Goal: Information Seeking & Learning: Find specific fact

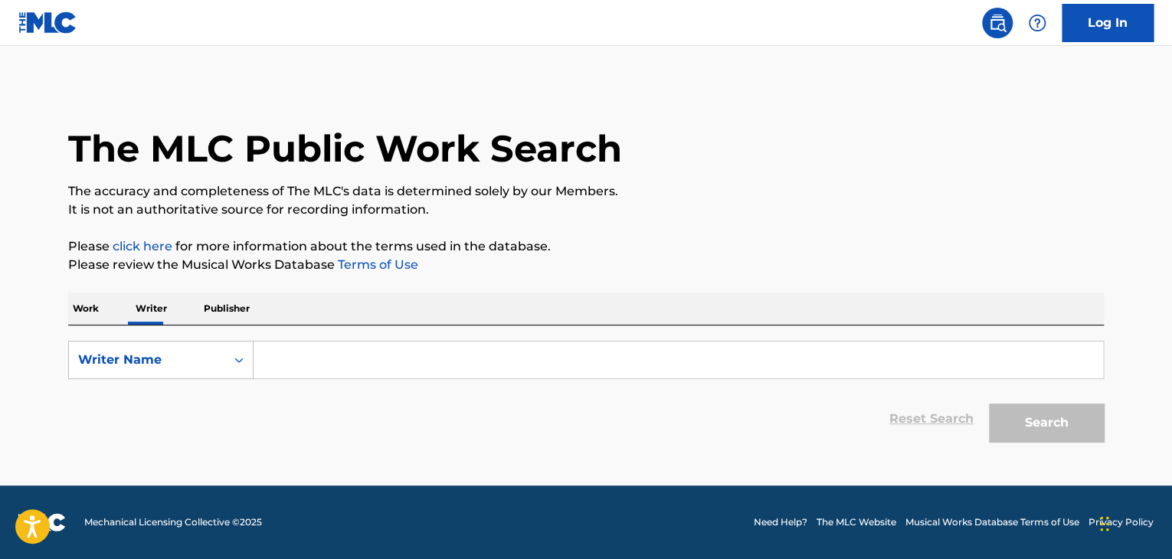
click at [304, 366] on input "Search Form" at bounding box center [679, 360] width 850 height 37
paste input "[PERSON_NAME]"
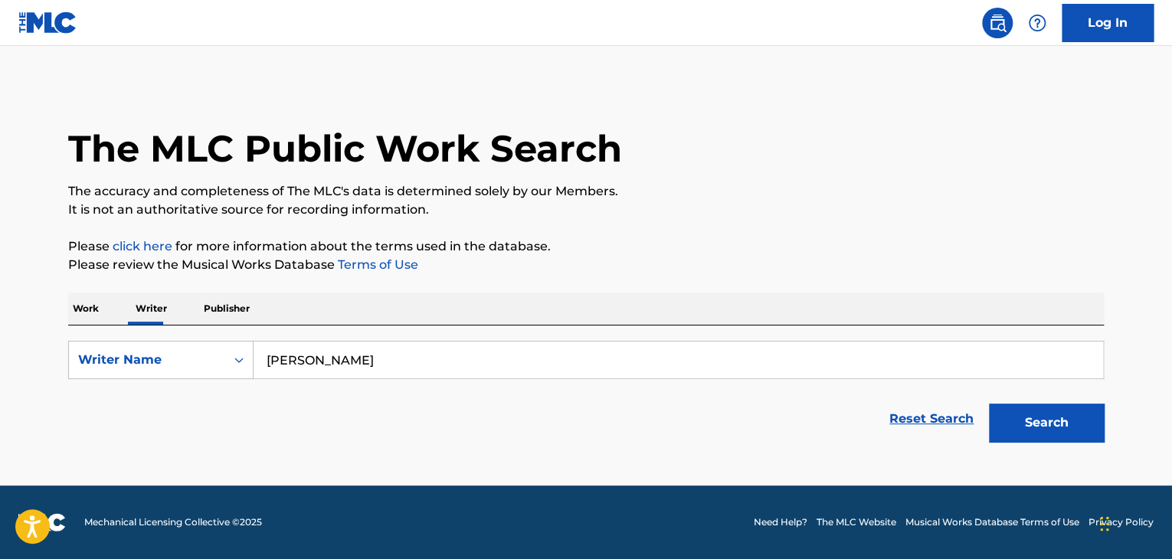
click at [690, 304] on div "Work Writer Publisher" at bounding box center [586, 309] width 1036 height 32
click at [999, 434] on button "Search" at bounding box center [1046, 423] width 115 height 38
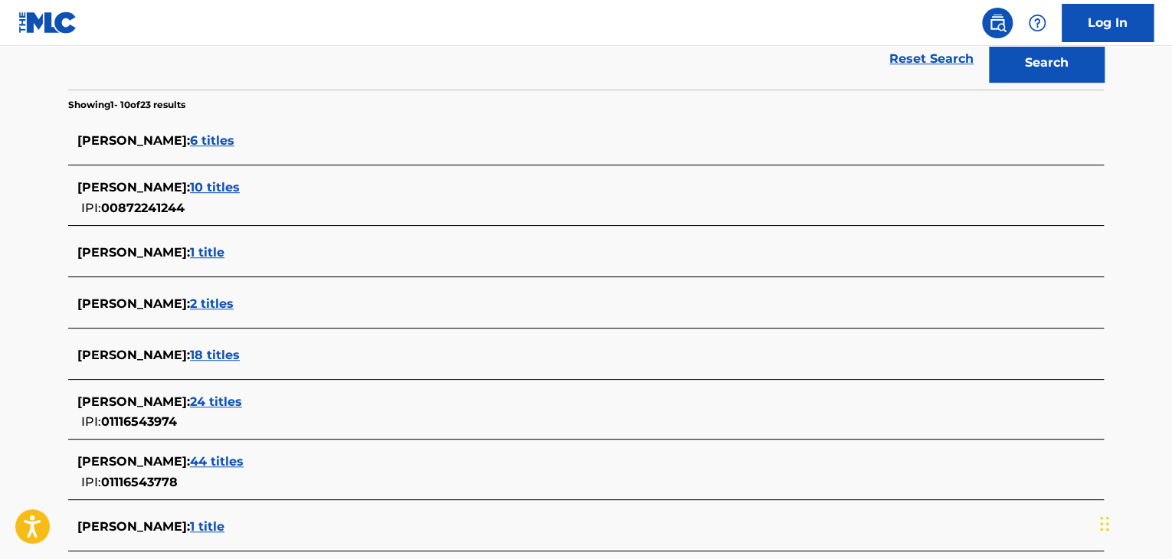
scroll to position [300, 0]
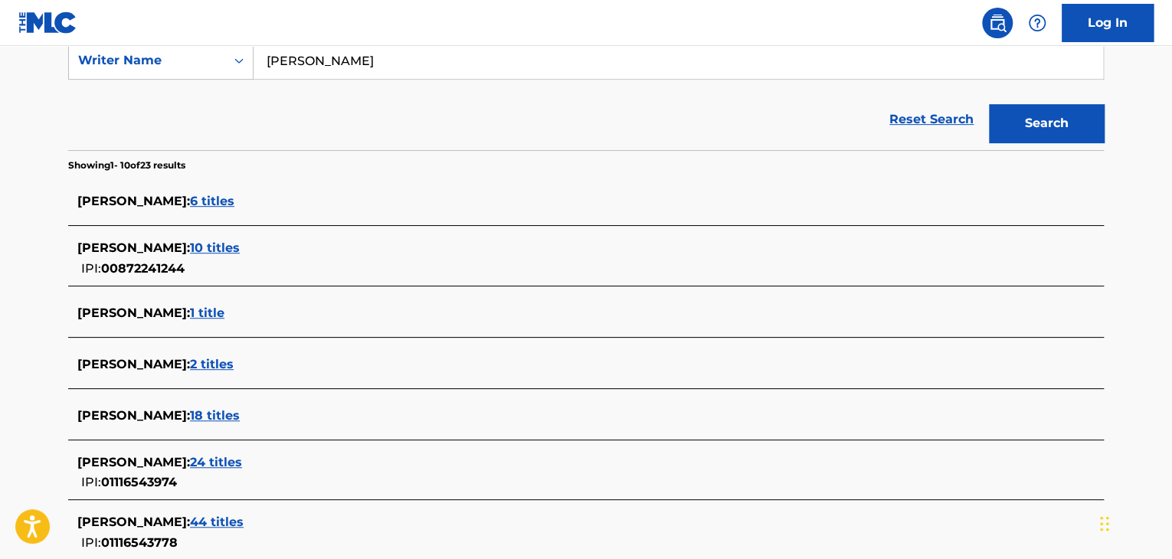
click at [344, 65] on input "[PERSON_NAME]" at bounding box center [679, 60] width 850 height 37
paste input "[PERSON_NAME]"
click at [203, 117] on div "Reset Search Search" at bounding box center [586, 119] width 1036 height 61
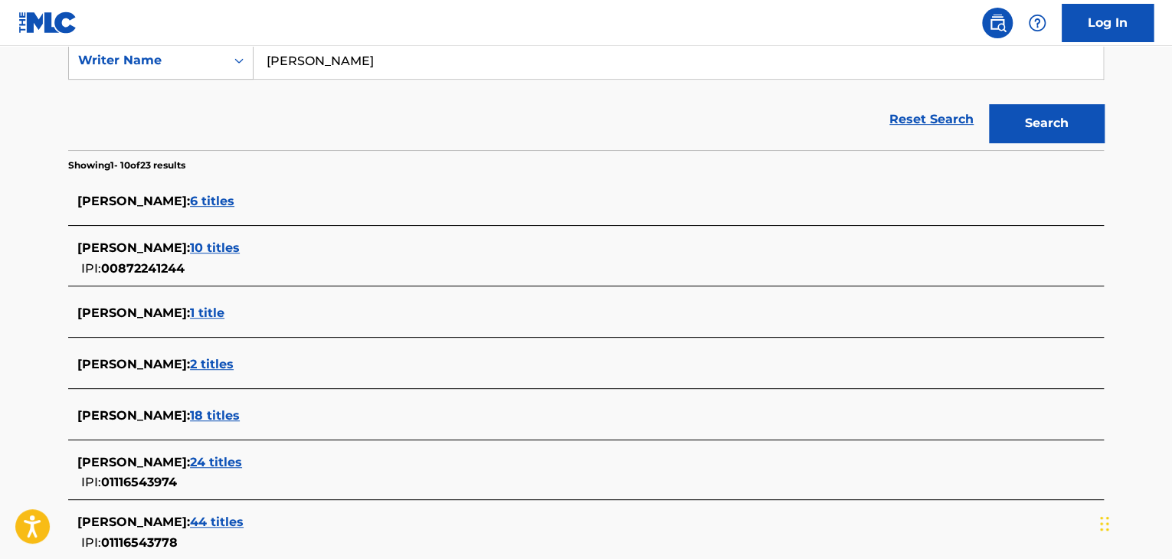
click at [1032, 132] on button "Search" at bounding box center [1046, 123] width 115 height 38
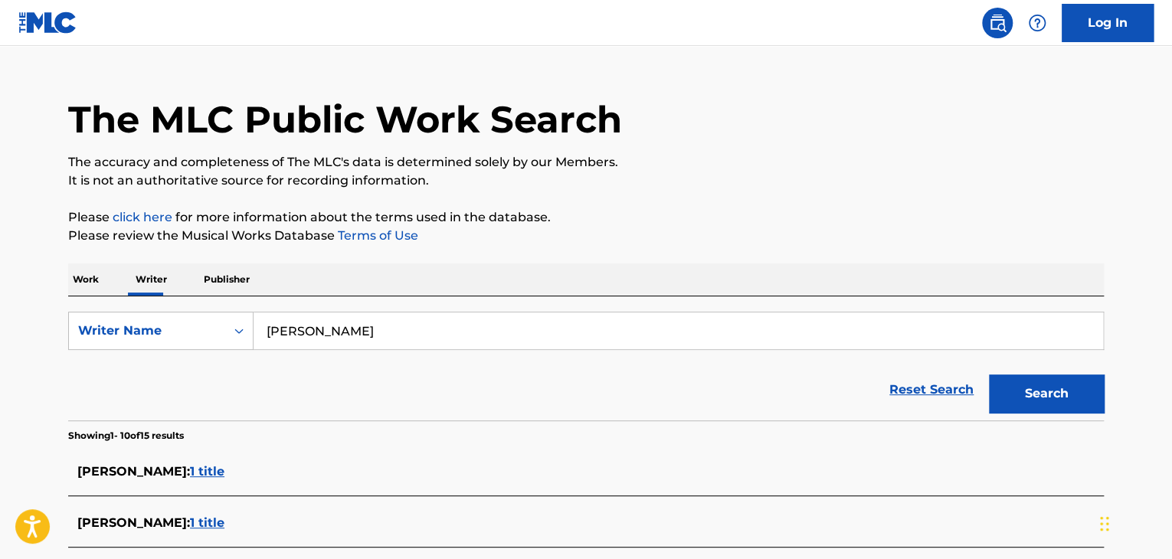
scroll to position [0, 0]
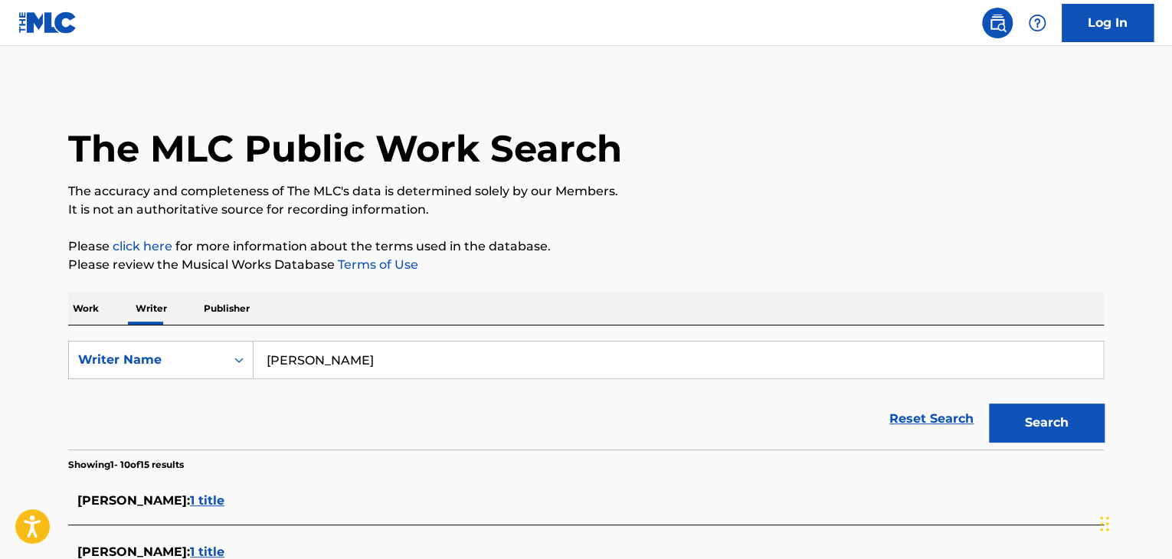
click at [317, 352] on input "[PERSON_NAME]" at bounding box center [679, 360] width 850 height 37
paste input "Beydilli [PERSON_NAME]"
click at [719, 264] on p "Please review the Musical Works Database Terms of Use" at bounding box center [586, 265] width 1036 height 18
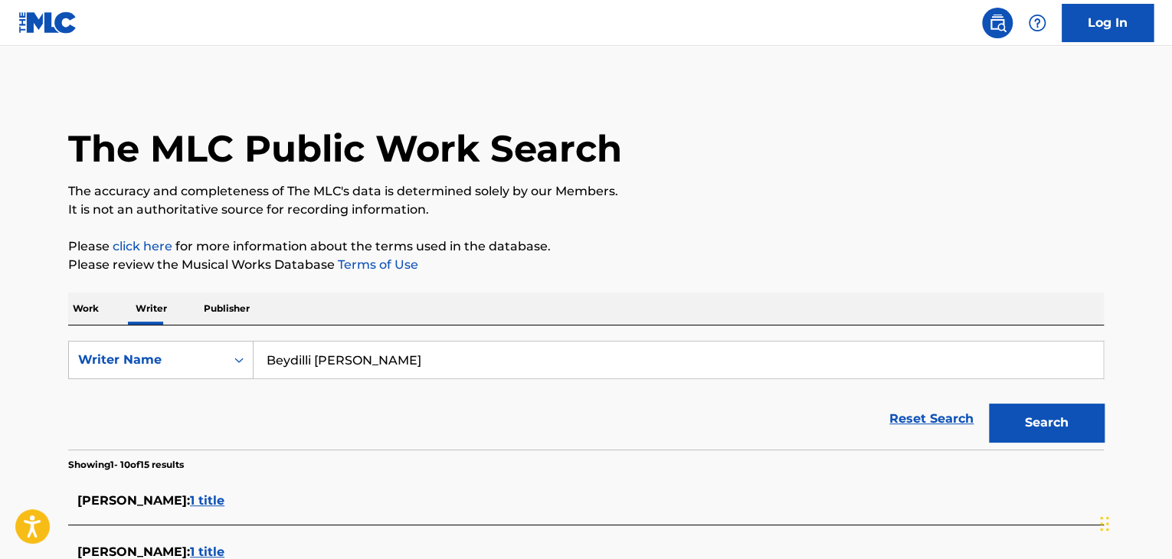
click at [1034, 418] on button "Search" at bounding box center [1046, 423] width 115 height 38
click at [346, 347] on input "Beydilli [PERSON_NAME]" at bounding box center [679, 360] width 850 height 37
paste input "Doğancan Kösegil"
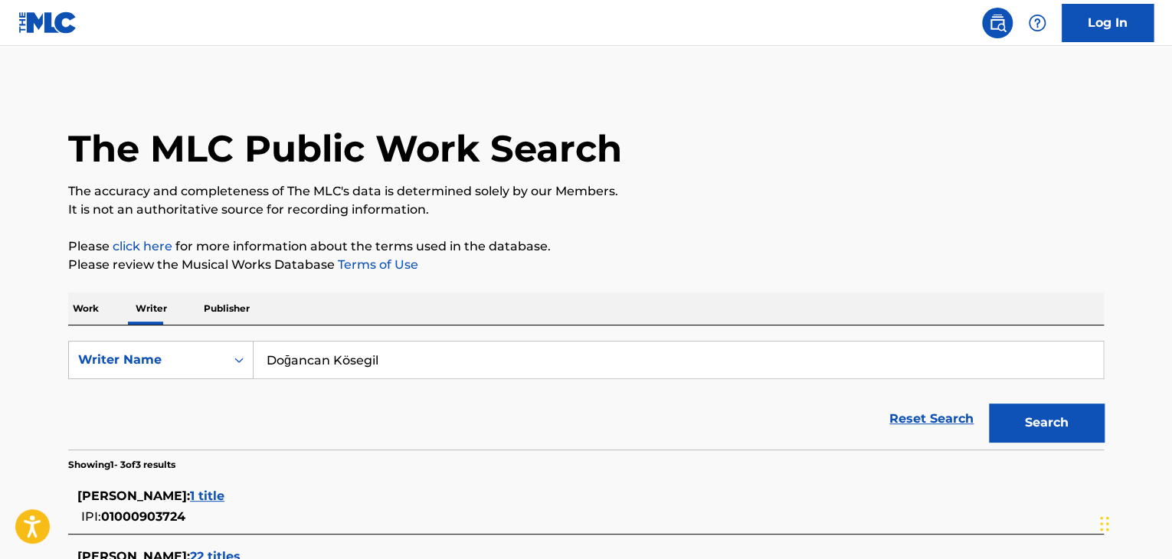
click at [595, 304] on div "Work Writer Publisher" at bounding box center [586, 309] width 1036 height 32
click at [1042, 435] on button "Search" at bounding box center [1046, 423] width 115 height 38
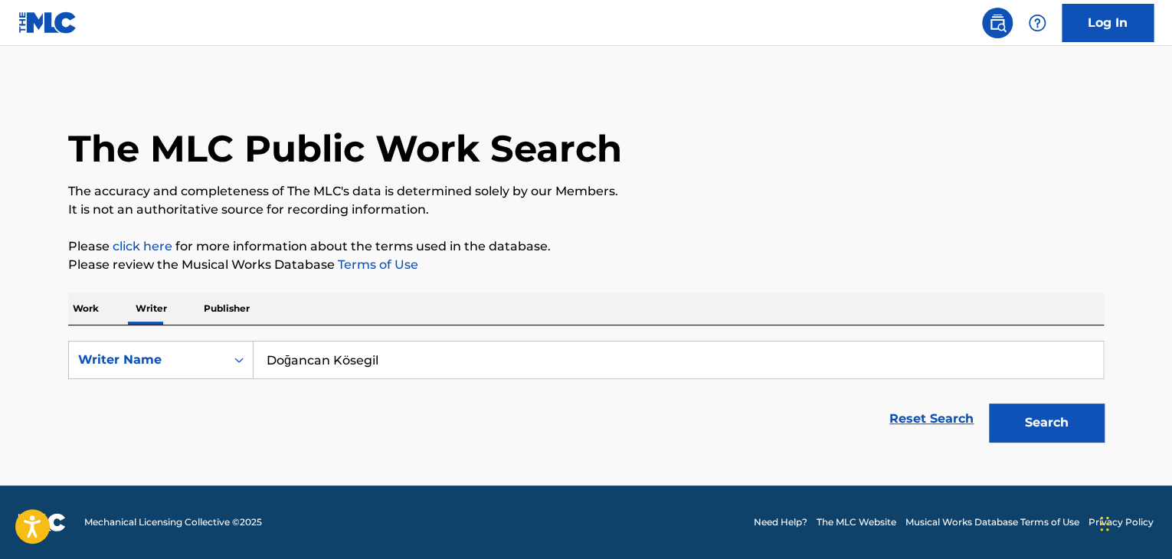
click at [349, 358] on input "Doğancan Kösegil" at bounding box center [679, 360] width 850 height 37
click at [291, 364] on input "Doğancan Kosegil" at bounding box center [679, 360] width 850 height 37
click at [554, 327] on div "SearchWithCriteriab4bd73d8-ff4f-462b-9ff7-d36dd26be35c Writer Name [PERSON_NAME…" at bounding box center [586, 388] width 1036 height 124
click at [1036, 415] on button "Search" at bounding box center [1046, 423] width 115 height 38
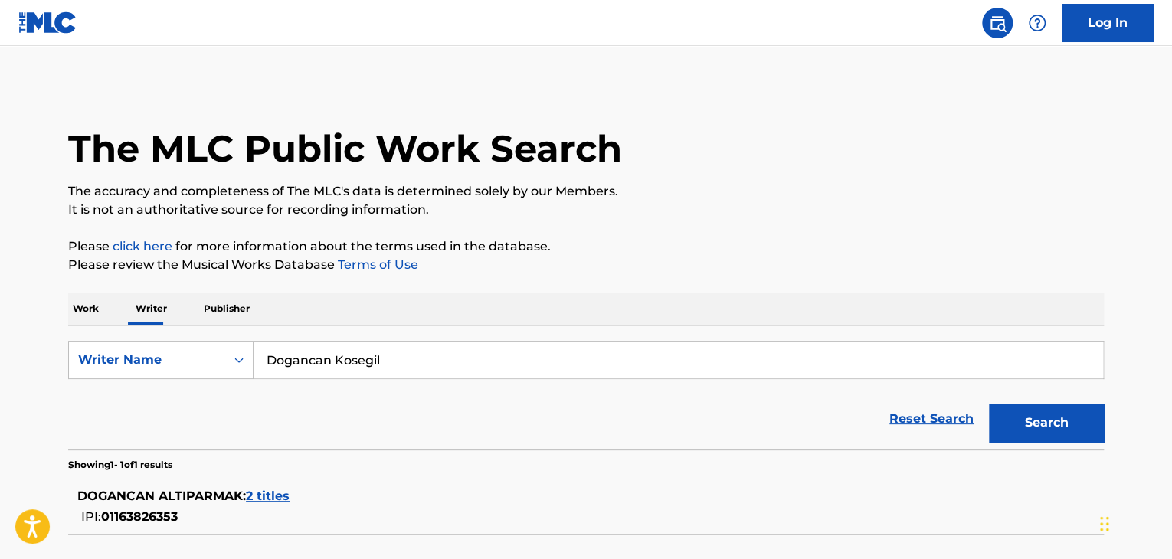
click at [356, 364] on input "Dogancan Kosegil" at bounding box center [679, 360] width 850 height 37
paste input "Tribün Besteleri"
click at [638, 249] on p "Please click here for more information about the terms used in the database." at bounding box center [586, 247] width 1036 height 18
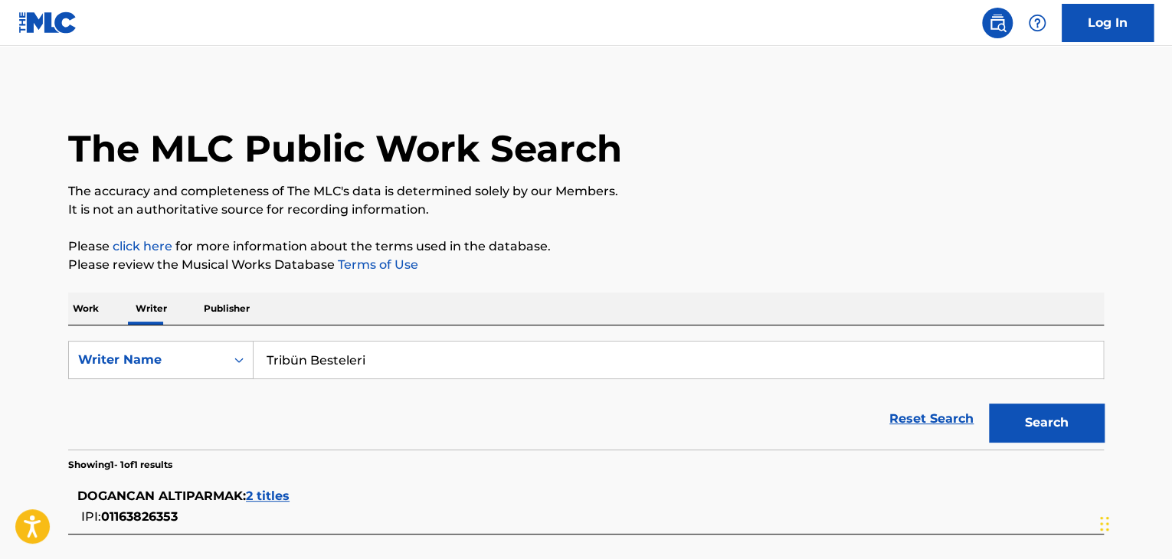
click at [1015, 421] on button "Search" at bounding box center [1046, 423] width 115 height 38
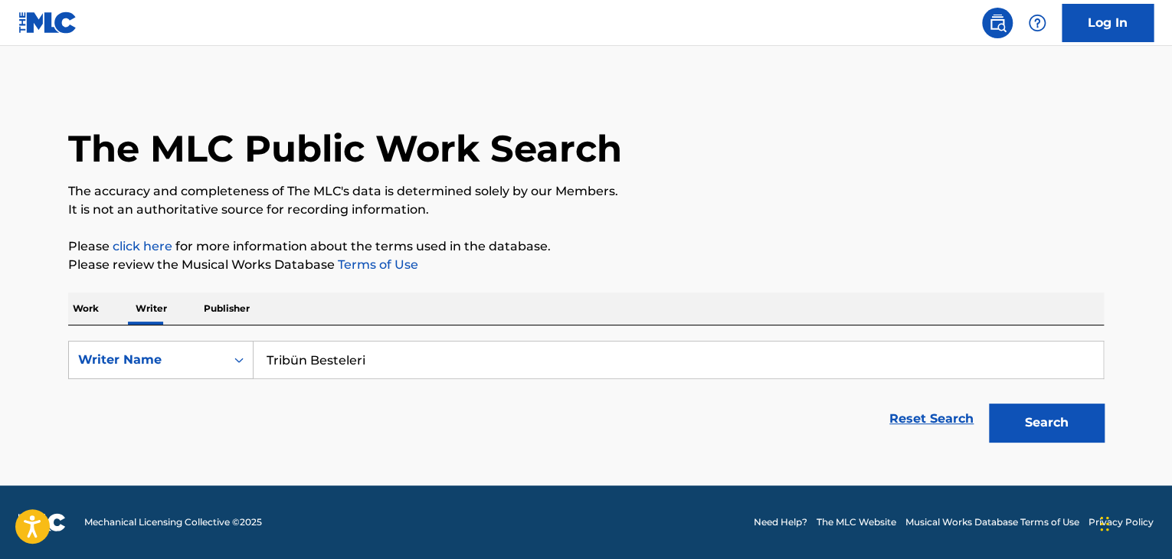
click at [320, 369] on input "Tribün Besteleri" at bounding box center [679, 360] width 850 height 37
paste input "Gamze şeker"
click at [486, 257] on p "Please review the Musical Works Database Terms of Use" at bounding box center [586, 265] width 1036 height 18
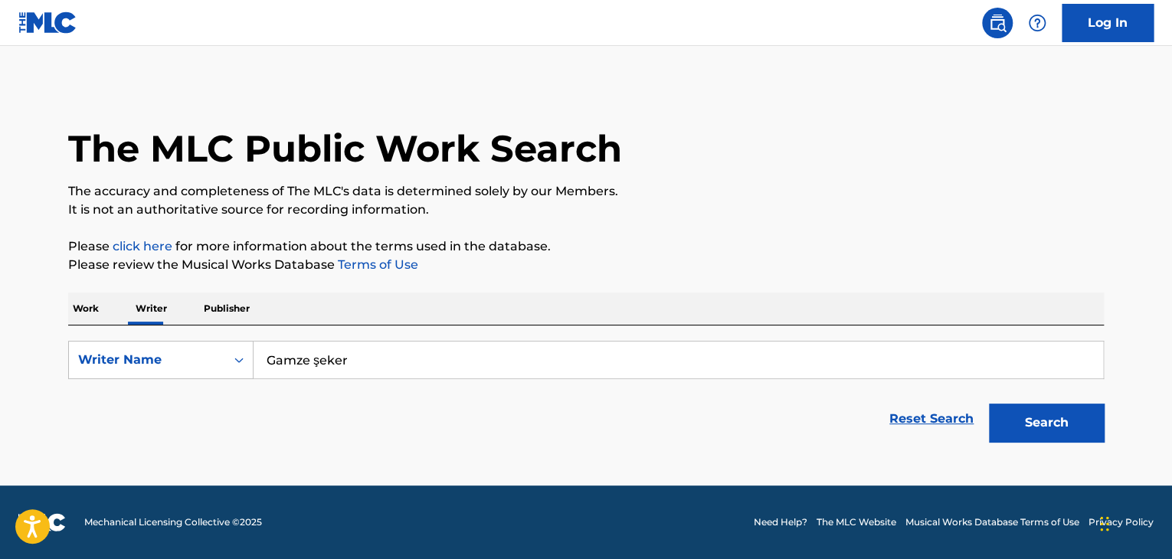
click at [1027, 430] on button "Search" at bounding box center [1046, 423] width 115 height 38
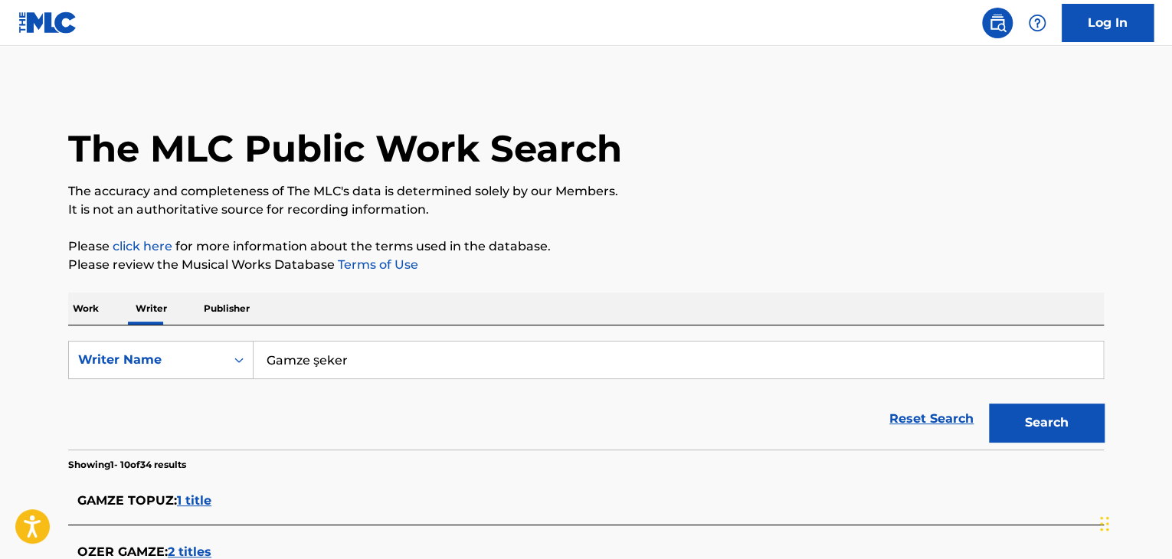
click at [339, 373] on input "Gamze şeker" at bounding box center [679, 360] width 850 height 37
paste input "[PERSON_NAME]"
click at [588, 271] on p "Please review the Musical Works Database Terms of Use" at bounding box center [586, 265] width 1036 height 18
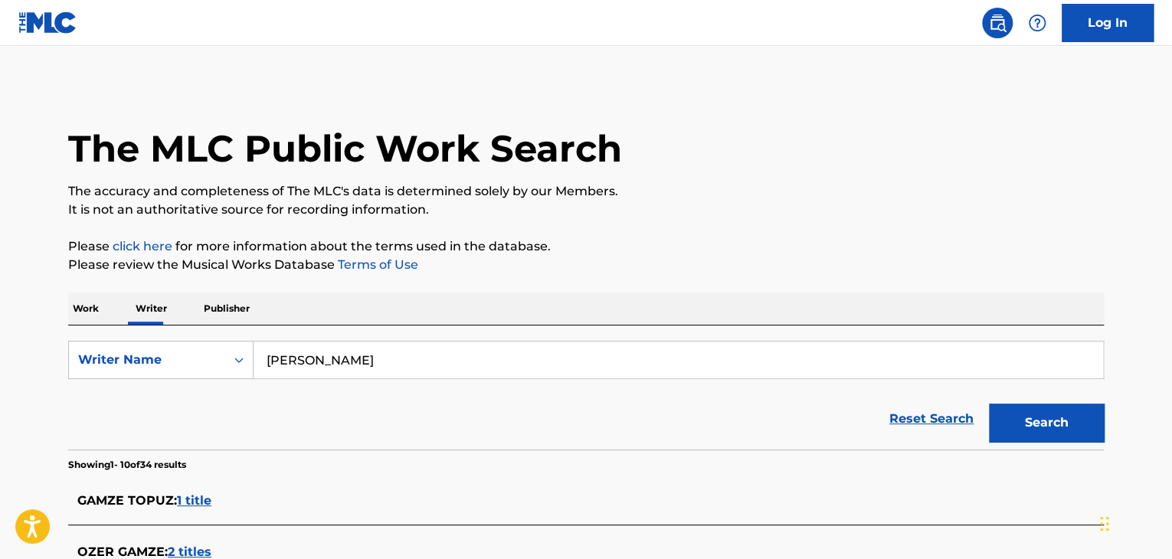
click at [1040, 424] on button "Search" at bounding box center [1046, 423] width 115 height 38
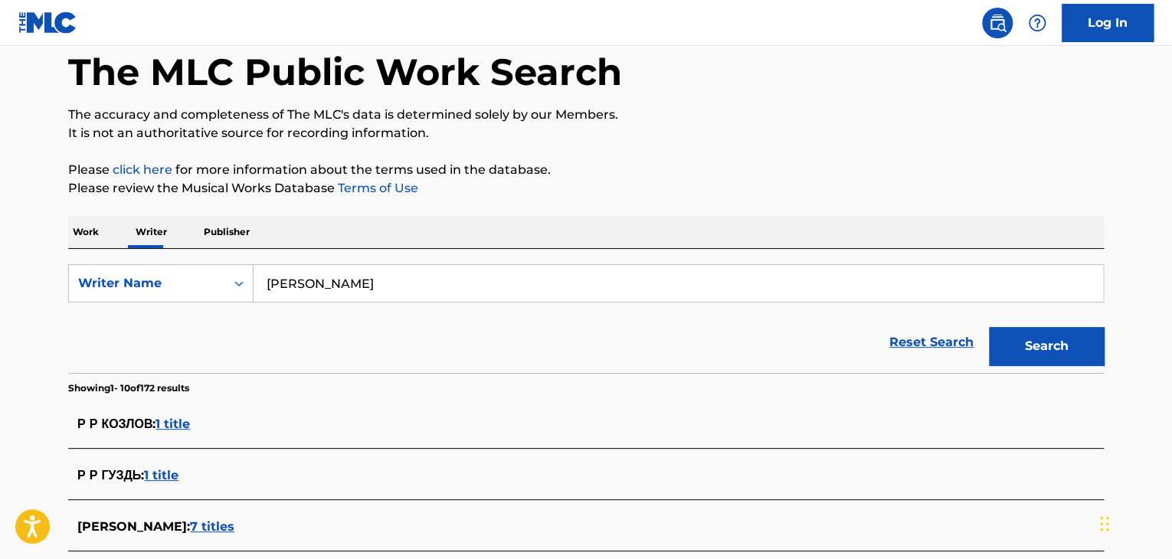
scroll to position [77, 0]
click at [343, 274] on input "[PERSON_NAME]" at bounding box center [679, 283] width 850 height 37
paste input "иакбаров [PERSON_NAME]"
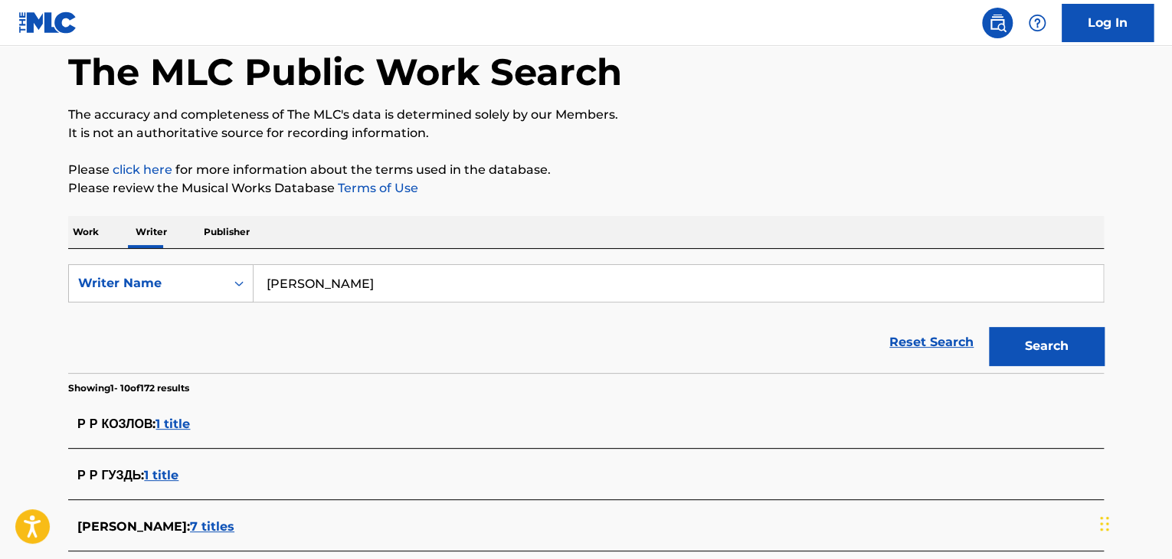
click at [699, 163] on p "Please click here for more information about the terms used in the database." at bounding box center [586, 170] width 1036 height 18
click at [1020, 351] on button "Search" at bounding box center [1046, 346] width 115 height 38
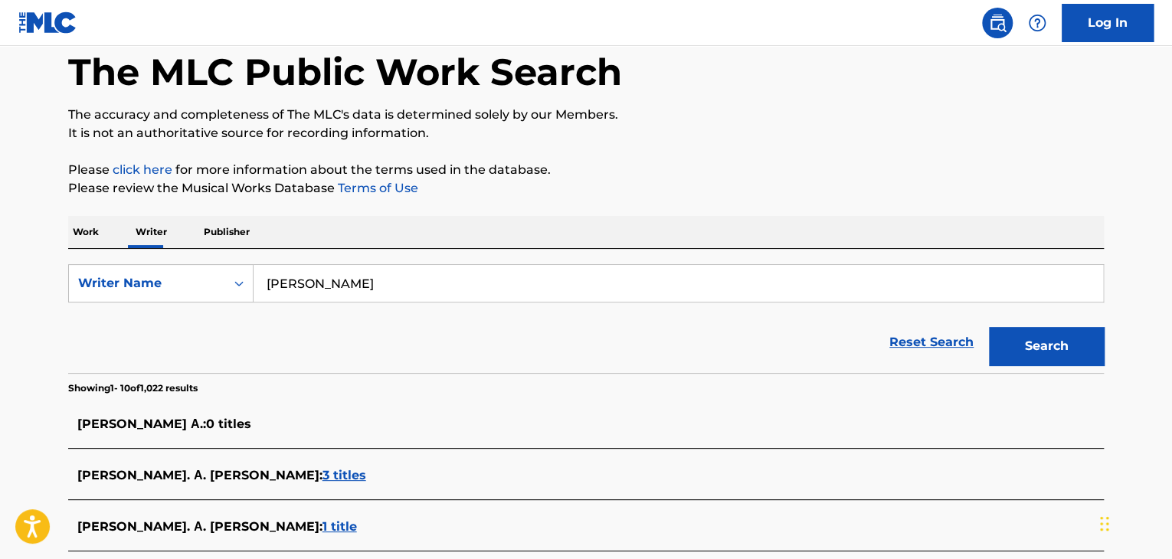
click at [346, 290] on input "[PERSON_NAME]" at bounding box center [679, 283] width 850 height 37
paste input "[PERSON_NAME] A"
click at [524, 208] on div "The MLC Public Work Search The accuracy and completeness of The MLC's data is d…" at bounding box center [586, 499] width 1073 height 982
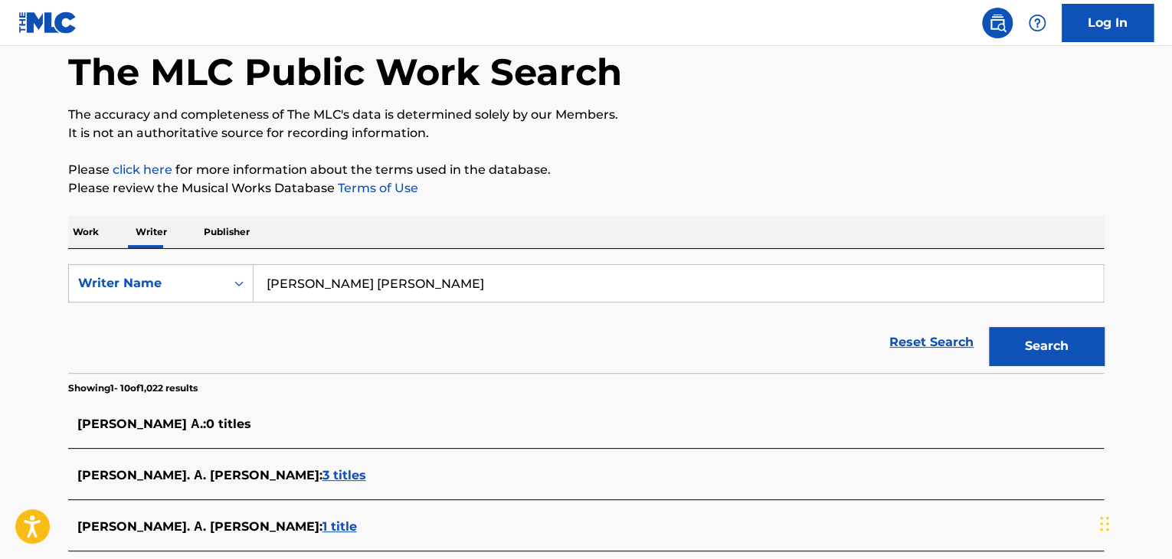
click at [1064, 349] on button "Search" at bounding box center [1046, 346] width 115 height 38
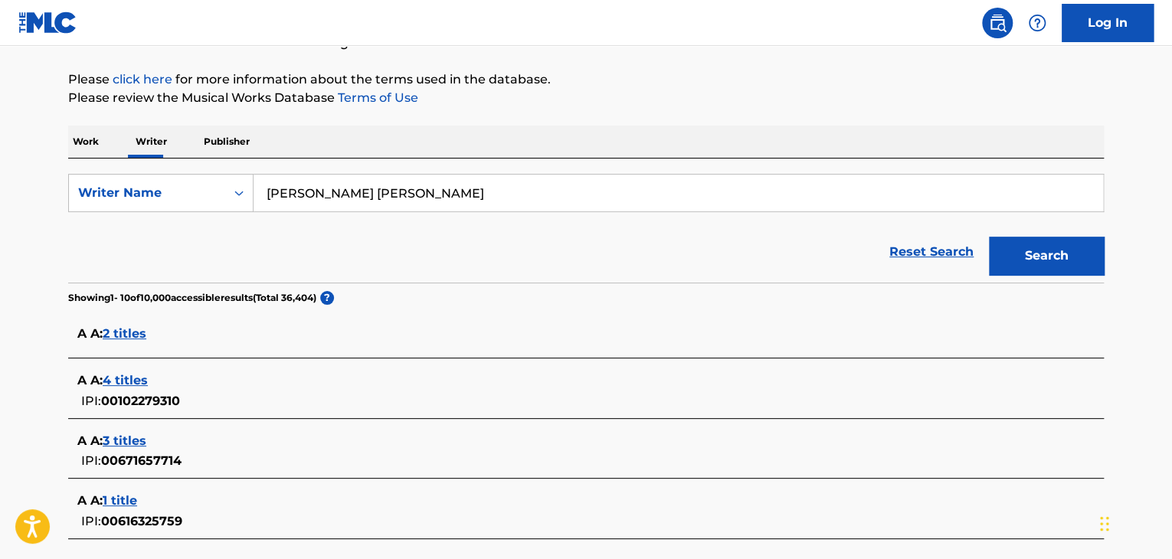
scroll to position [77, 0]
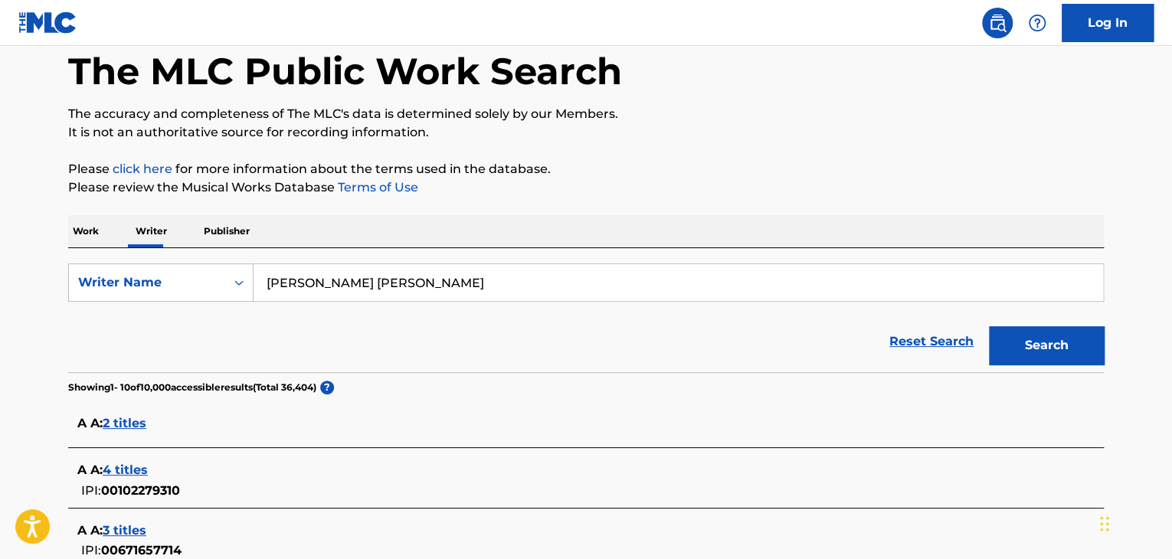
click at [384, 277] on input "[PERSON_NAME] [PERSON_NAME]" at bounding box center [679, 282] width 850 height 37
paste input "[PERSON_NAME] Sergeevich [PERSON_NAME]"
click at [589, 202] on div "The MLC Public Work Search The accuracy and completeness of The MLC's data is d…" at bounding box center [586, 511] width 1073 height 1009
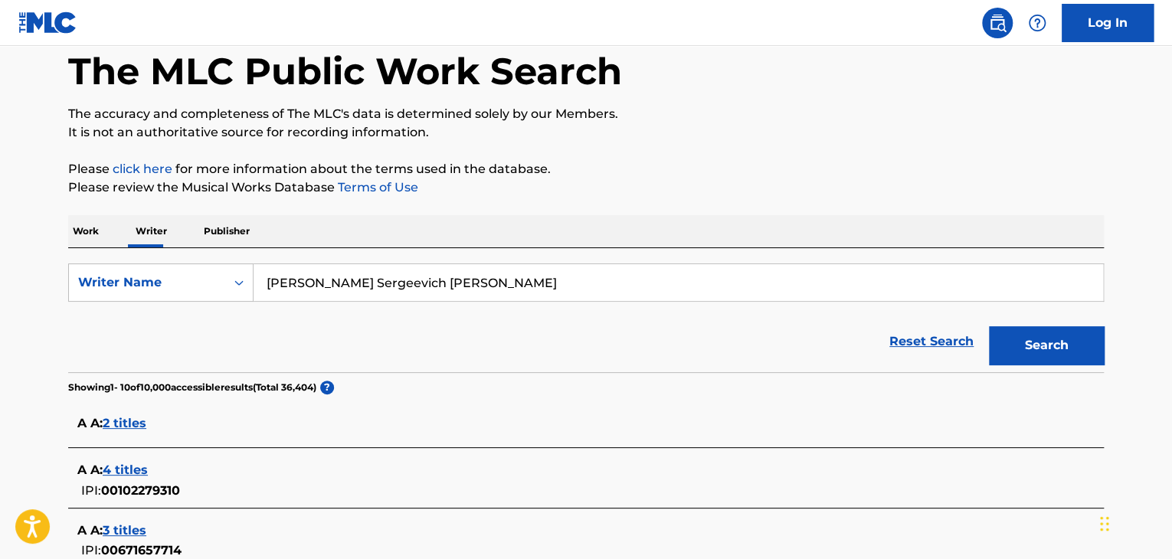
click at [1012, 350] on button "Search" at bounding box center [1046, 345] width 115 height 38
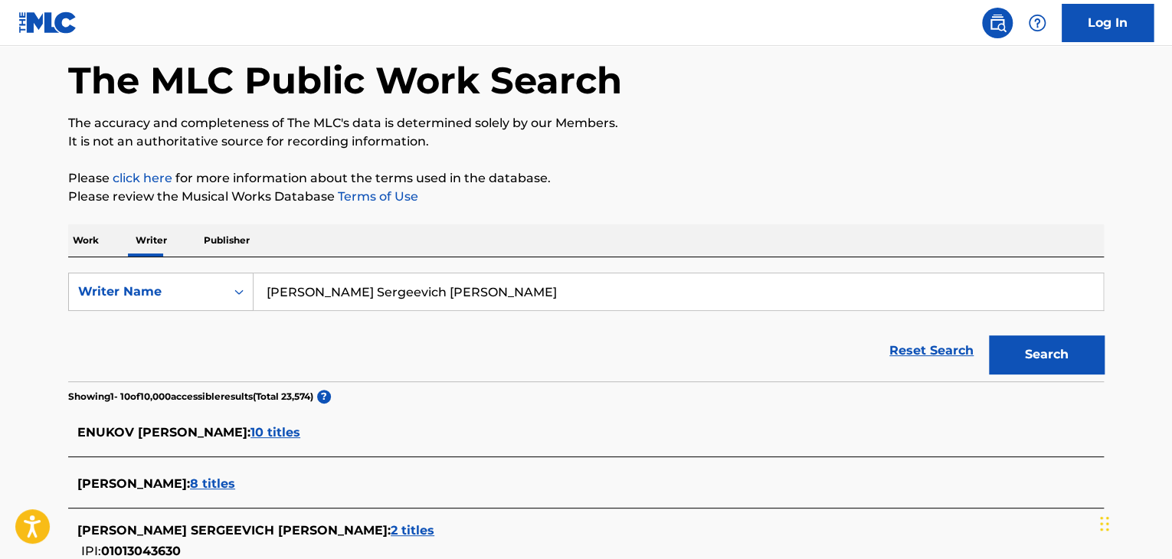
scroll to position [0, 0]
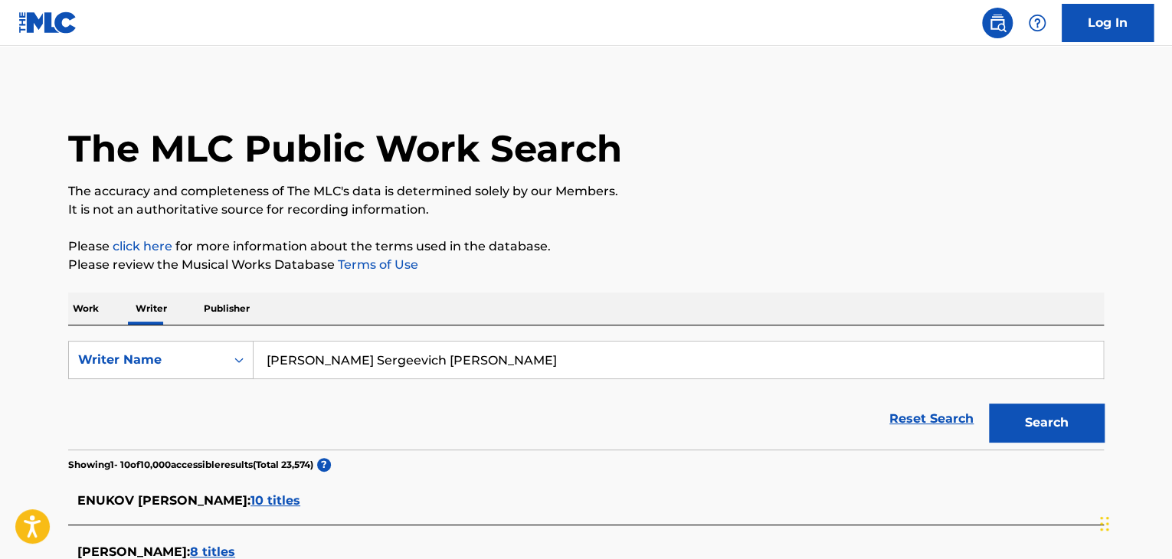
click at [395, 352] on input "[PERSON_NAME] Sergeevich [PERSON_NAME]" at bounding box center [679, 360] width 850 height 37
paste input "[PERSON_NAME]"
click at [657, 264] on p "Please review the Musical Works Database Terms of Use" at bounding box center [586, 265] width 1036 height 18
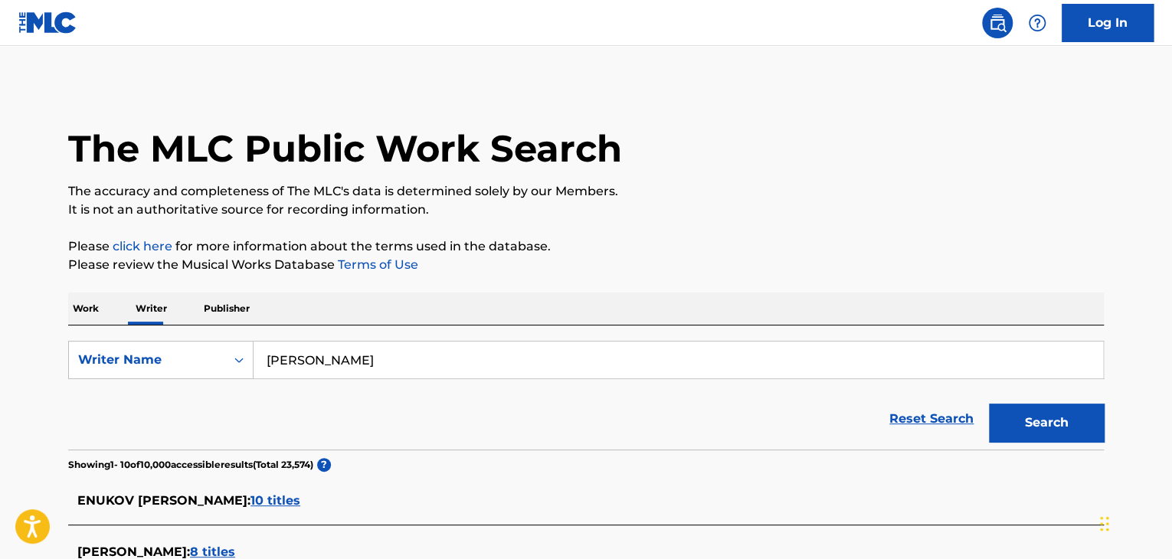
click at [1027, 431] on button "Search" at bounding box center [1046, 423] width 115 height 38
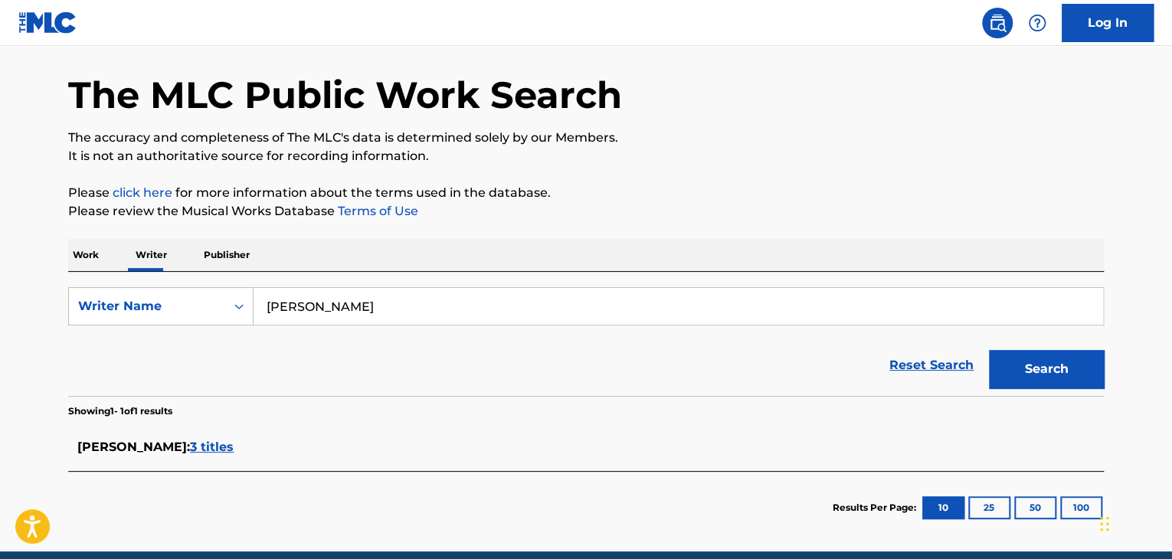
scroll to position [77, 0]
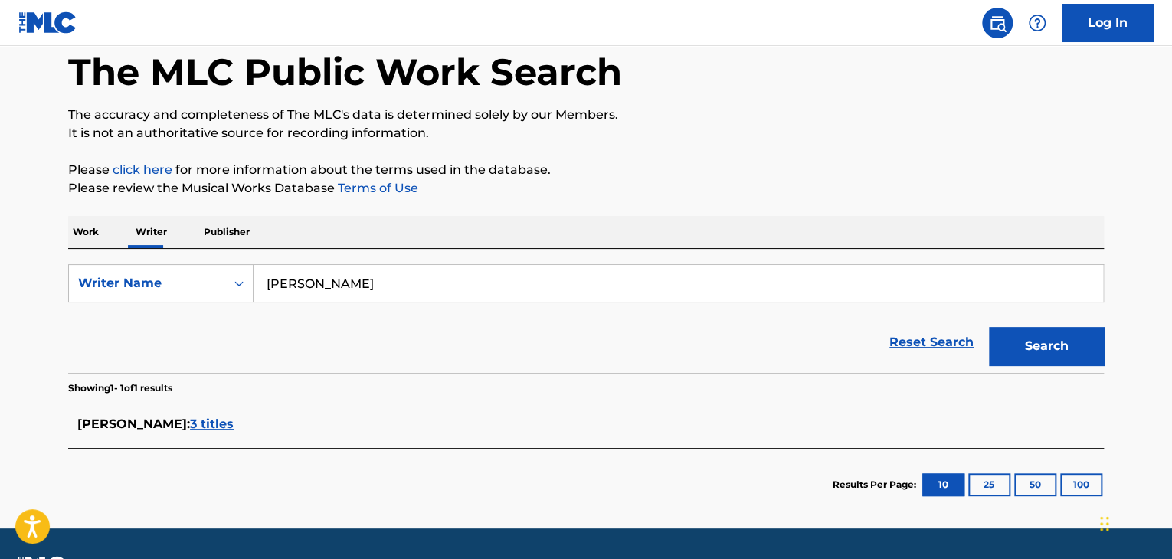
click at [400, 281] on input "[PERSON_NAME]" at bounding box center [679, 283] width 850 height 37
paste input "[PERSON_NAME]"
click at [601, 195] on p "Please review the Musical Works Database Terms of Use" at bounding box center [586, 188] width 1036 height 18
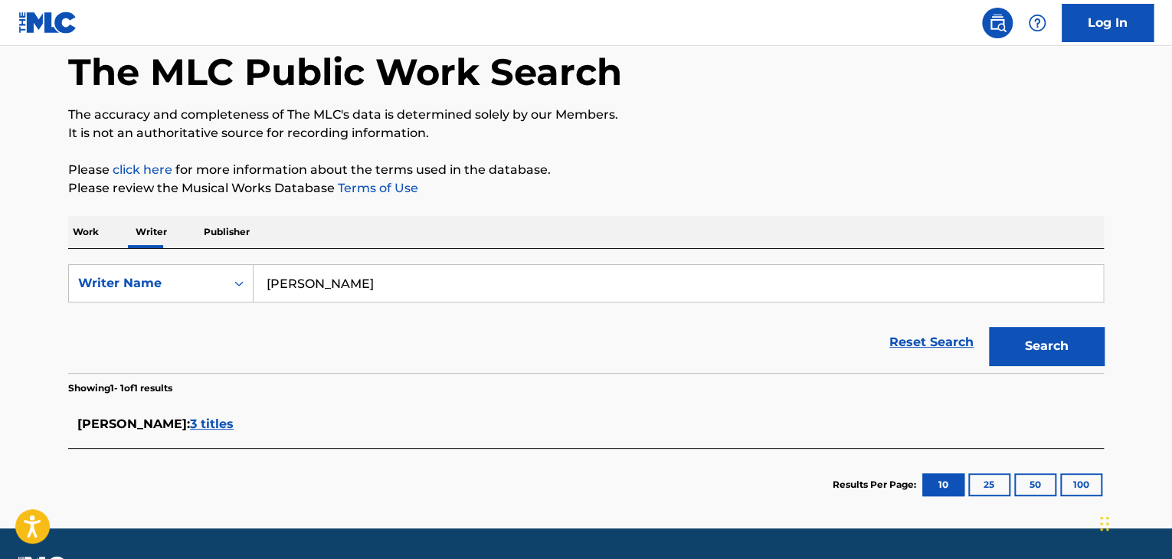
click at [1031, 349] on button "Search" at bounding box center [1046, 346] width 115 height 38
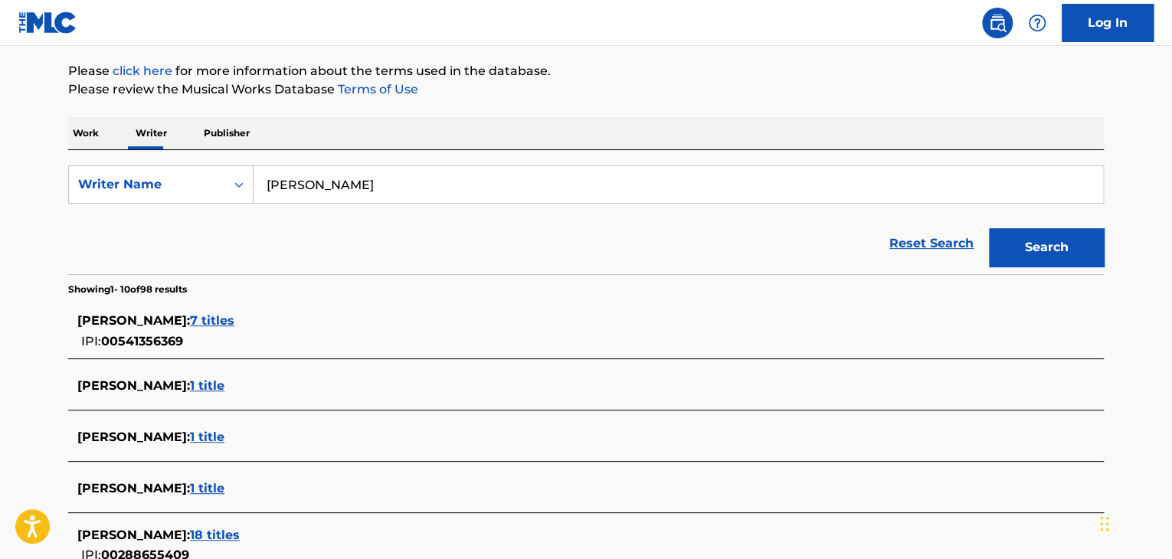
scroll to position [153, 0]
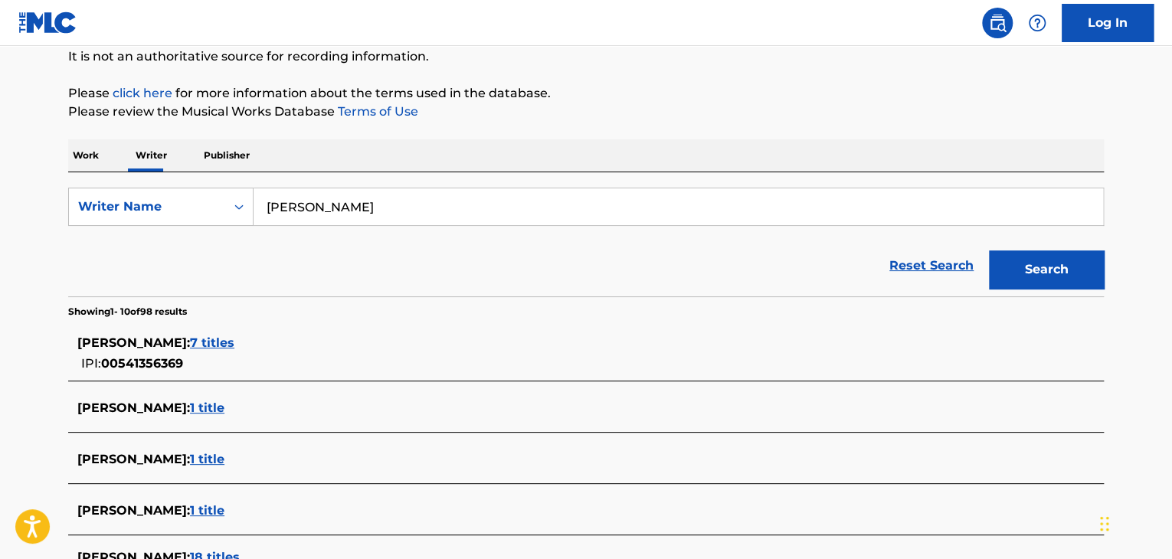
click at [356, 211] on input "[PERSON_NAME]" at bounding box center [679, 207] width 850 height 37
paste input "[PERSON_NAME] [PERSON_NAME]"
click at [536, 123] on div "The MLC Public Work Search The accuracy and completeness of The MLC's data is d…" at bounding box center [586, 435] width 1073 height 1009
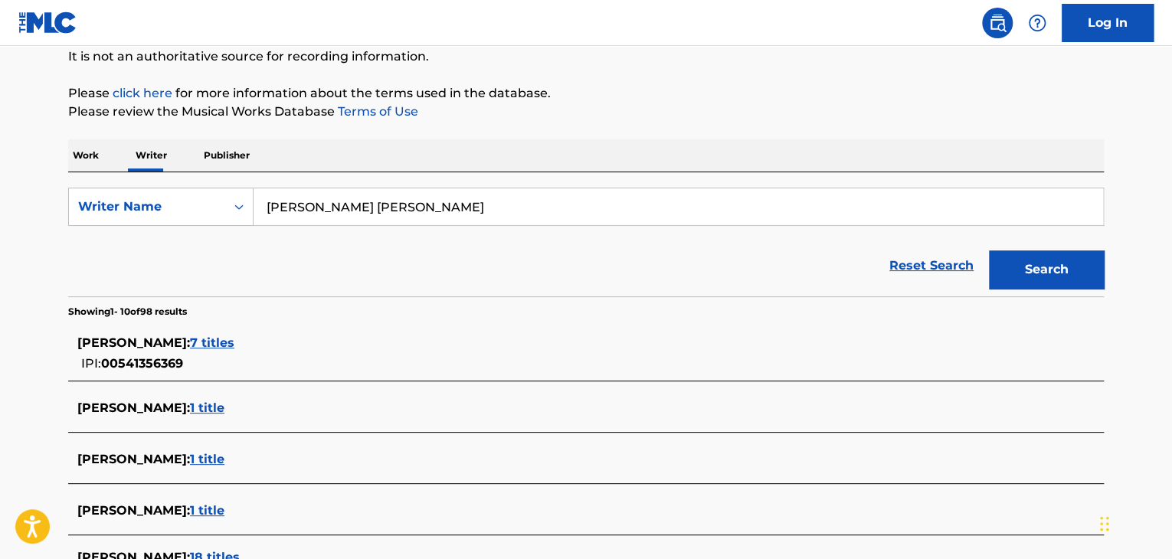
click at [1018, 271] on button "Search" at bounding box center [1046, 270] width 115 height 38
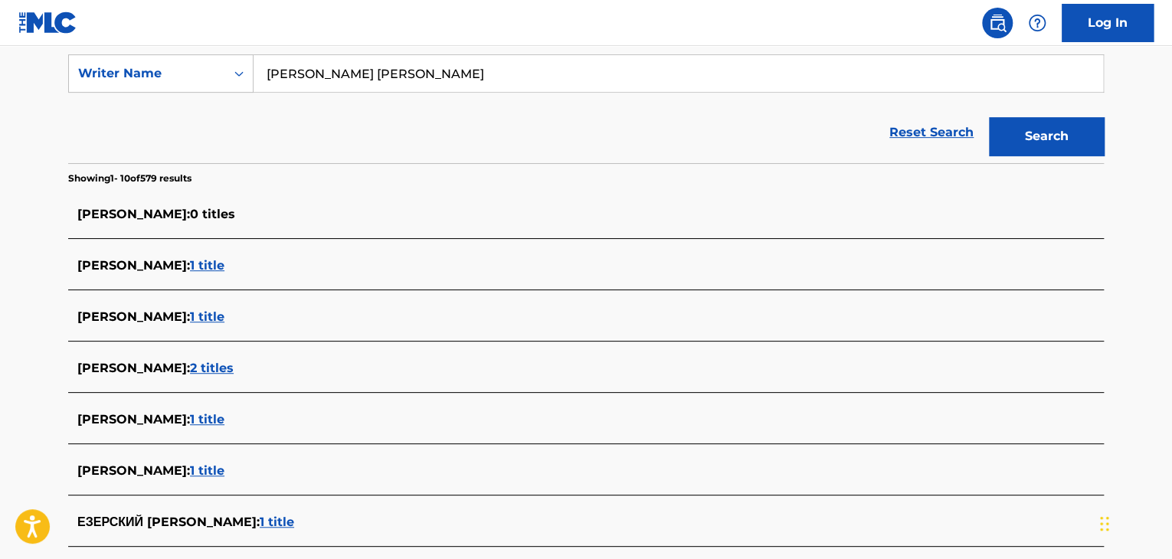
scroll to position [307, 0]
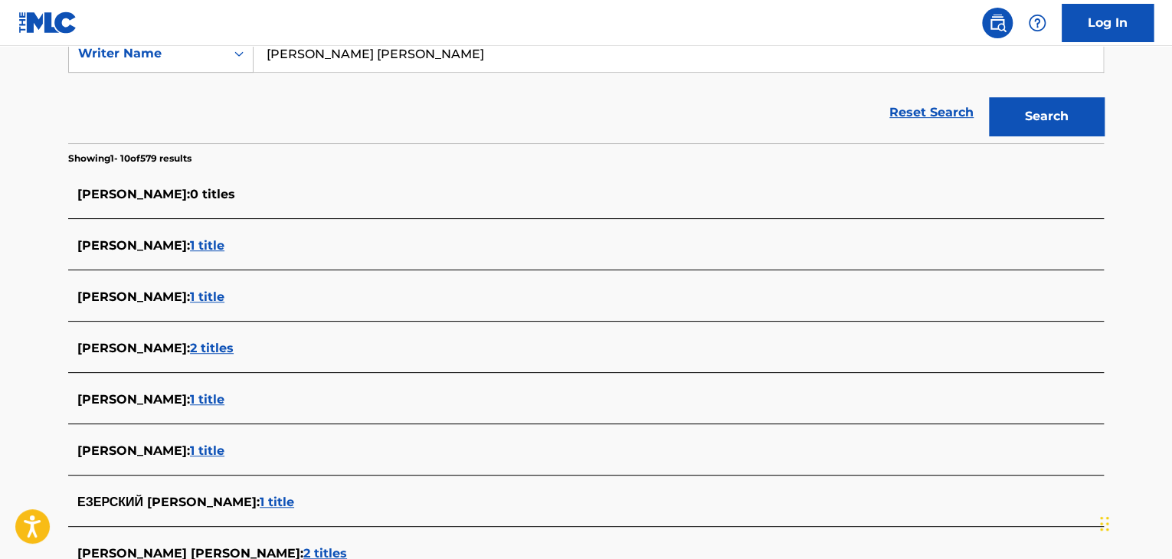
click at [207, 247] on span "1 title" at bounding box center [207, 245] width 34 height 15
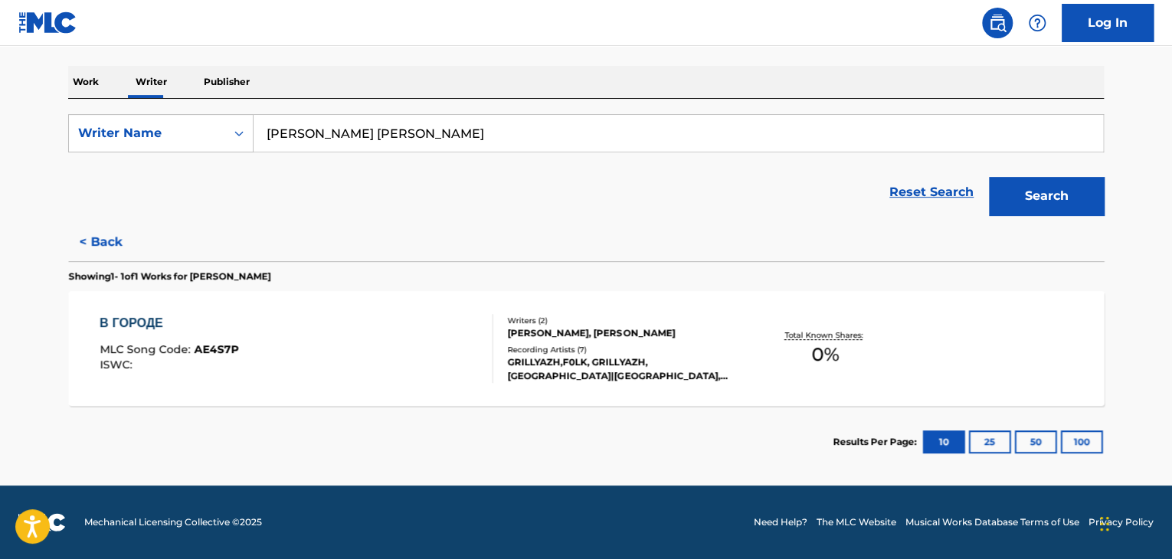
scroll to position [227, 0]
click at [111, 233] on button "< Back" at bounding box center [114, 242] width 92 height 38
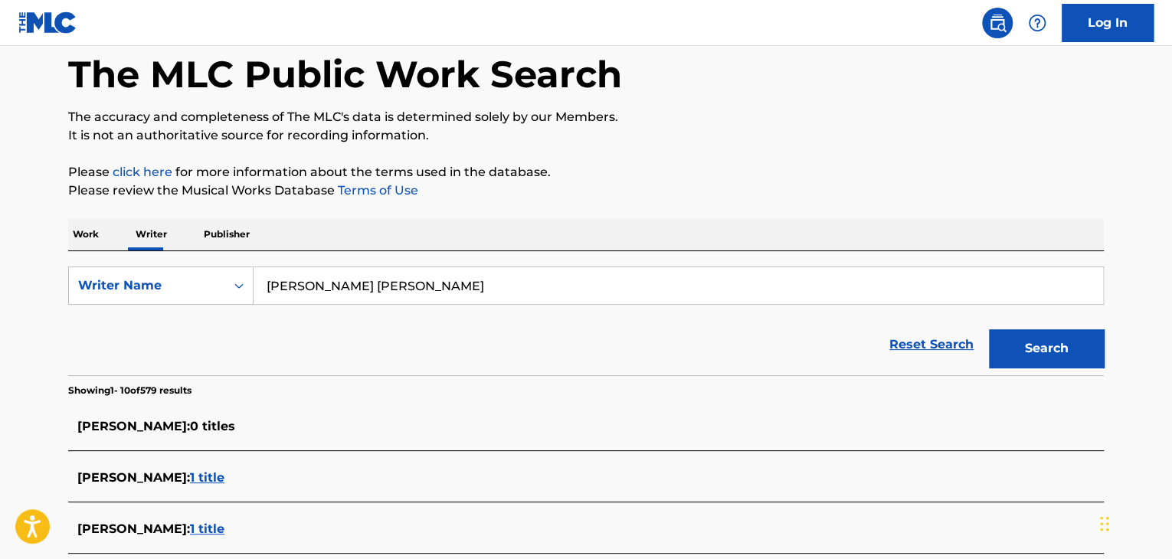
scroll to position [74, 0]
click at [368, 300] on input "[PERSON_NAME] [PERSON_NAME]" at bounding box center [679, 286] width 850 height 37
paste input "рылин [PERSON_NAME]"
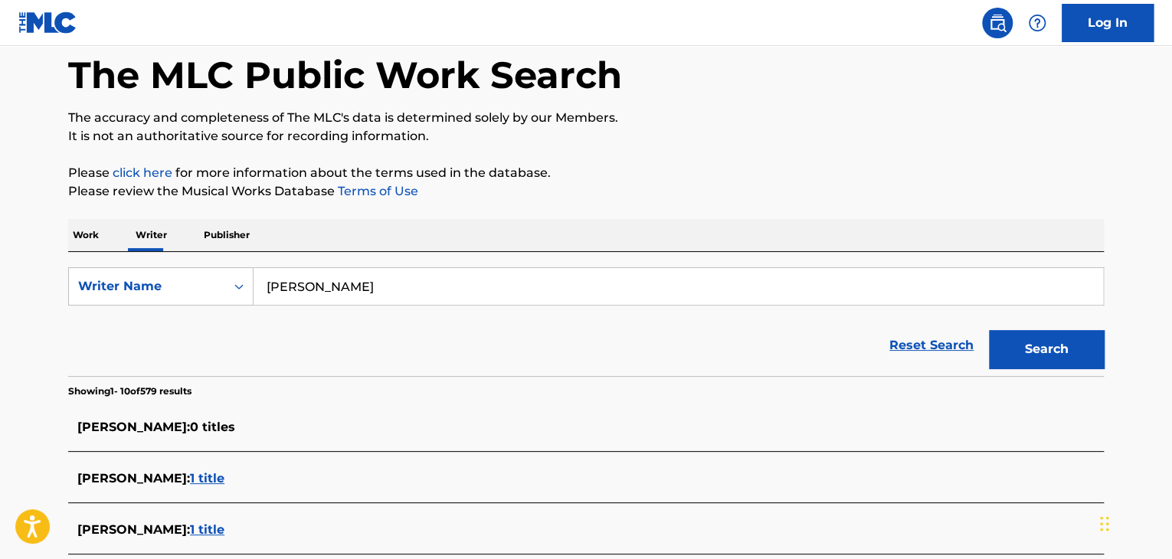
click at [739, 158] on div "The MLC Public Work Search The accuracy and completeness of The MLC's data is d…" at bounding box center [586, 502] width 1073 height 982
click at [1041, 352] on button "Search" at bounding box center [1046, 349] width 115 height 38
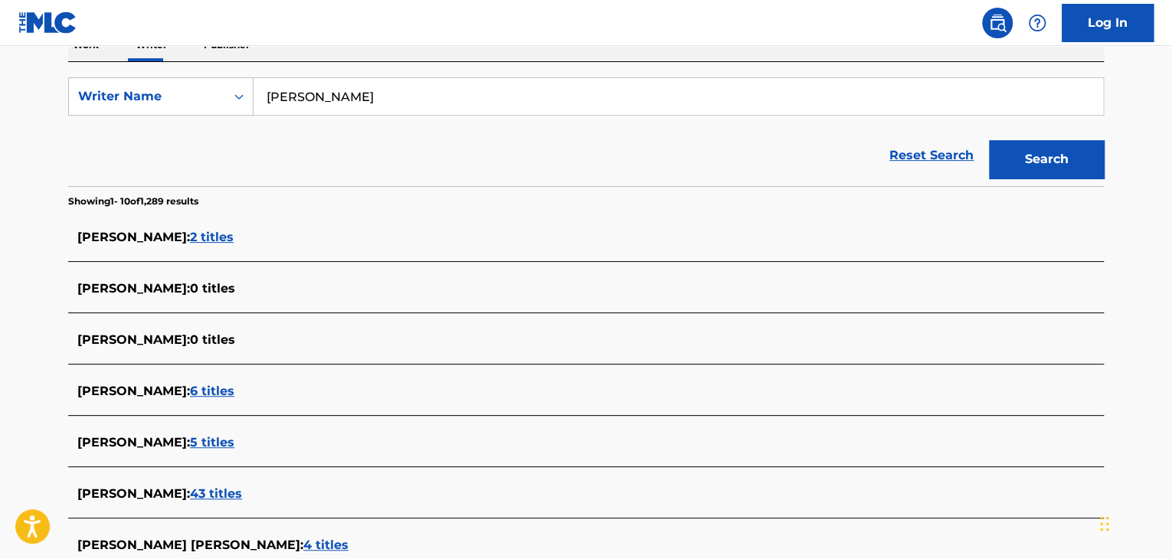
scroll to position [227, 0]
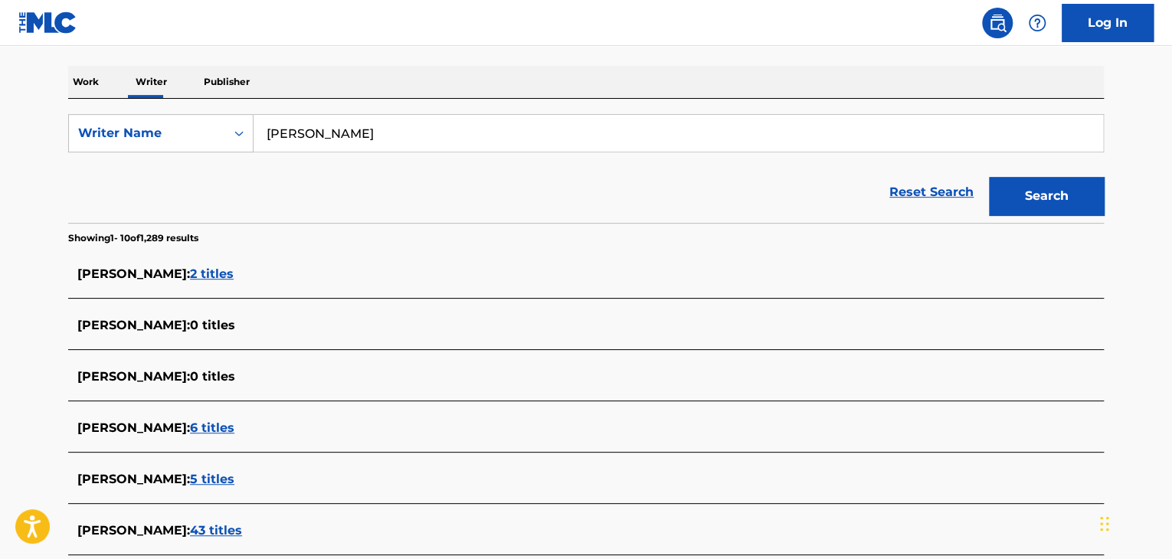
click at [384, 125] on input "[PERSON_NAME]" at bounding box center [679, 133] width 850 height 37
paste input "[PERSON_NAME]"
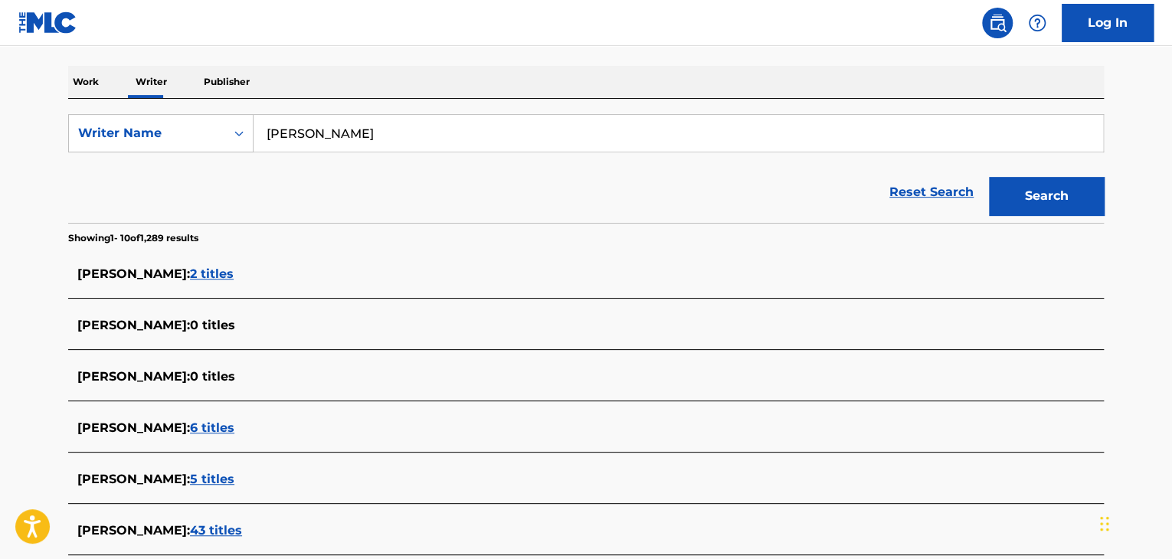
type input "[PERSON_NAME]"
click at [690, 171] on div "Reset Search Search" at bounding box center [586, 192] width 1036 height 61
click at [1097, 193] on button "Search" at bounding box center [1046, 196] width 115 height 38
click at [235, 319] on span "8 titles" at bounding box center [212, 325] width 45 height 15
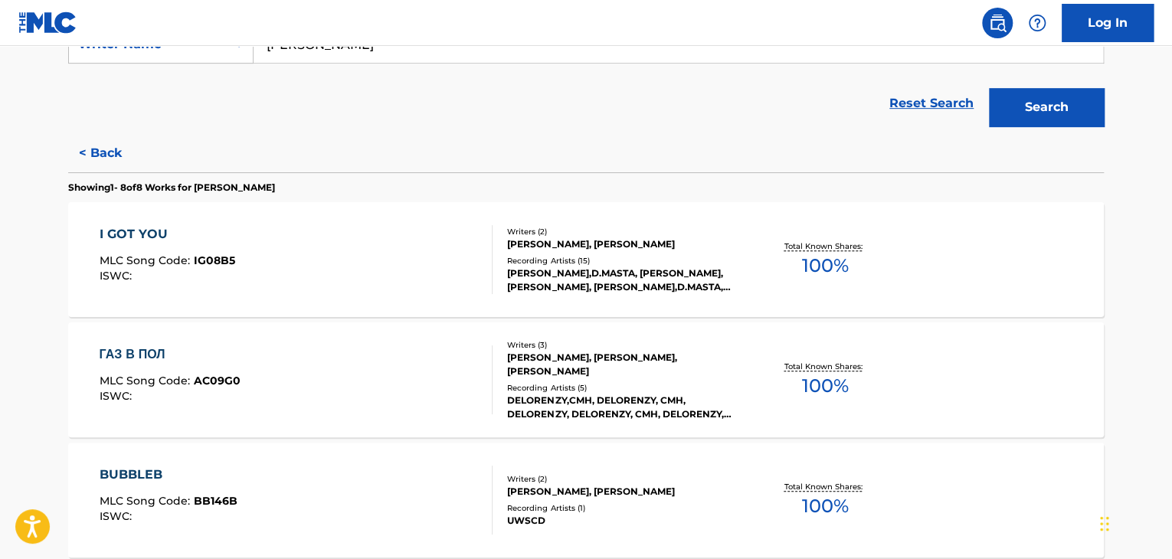
scroll to position [380, 0]
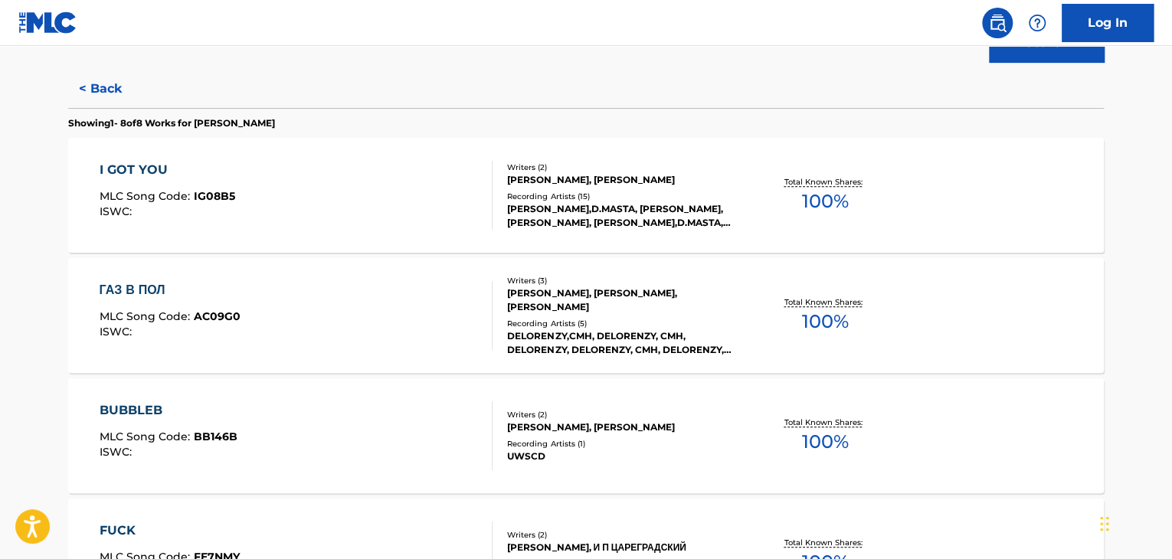
click at [405, 230] on div "I GOT YOU MLC Song Code : IG08B5 ISWC : Writers ( 2 ) [PERSON_NAME], [PERSON_NA…" at bounding box center [586, 195] width 1036 height 115
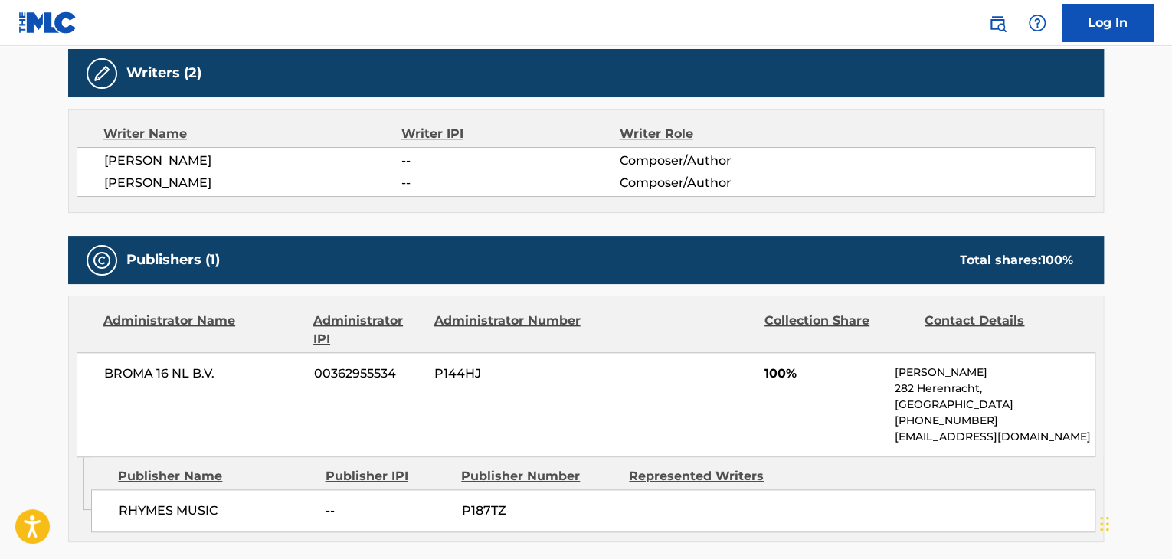
scroll to position [536, 0]
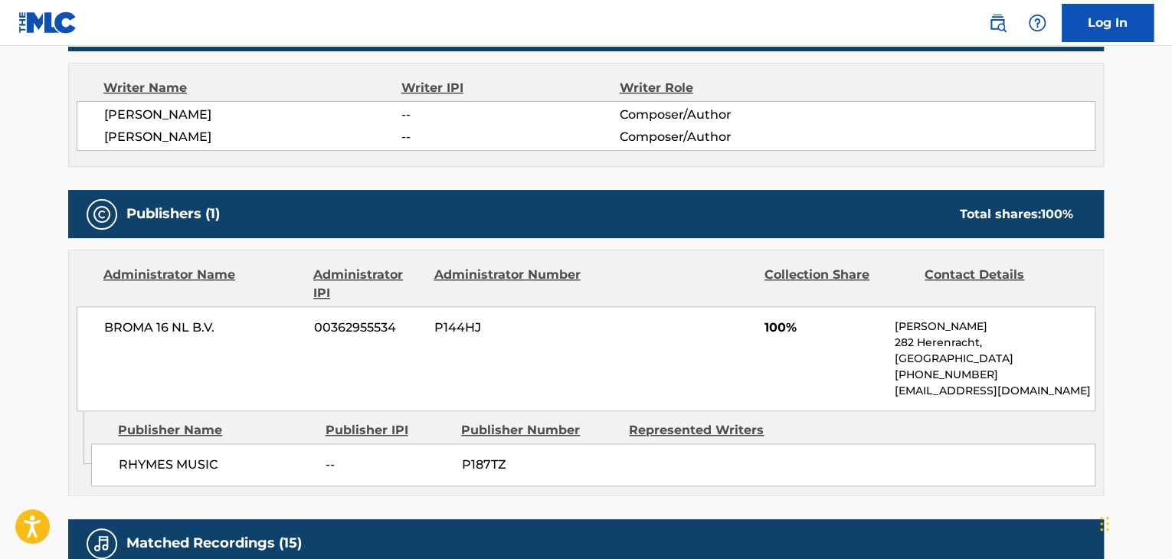
click at [172, 323] on span "BROMA 16 NL B.V." at bounding box center [203, 328] width 198 height 18
copy div "BROMA 16 NL B.V."
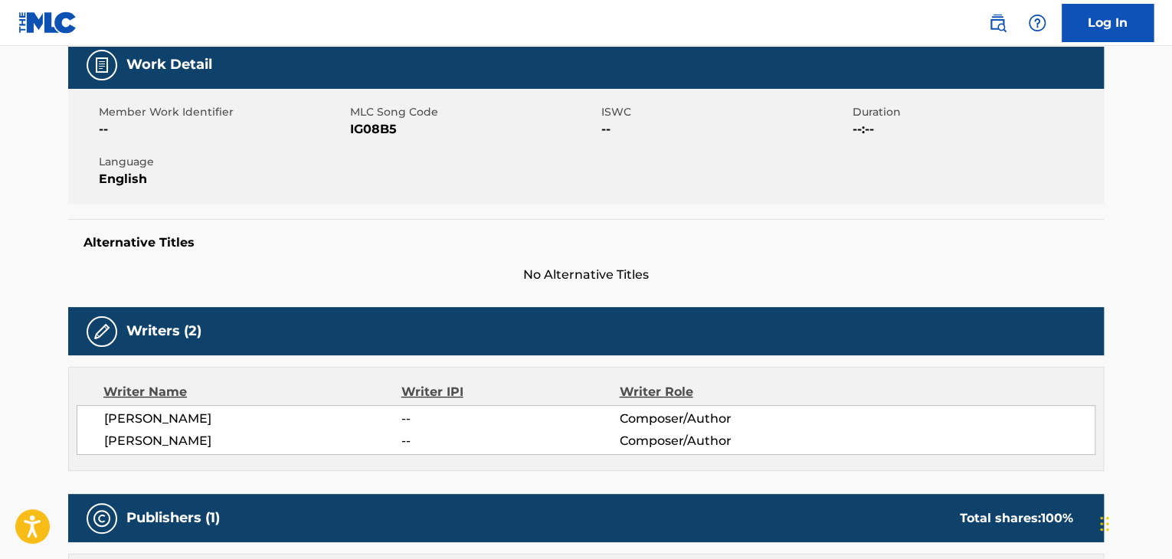
scroll to position [153, 0]
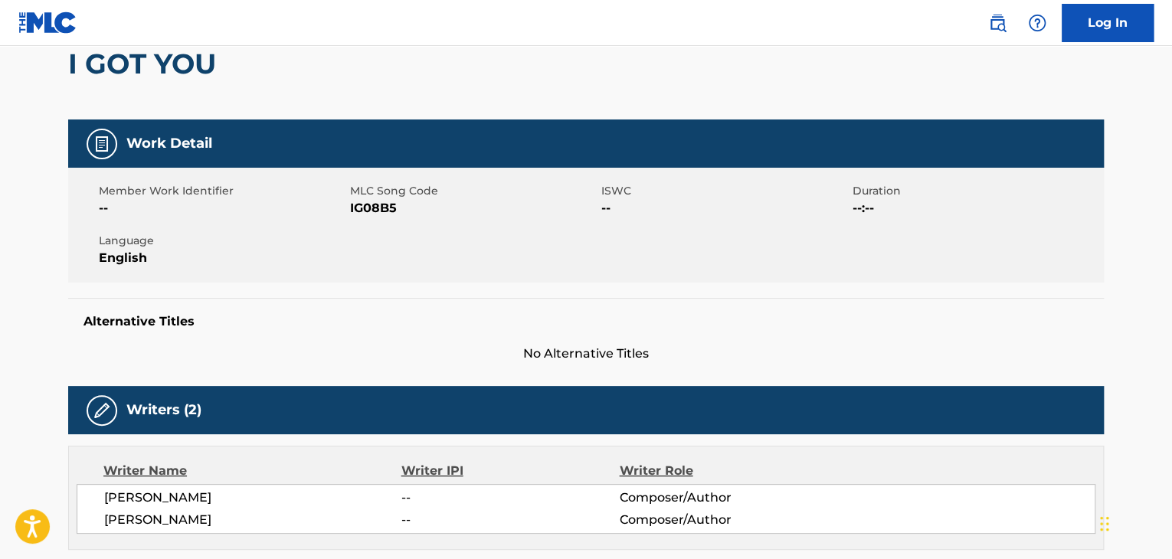
click at [368, 212] on span "IG08B5" at bounding box center [474, 208] width 248 height 18
copy span "IG08B5"
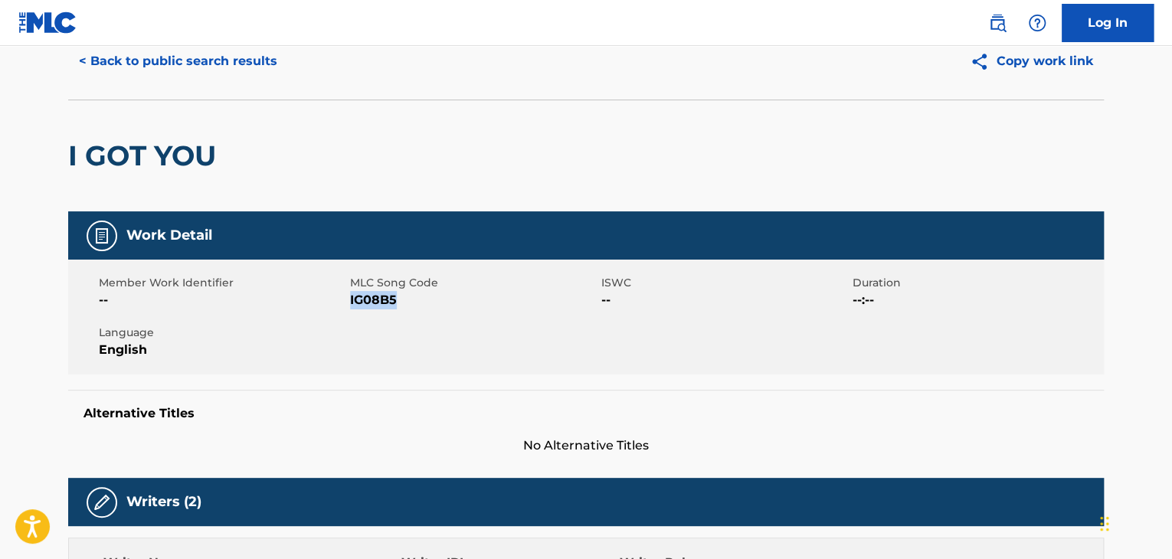
scroll to position [0, 0]
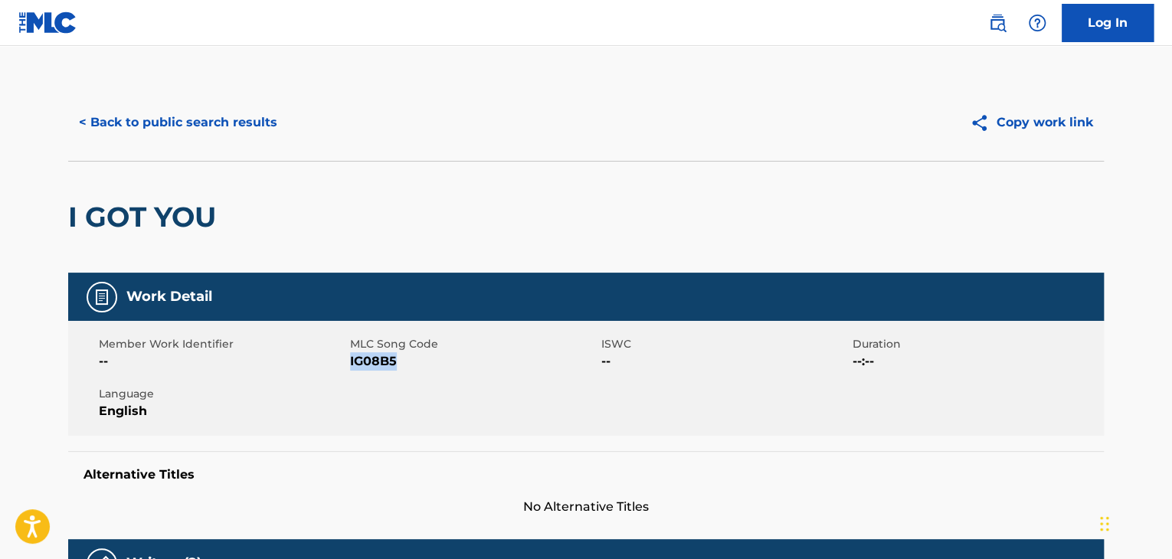
click at [211, 133] on button "< Back to public search results" at bounding box center [178, 122] width 220 height 38
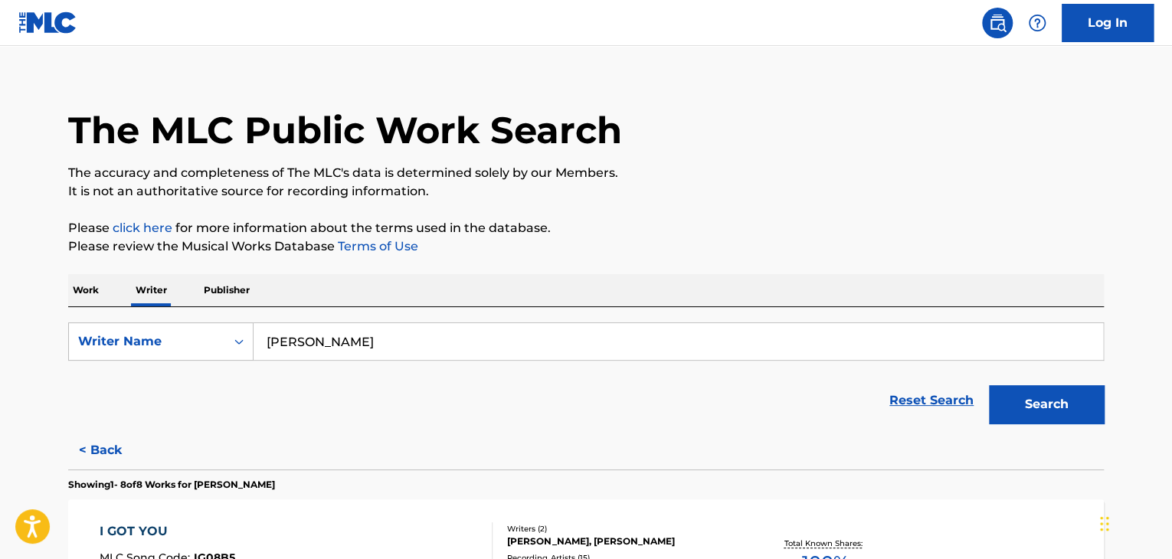
click at [381, 346] on input "[PERSON_NAME]" at bounding box center [679, 341] width 850 height 37
paste input "[PERSON_NAME]"
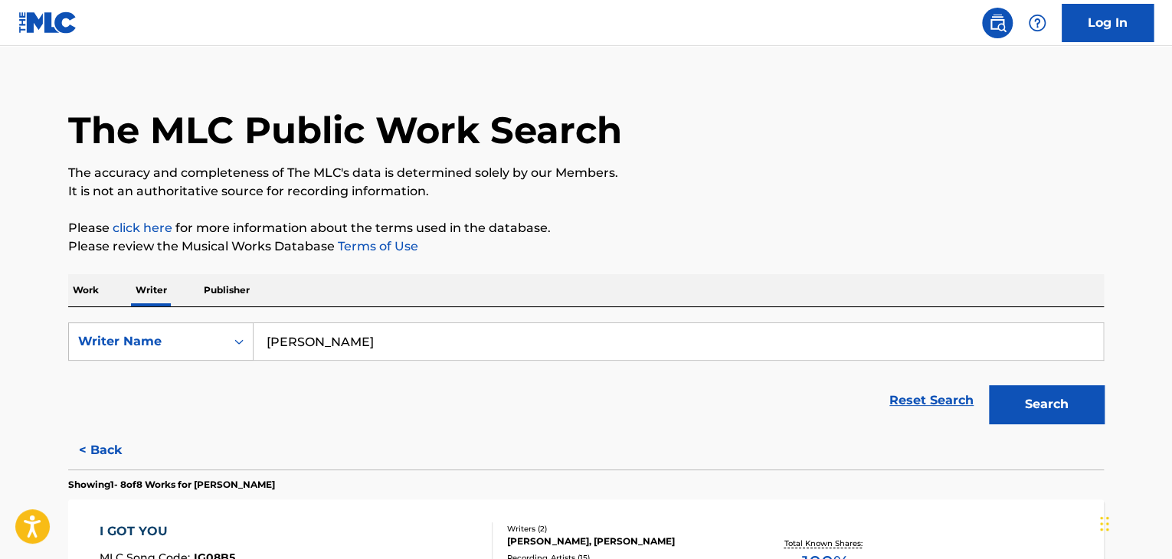
click at [1028, 402] on button "Search" at bounding box center [1046, 404] width 115 height 38
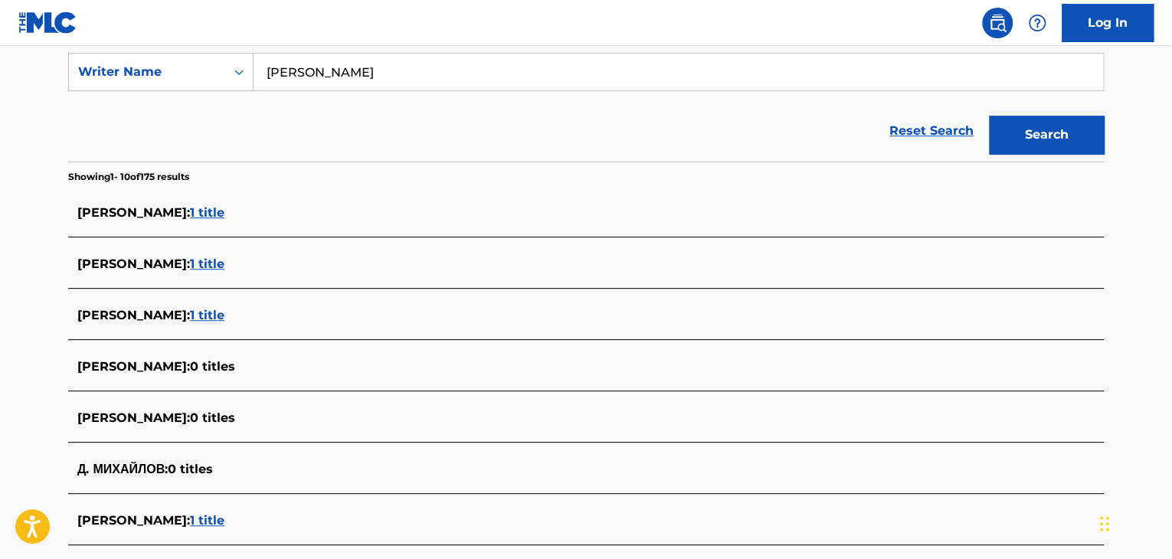
scroll to position [172, 0]
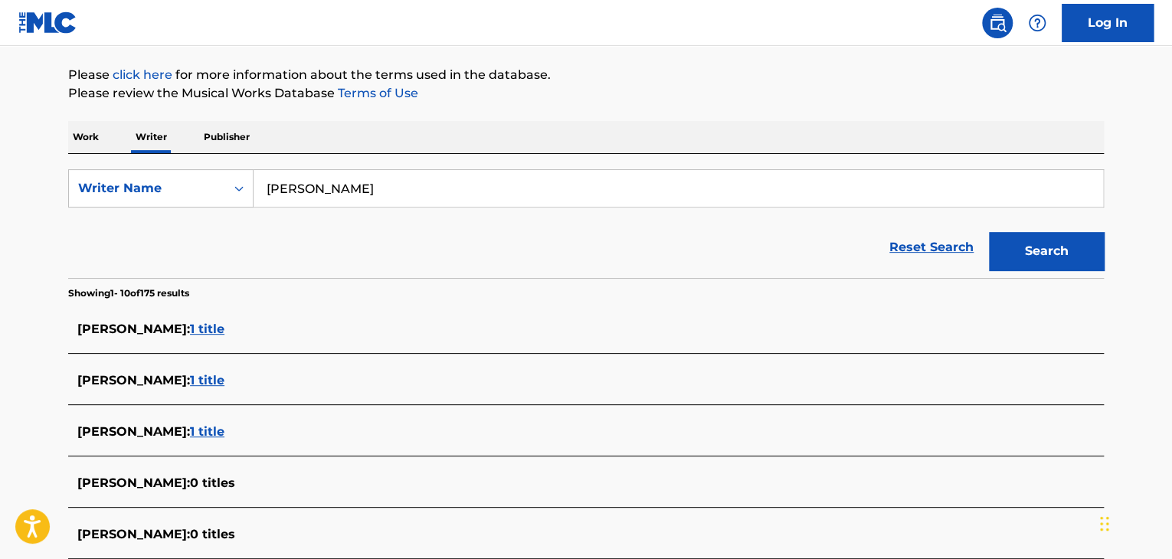
click at [402, 198] on input "[PERSON_NAME]" at bounding box center [679, 188] width 850 height 37
paste input "[PERSON_NAME]"
type input "[PERSON_NAME]"
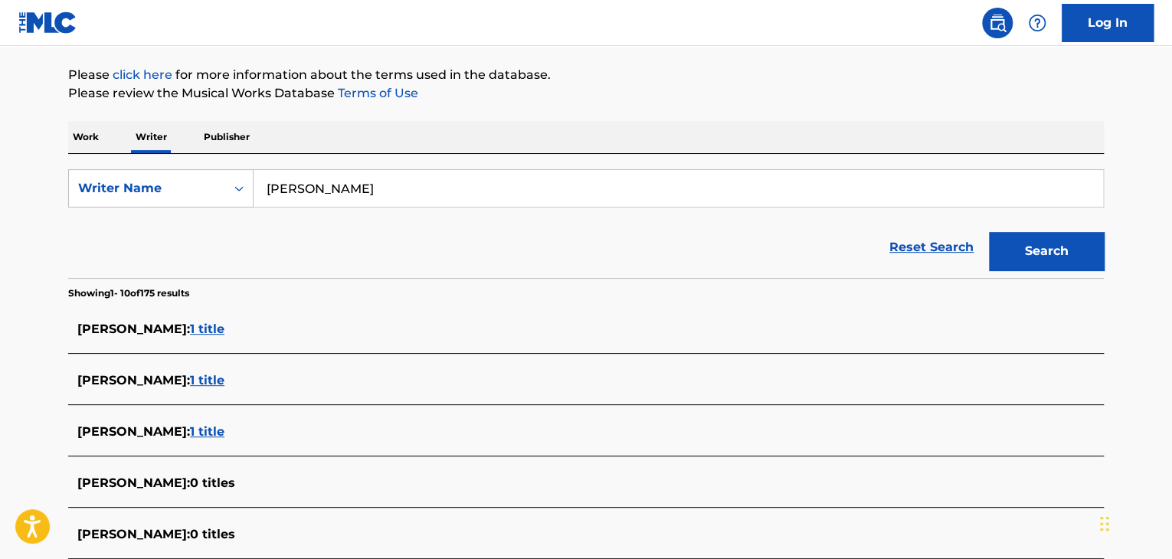
click at [665, 240] on div "Reset Search Search" at bounding box center [586, 247] width 1036 height 61
click at [972, 248] on link "Reset Search" at bounding box center [932, 248] width 100 height 34
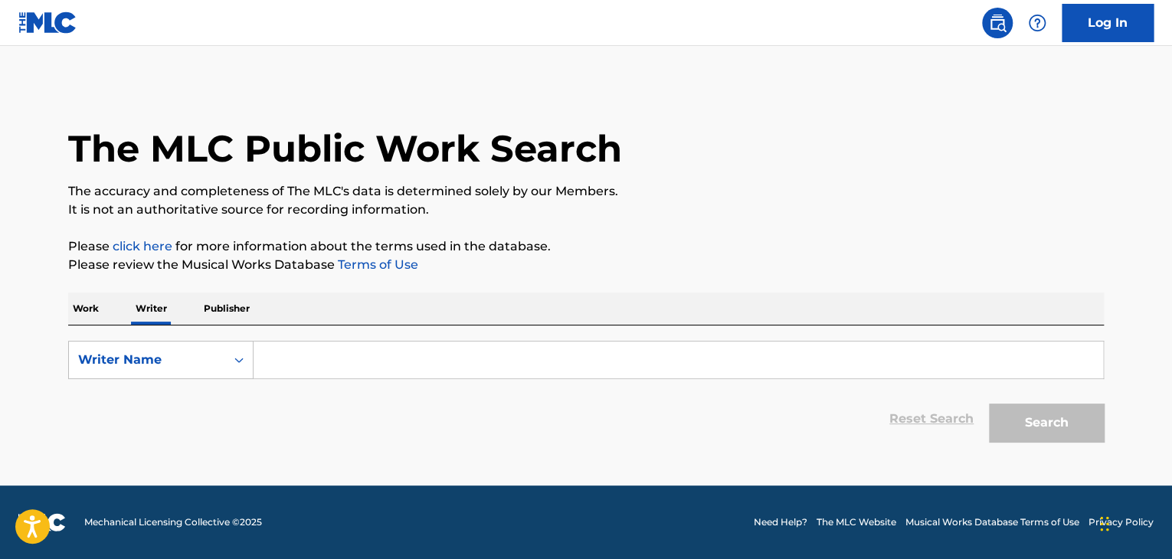
scroll to position [0, 0]
click at [242, 353] on icon "Search Form" at bounding box center [238, 359] width 15 height 15
click at [287, 356] on input "Search Form" at bounding box center [679, 360] width 850 height 37
paste input "[PERSON_NAME]"
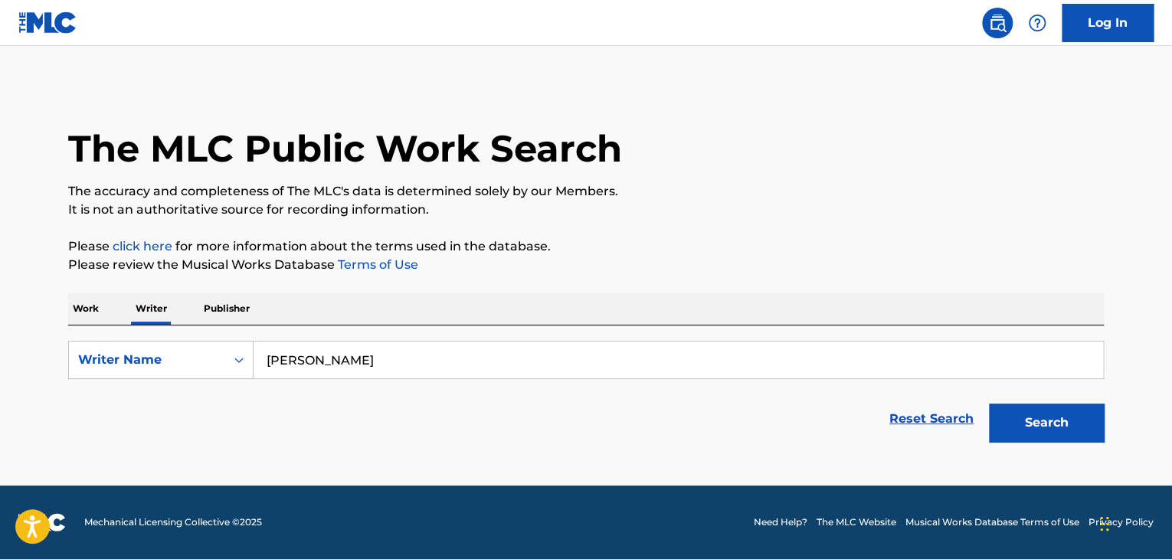
click at [812, 234] on div "The MLC Public Work Search The accuracy and completeness of The MLC's data is d…" at bounding box center [586, 267] width 1073 height 366
click at [1055, 418] on button "Search" at bounding box center [1046, 423] width 115 height 38
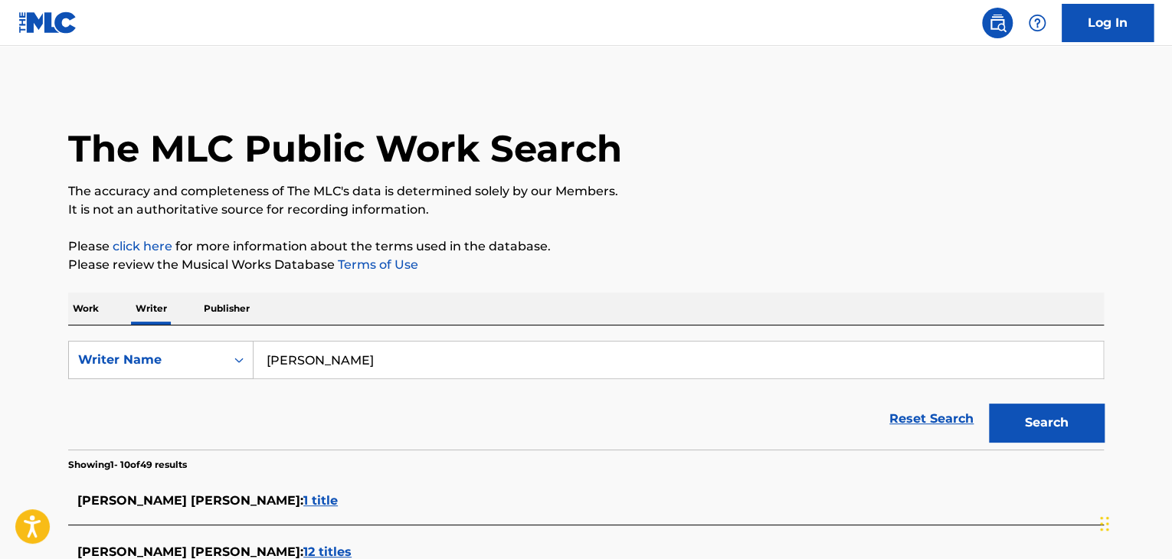
click at [402, 351] on input "[PERSON_NAME]" at bounding box center [679, 360] width 850 height 37
paste input "[PERSON_NAME]"
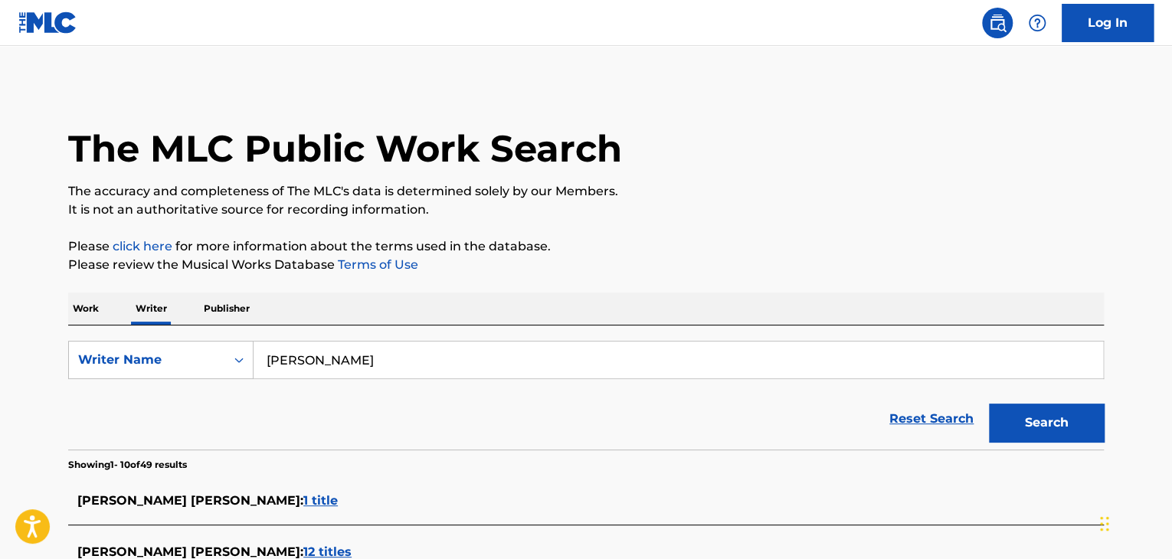
click at [1012, 421] on button "Search" at bounding box center [1046, 423] width 115 height 38
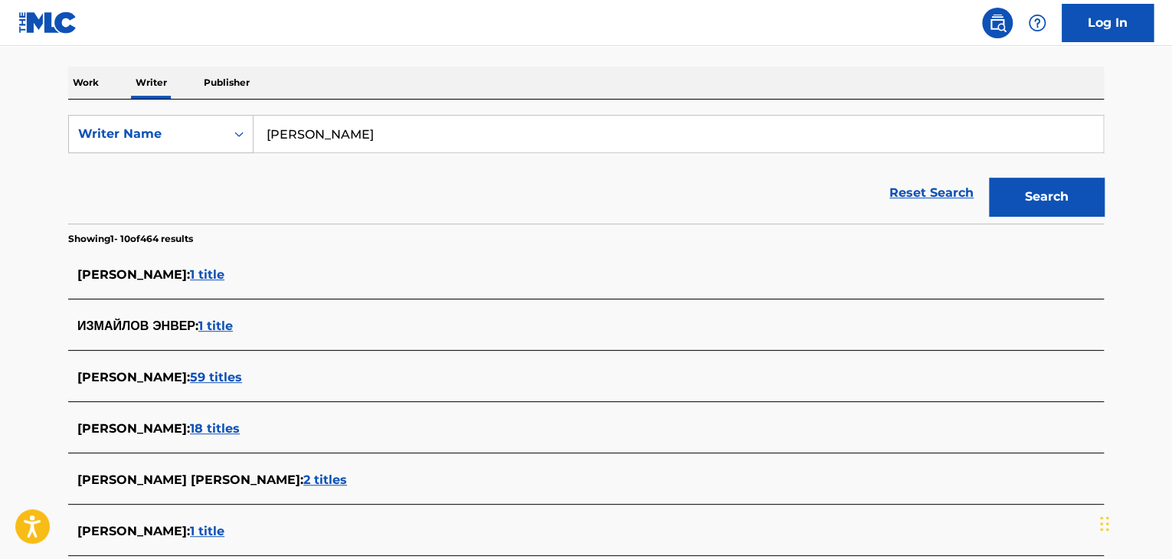
scroll to position [153, 0]
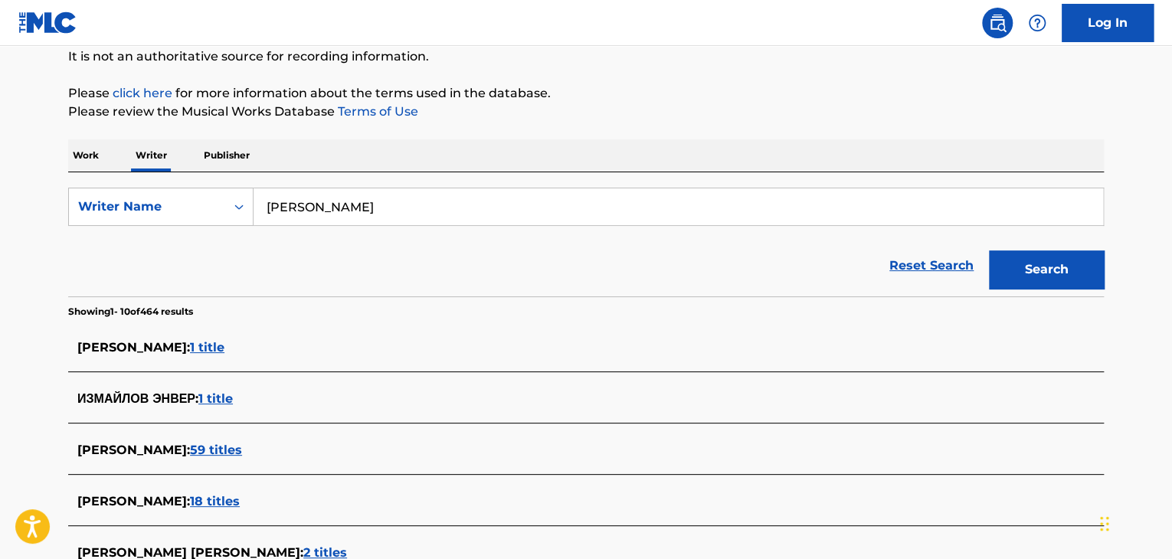
click at [338, 216] on input "[PERSON_NAME]" at bounding box center [679, 207] width 850 height 37
paste input "[PERSON_NAME]"
click at [706, 118] on p "Please review the Musical Works Database Terms of Use" at bounding box center [586, 112] width 1036 height 18
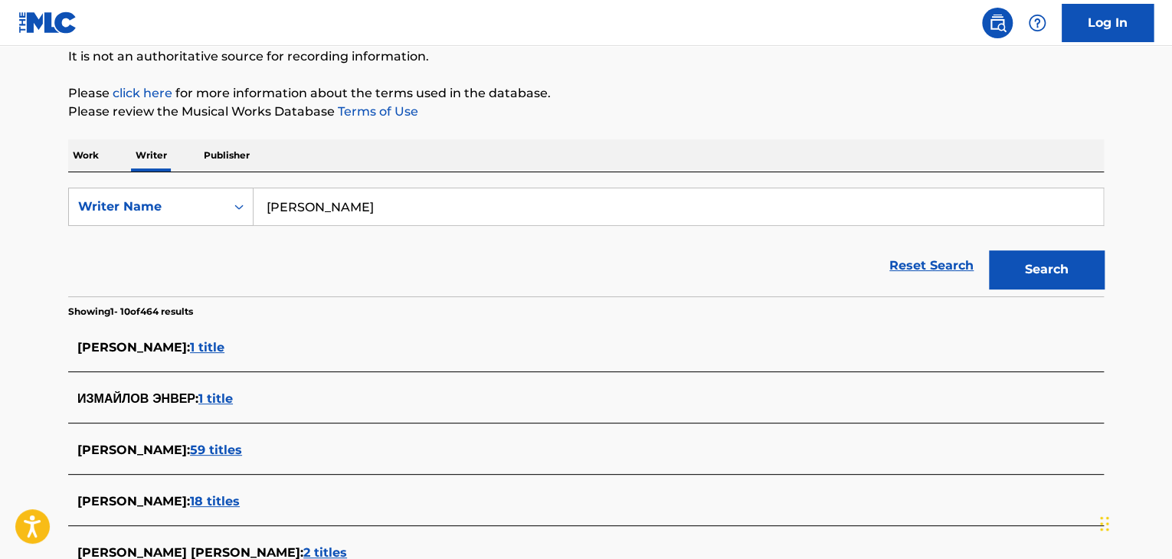
click at [1014, 263] on button "Search" at bounding box center [1046, 270] width 115 height 38
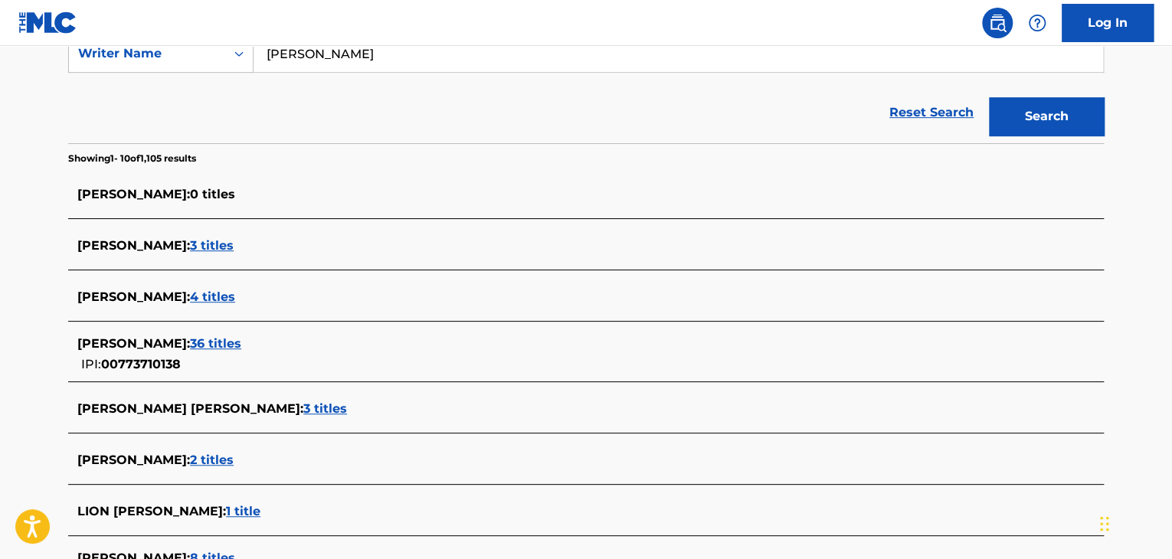
scroll to position [230, 0]
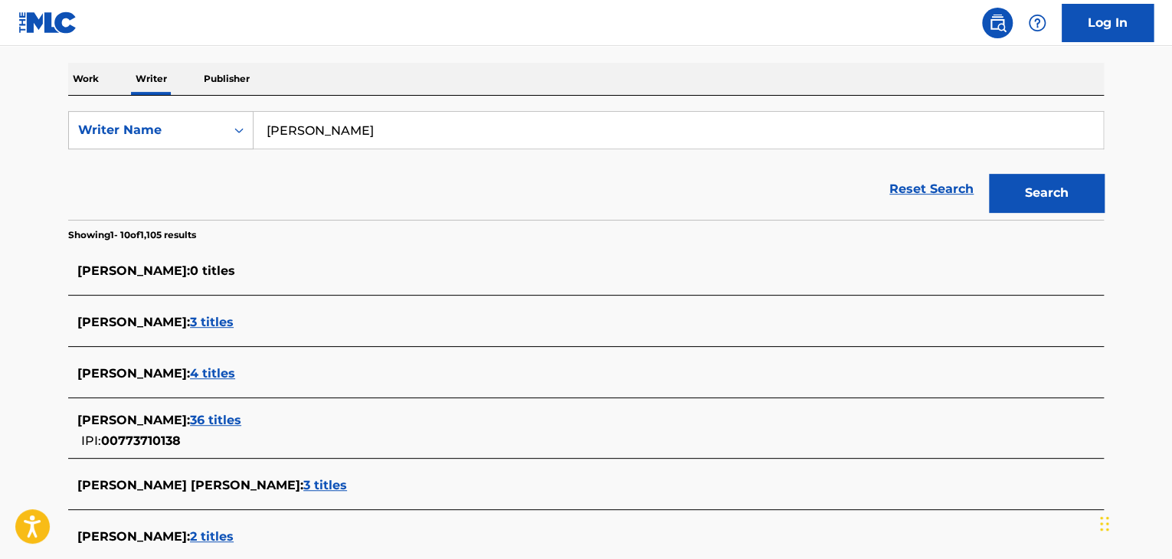
click at [362, 126] on input "[PERSON_NAME]" at bounding box center [679, 130] width 850 height 37
paste input "[PERSON_NAME] [PERSON_NAME]"
click at [539, 51] on div "The MLC Public Work Search The accuracy and completeness of The MLC's data is d…" at bounding box center [586, 354] width 1073 height 1000
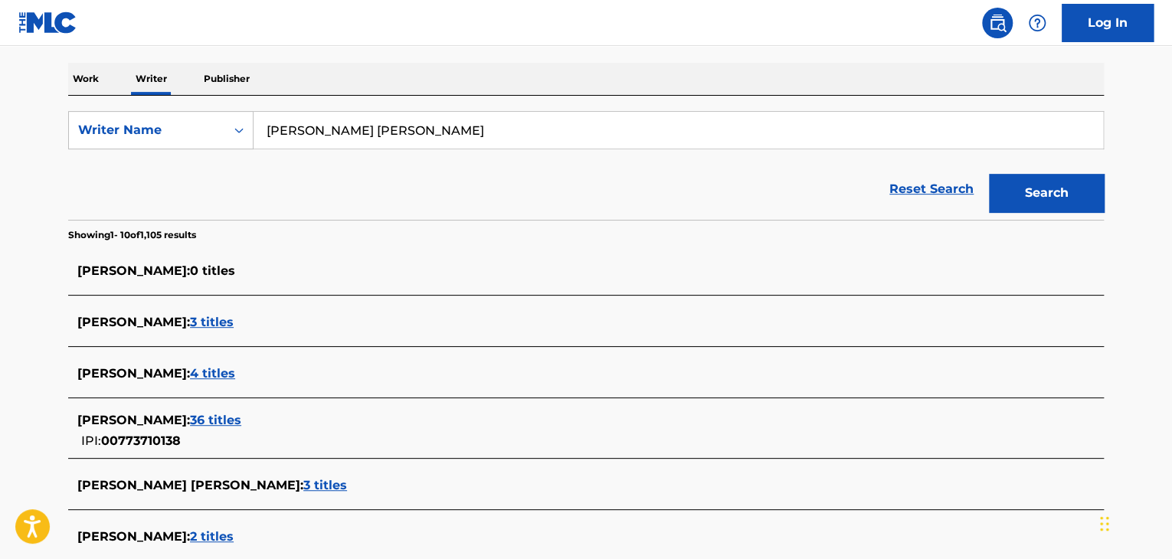
click at [1025, 202] on button "Search" at bounding box center [1046, 193] width 115 height 38
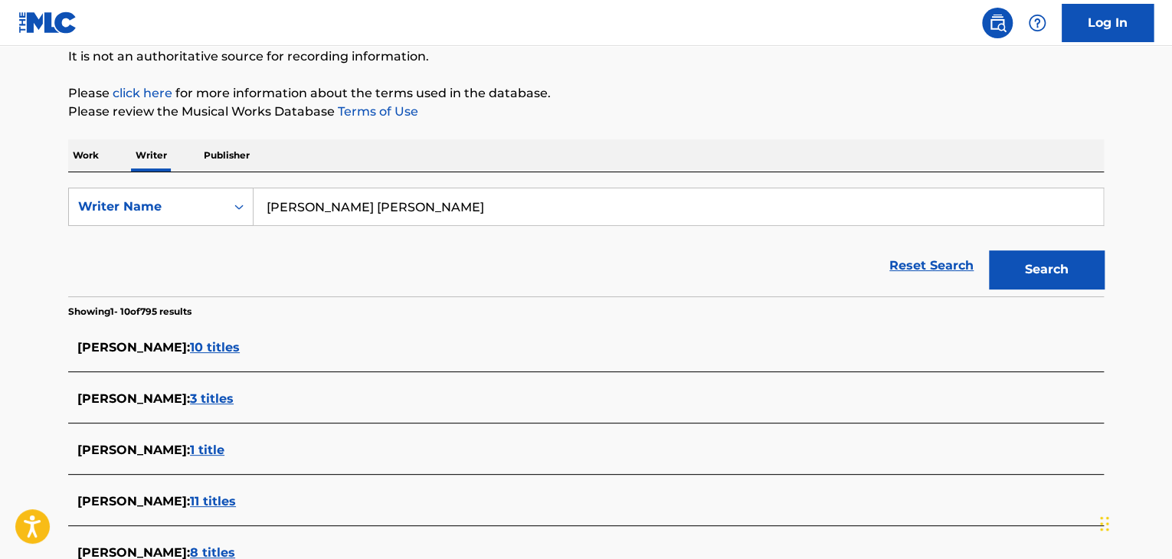
scroll to position [153, 0]
click at [445, 205] on input "[PERSON_NAME] [PERSON_NAME]" at bounding box center [679, 207] width 850 height 37
paste input "[PERSON_NAME]"
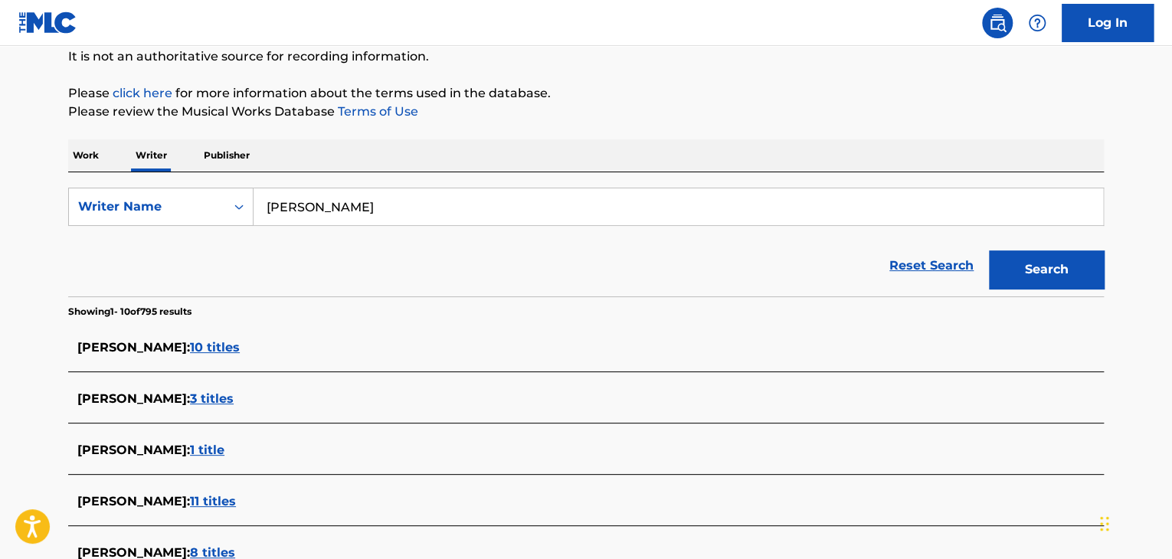
click at [595, 116] on p "Please review the Musical Works Database Terms of Use" at bounding box center [586, 112] width 1036 height 18
click at [1051, 264] on button "Search" at bounding box center [1046, 270] width 115 height 38
click at [393, 210] on input "[PERSON_NAME]" at bounding box center [679, 207] width 850 height 37
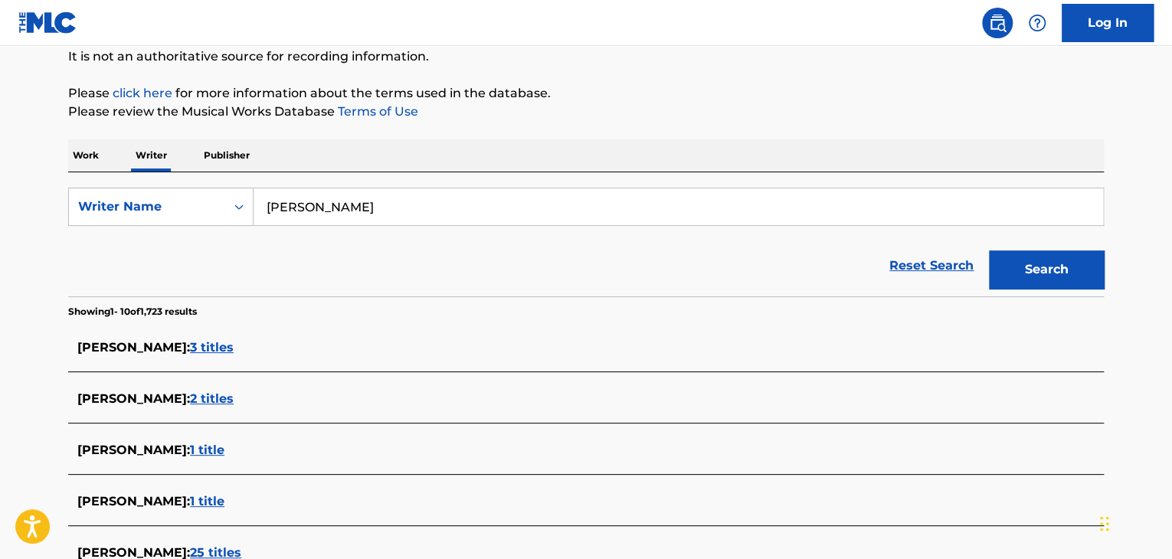
paste input "[PERSON_NAME]"
click at [574, 139] on div "Work Writer Publisher" at bounding box center [586, 155] width 1036 height 32
click at [1032, 267] on button "Search" at bounding box center [1046, 270] width 115 height 38
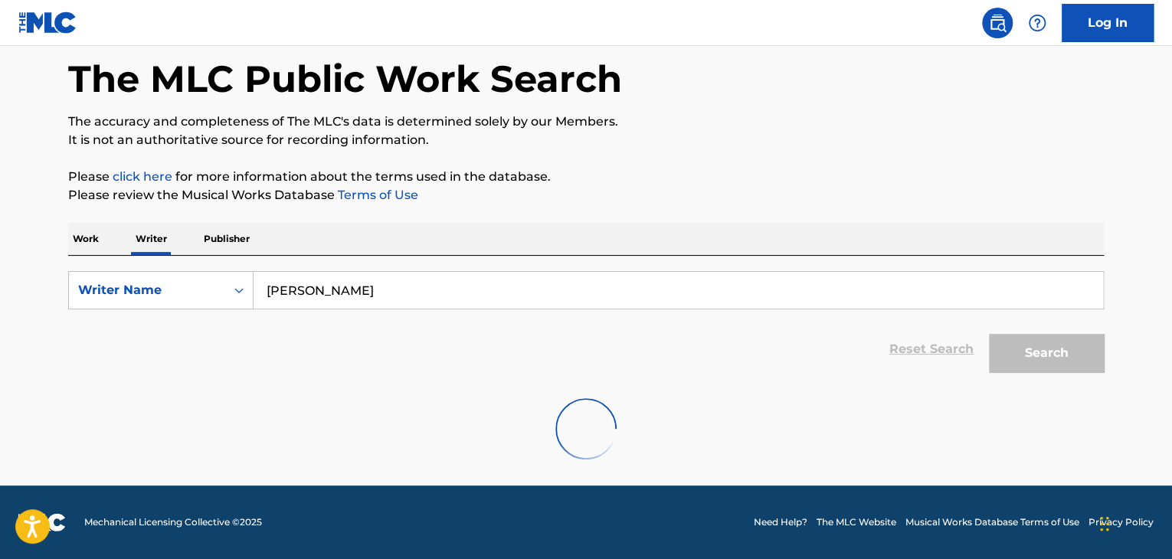
scroll to position [120, 0]
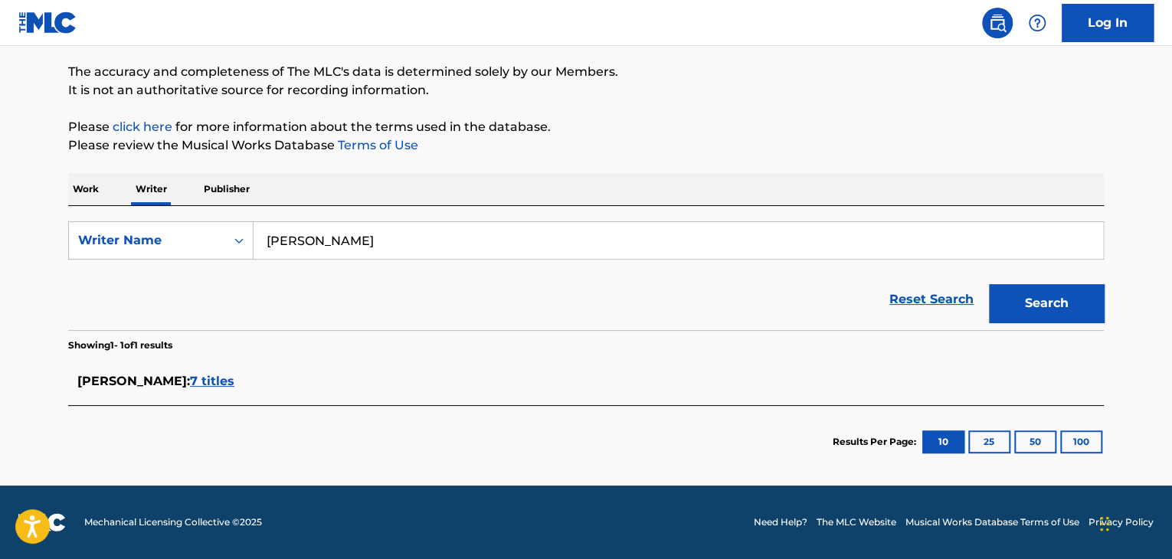
click at [354, 243] on input "[PERSON_NAME]" at bounding box center [679, 240] width 850 height 37
paste input "[PERSON_NAME]"
click at [663, 293] on div "Reset Search Search" at bounding box center [586, 299] width 1036 height 61
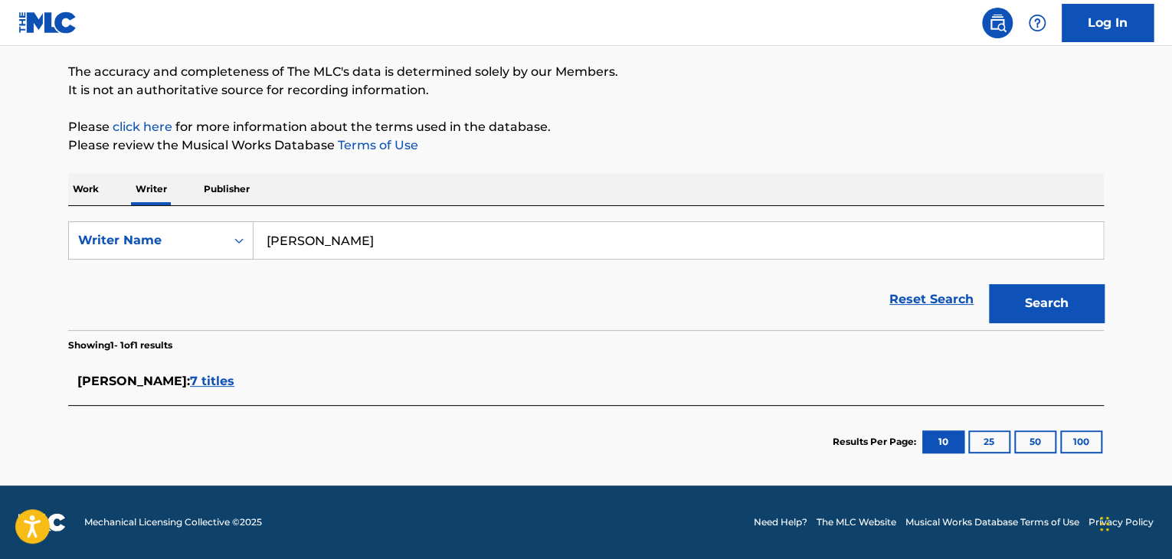
click at [1020, 298] on button "Search" at bounding box center [1046, 303] width 115 height 38
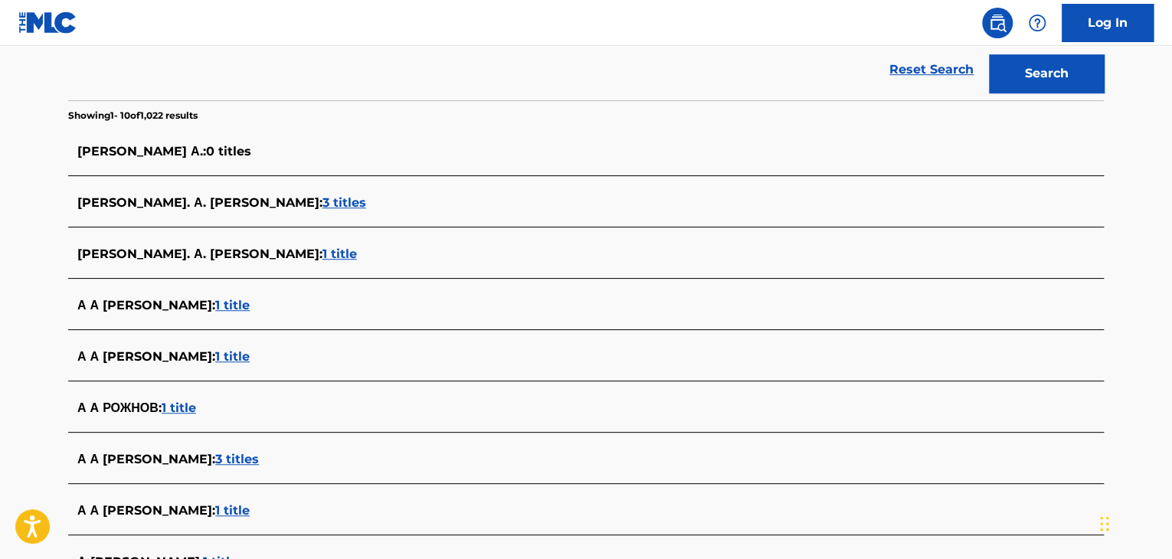
scroll to position [273, 0]
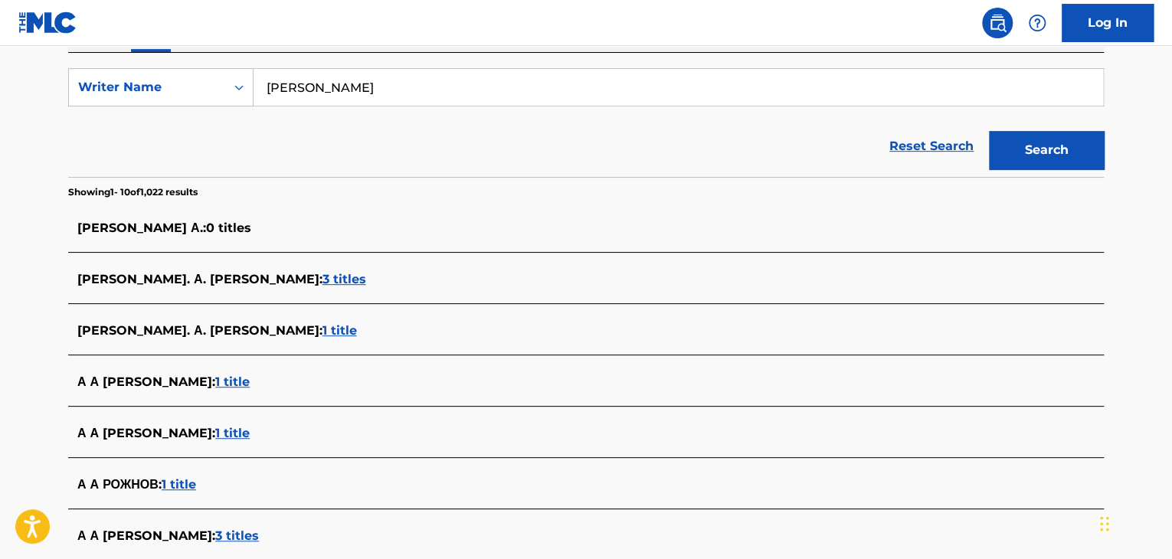
click at [422, 97] on input "[PERSON_NAME]" at bounding box center [679, 87] width 850 height 37
paste input "рев [PERSON_NAME]"
click at [1000, 152] on button "Search" at bounding box center [1046, 150] width 115 height 38
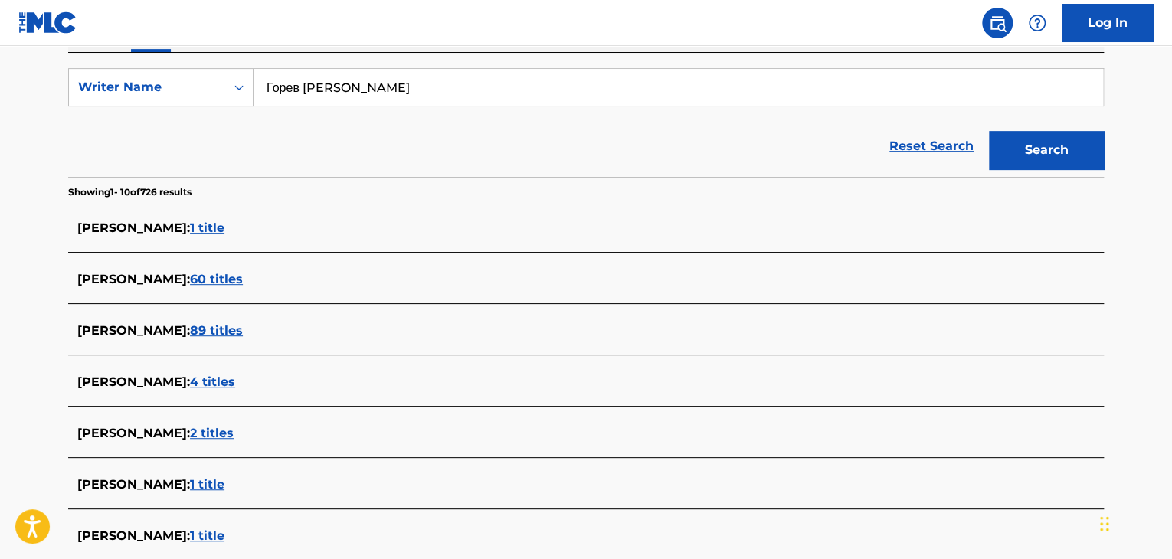
scroll to position [120, 0]
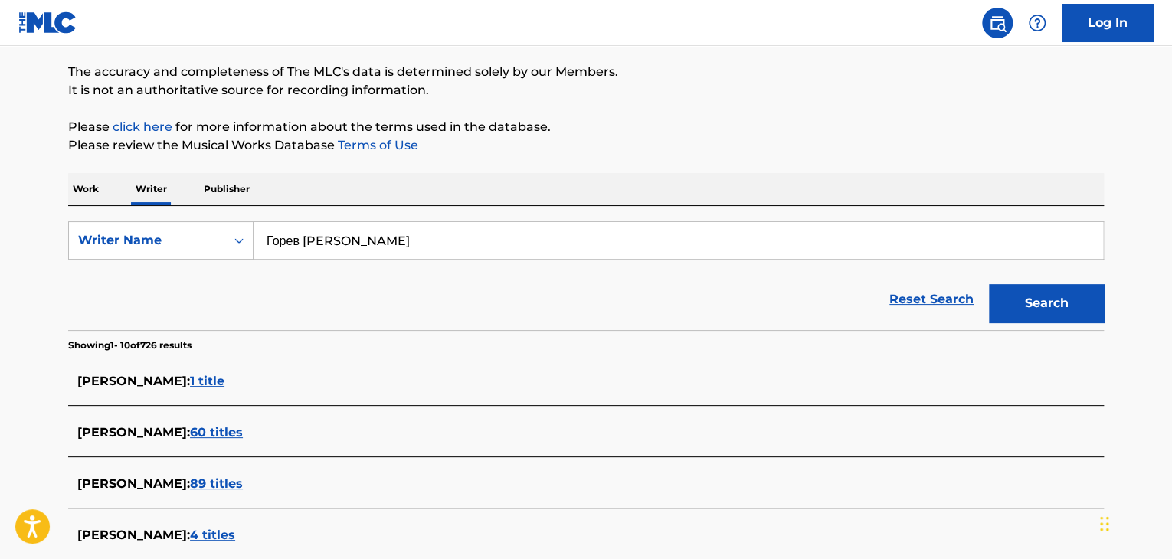
click at [403, 251] on input "Горев [PERSON_NAME]" at bounding box center [679, 240] width 850 height 37
paste input "Gombozhapov Bulat Zoriktoevich"
click at [579, 149] on p "Please review the Musical Works Database Terms of Use" at bounding box center [586, 145] width 1036 height 18
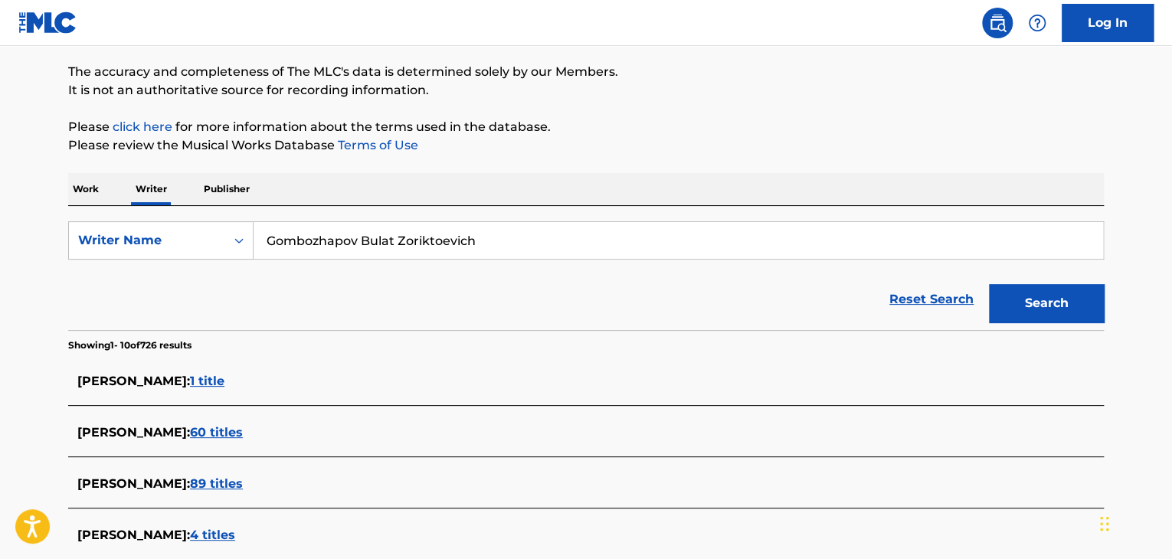
click at [1064, 303] on button "Search" at bounding box center [1046, 303] width 115 height 38
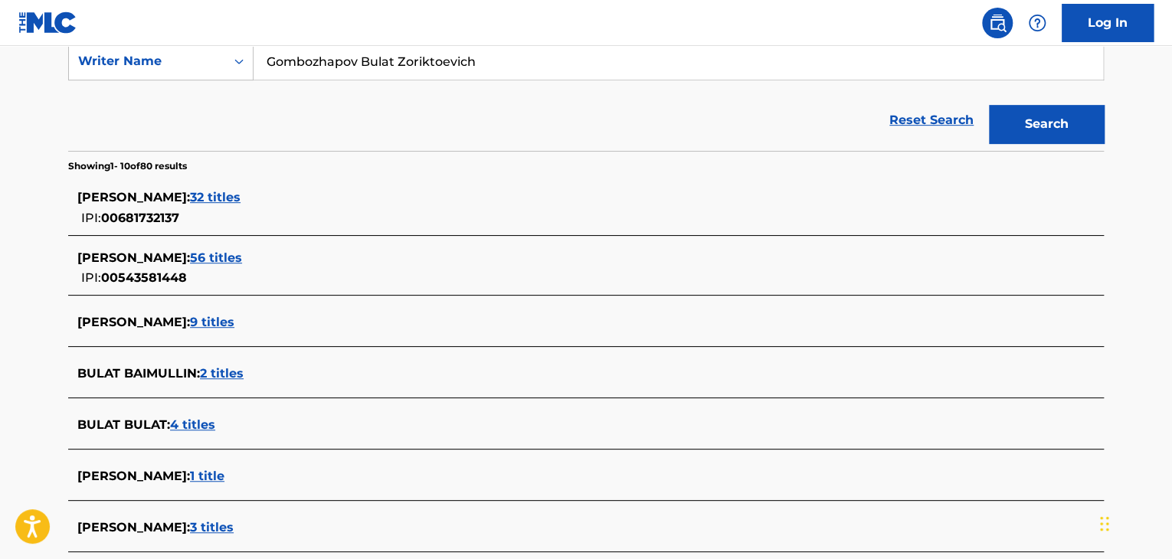
scroll to position [273, 0]
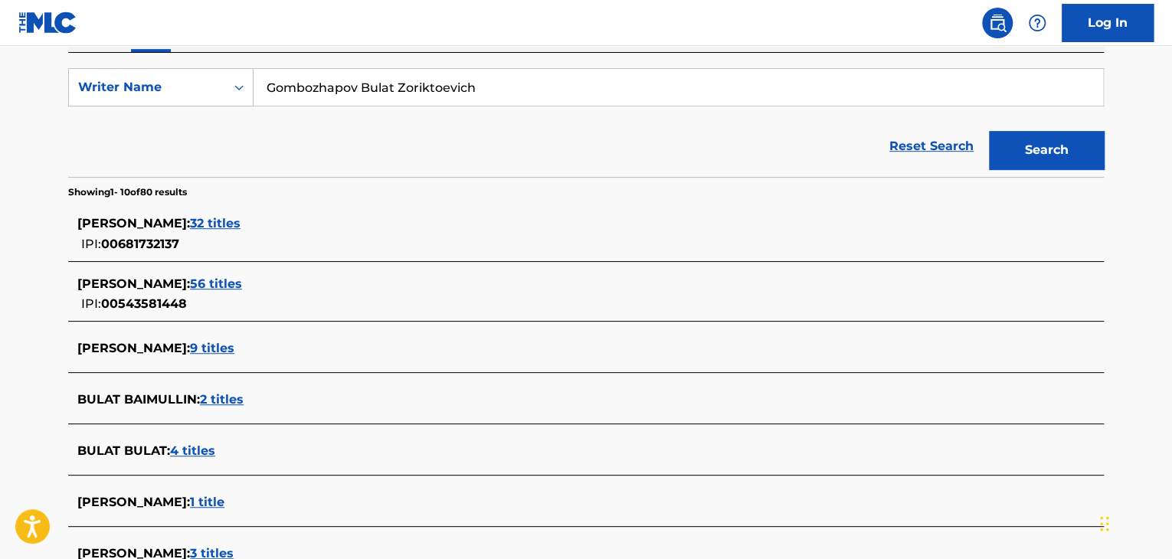
click at [369, 96] on input "Gombozhapov Bulat Zoriktoevich" at bounding box center [679, 87] width 850 height 37
paste input "[PERSON_NAME]"
click at [686, 166] on div "Reset Search Search" at bounding box center [586, 146] width 1036 height 61
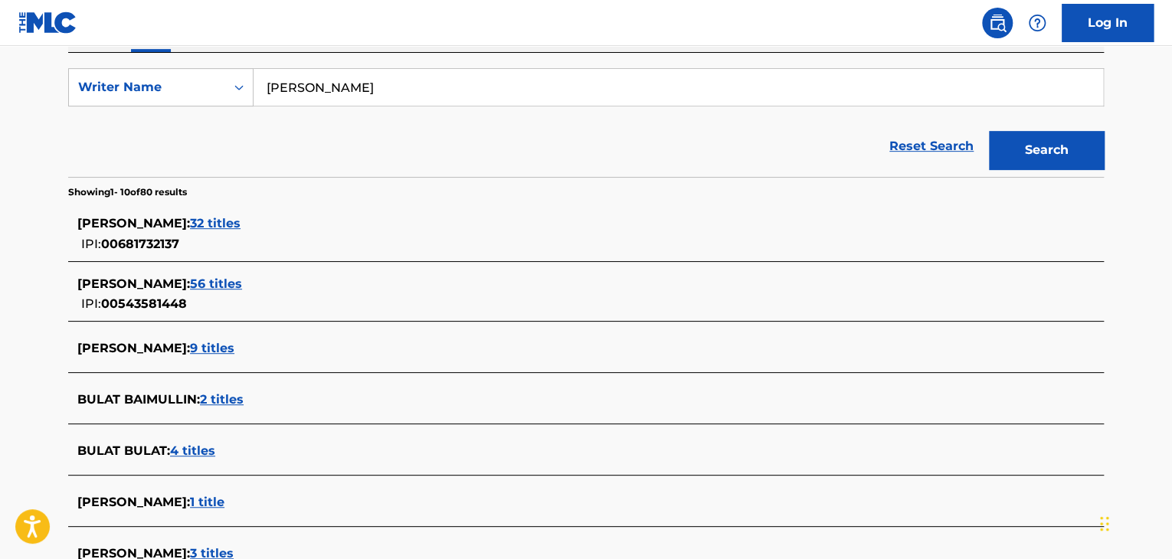
click at [1074, 154] on button "Search" at bounding box center [1046, 150] width 115 height 38
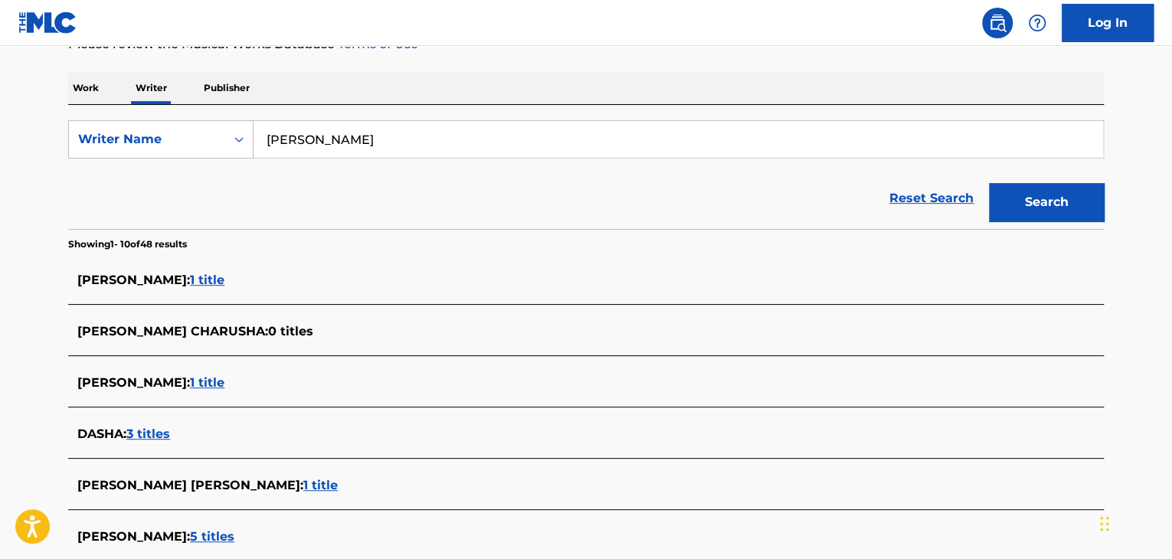
scroll to position [129, 0]
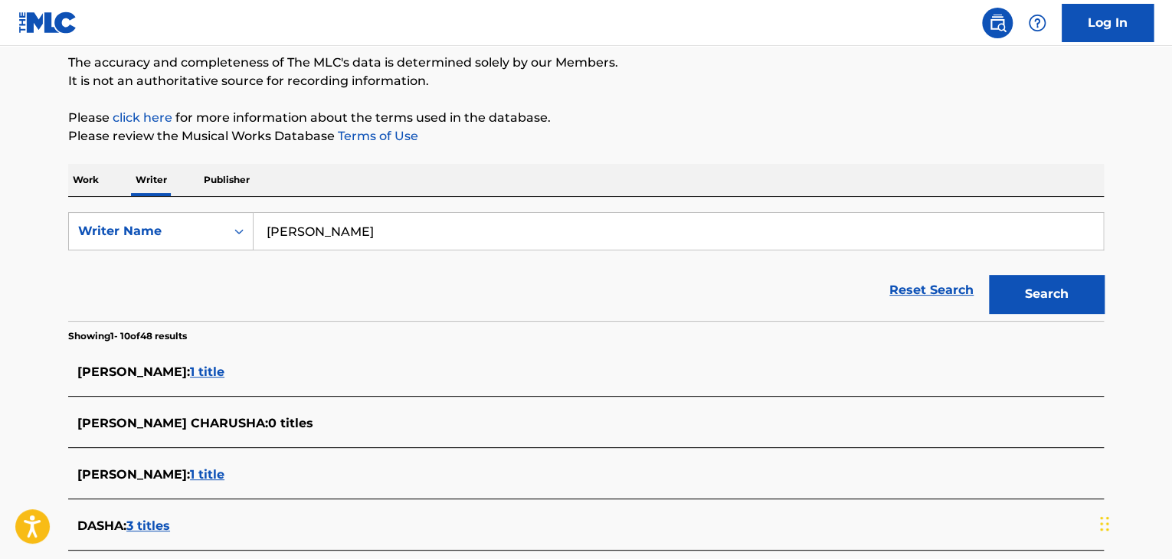
click at [355, 243] on input "[PERSON_NAME]" at bounding box center [679, 231] width 850 height 37
paste input "Gombozhapov Bulat Zoriktoevich"
click at [257, 287] on div "Reset Search Search" at bounding box center [586, 290] width 1036 height 61
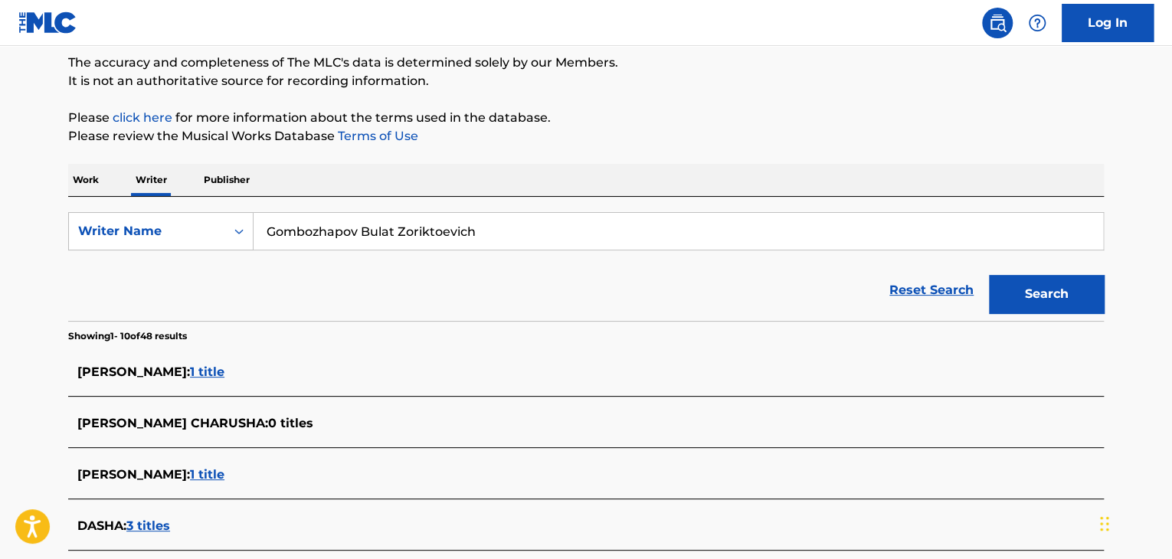
click at [460, 231] on input "Gombozhapov Bulat Zoriktoevich" at bounding box center [679, 231] width 850 height 37
paste input "Гомбожапов [PERSON_NAME]"
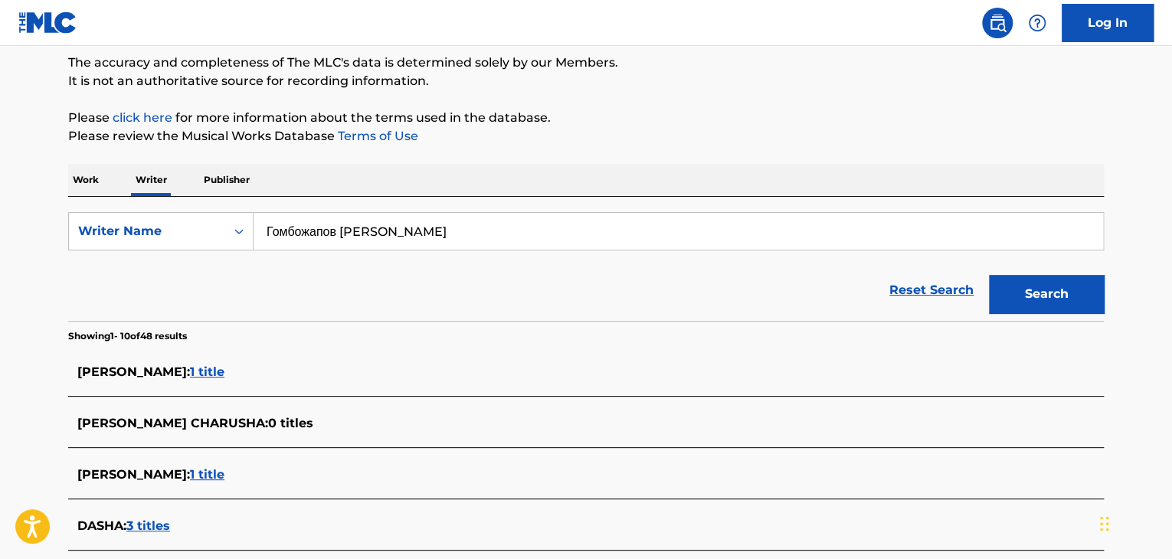
click at [185, 303] on div "Reset Search Search" at bounding box center [586, 290] width 1036 height 61
click at [1042, 303] on button "Search" at bounding box center [1046, 294] width 115 height 38
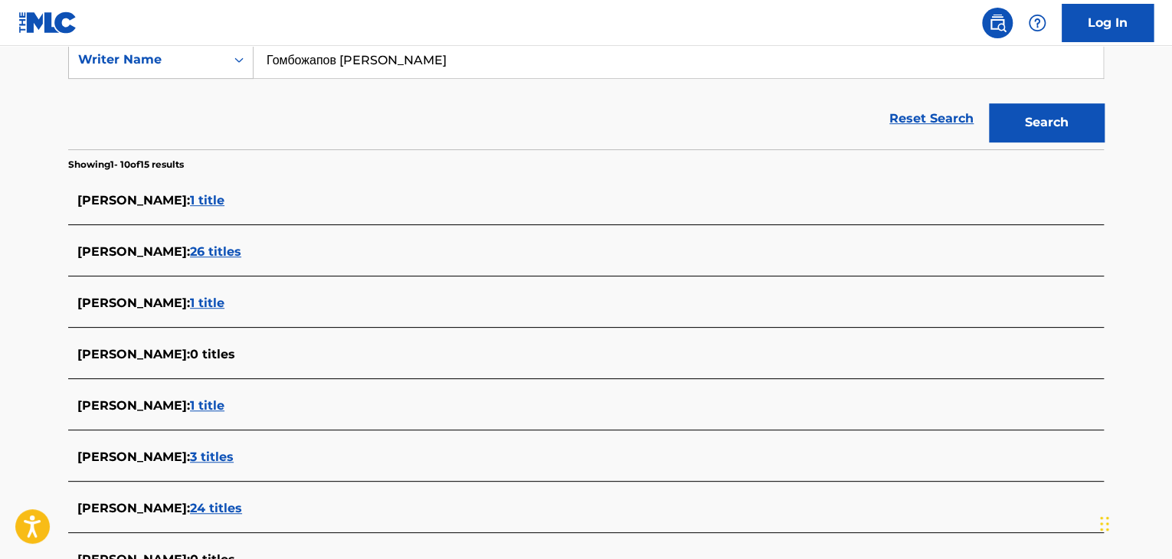
scroll to position [205, 0]
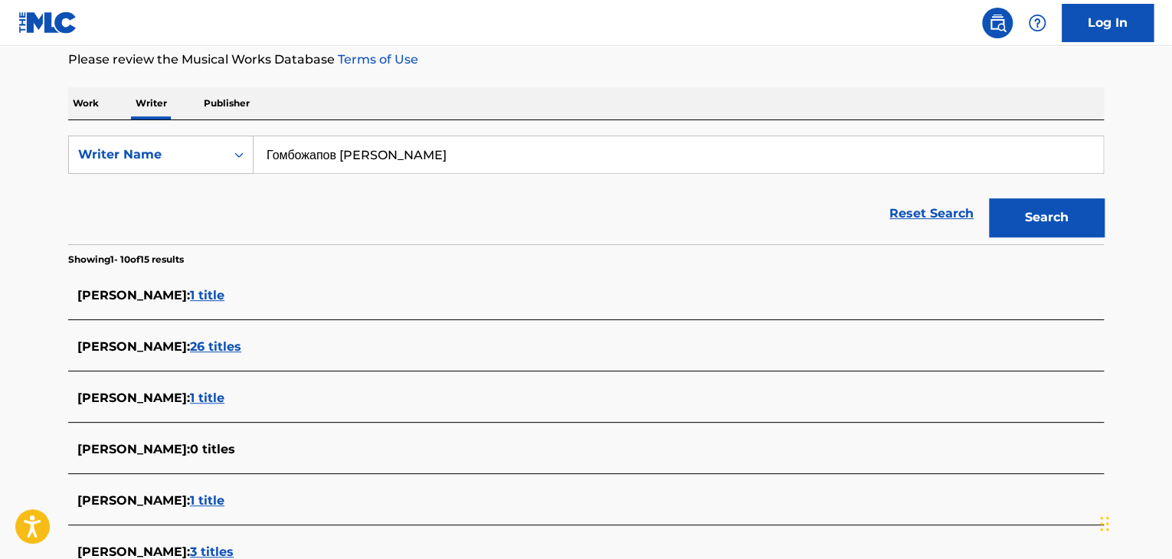
click at [423, 145] on input "Гомбожапов [PERSON_NAME]" at bounding box center [679, 154] width 850 height 37
paste input "аша Боровик"
click at [184, 218] on div "Reset Search Search" at bounding box center [586, 213] width 1036 height 61
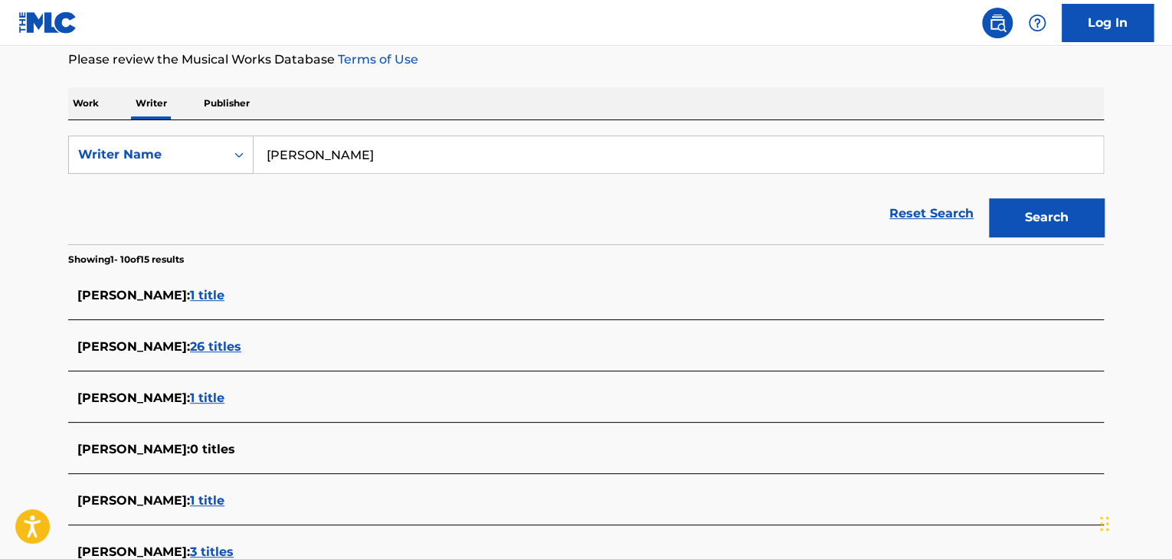
click at [1006, 230] on button "Search" at bounding box center [1046, 217] width 115 height 38
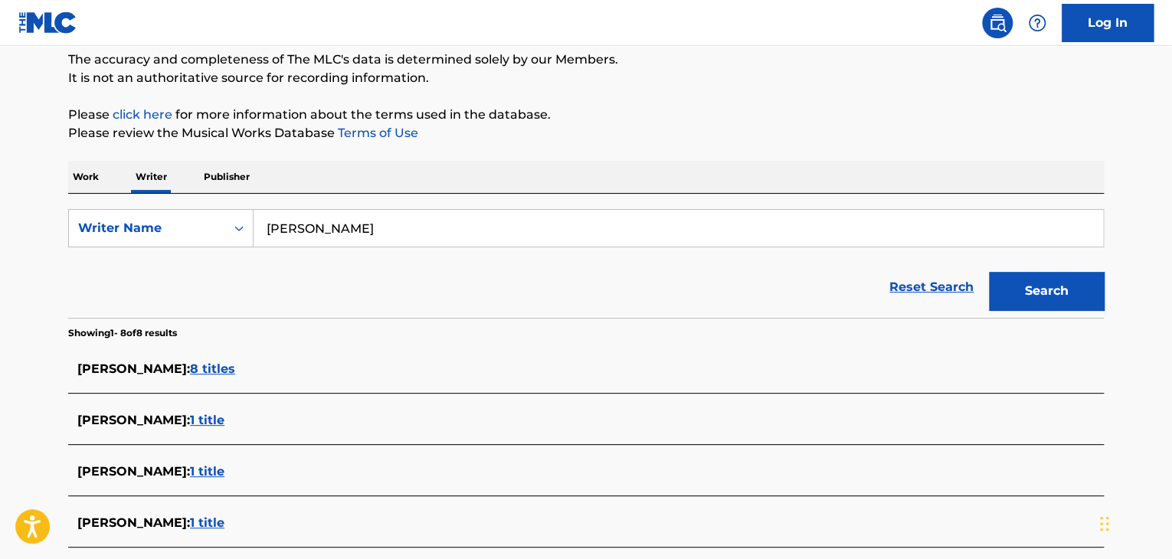
scroll to position [129, 0]
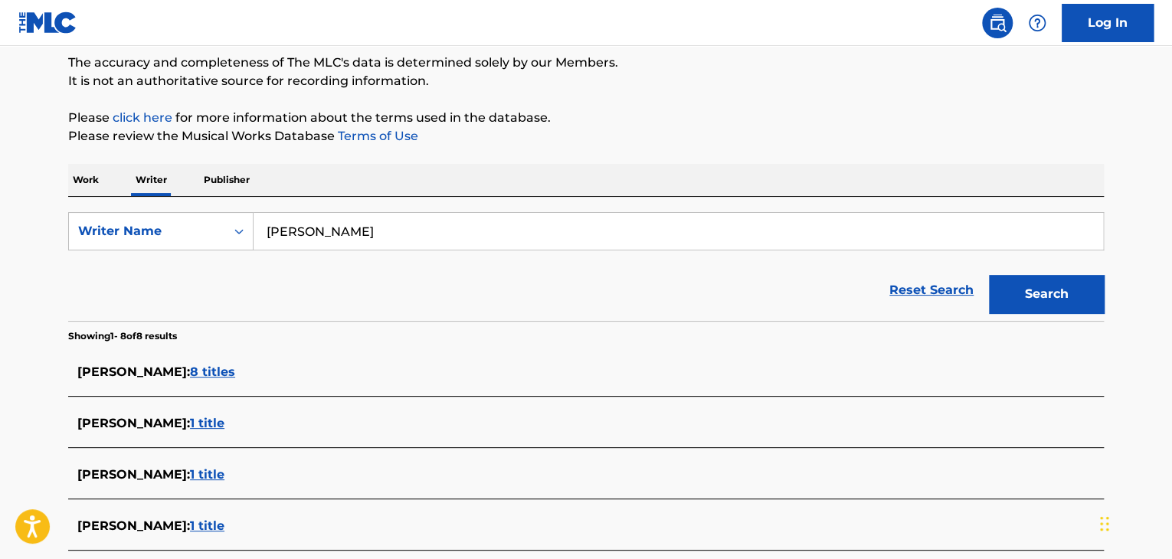
click at [335, 202] on div "SearchWithCriteriab4bd73d8-ff4f-462b-9ff7-d36dd26be35c Writer Name [PERSON_NAME…" at bounding box center [586, 259] width 1036 height 124
click at [347, 234] on input "[PERSON_NAME]" at bounding box center [679, 231] width 850 height 37
paste input "[PERSON_NAME]"
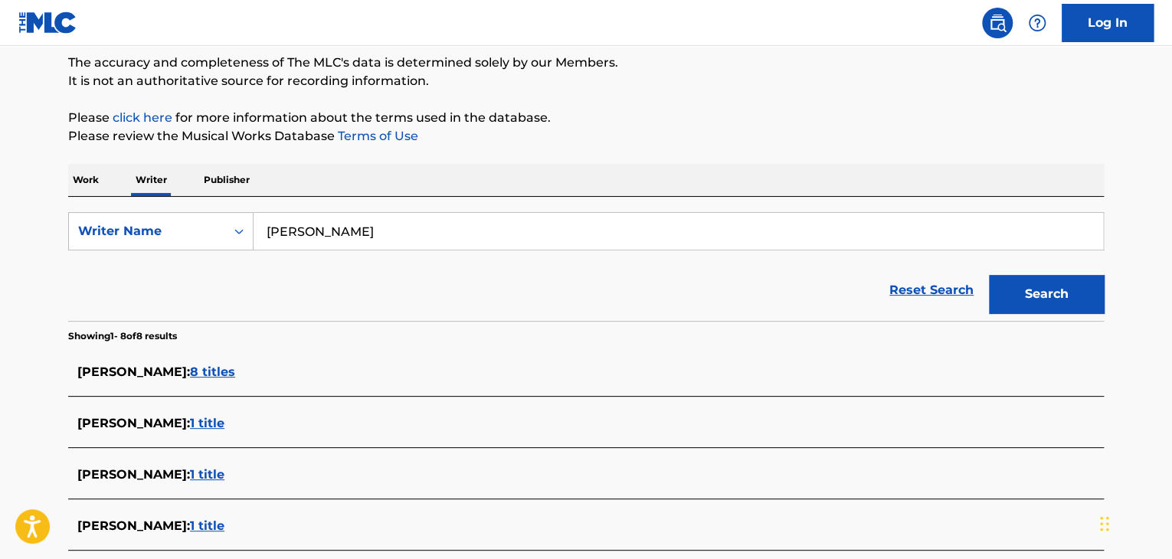
click at [515, 168] on div "Work Writer Publisher" at bounding box center [586, 180] width 1036 height 32
click at [1062, 280] on button "Search" at bounding box center [1046, 294] width 115 height 38
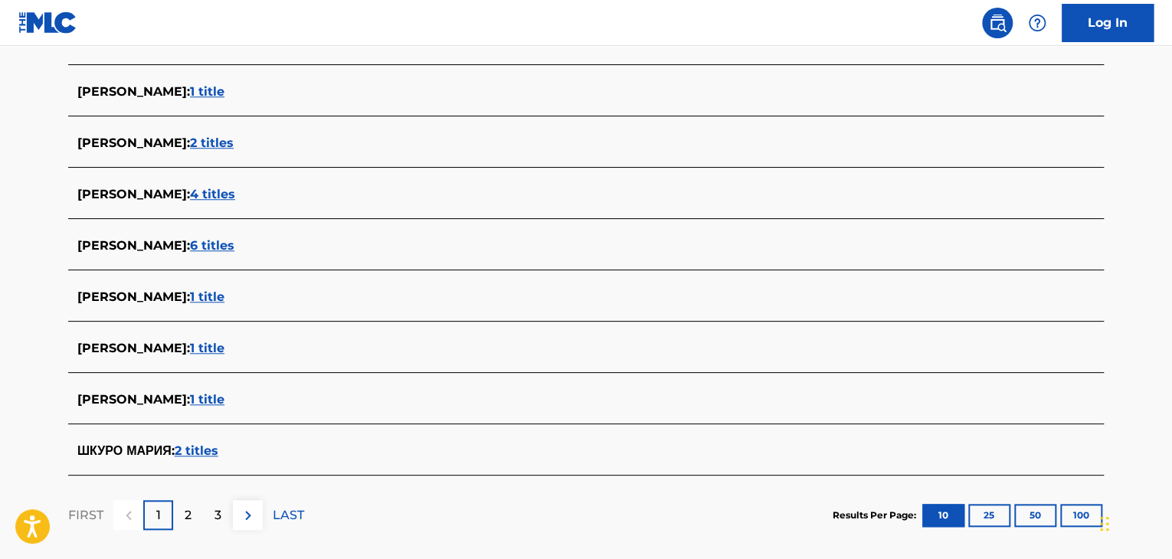
scroll to position [282, 0]
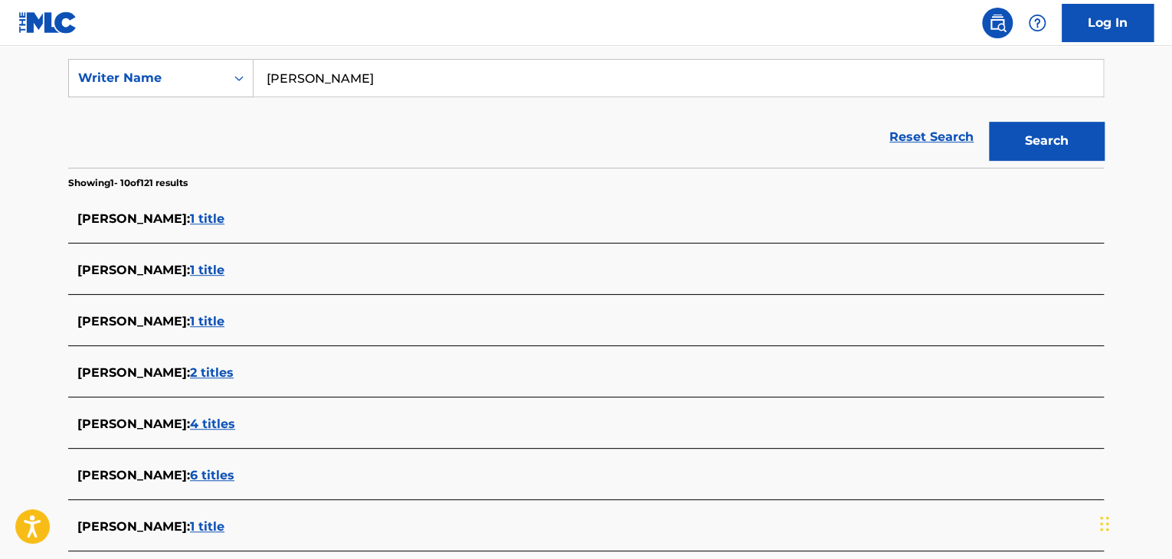
click at [327, 77] on input "[PERSON_NAME]" at bounding box center [679, 78] width 850 height 37
paste input "БАНЬКО"
click at [1010, 133] on button "Search" at bounding box center [1046, 141] width 115 height 38
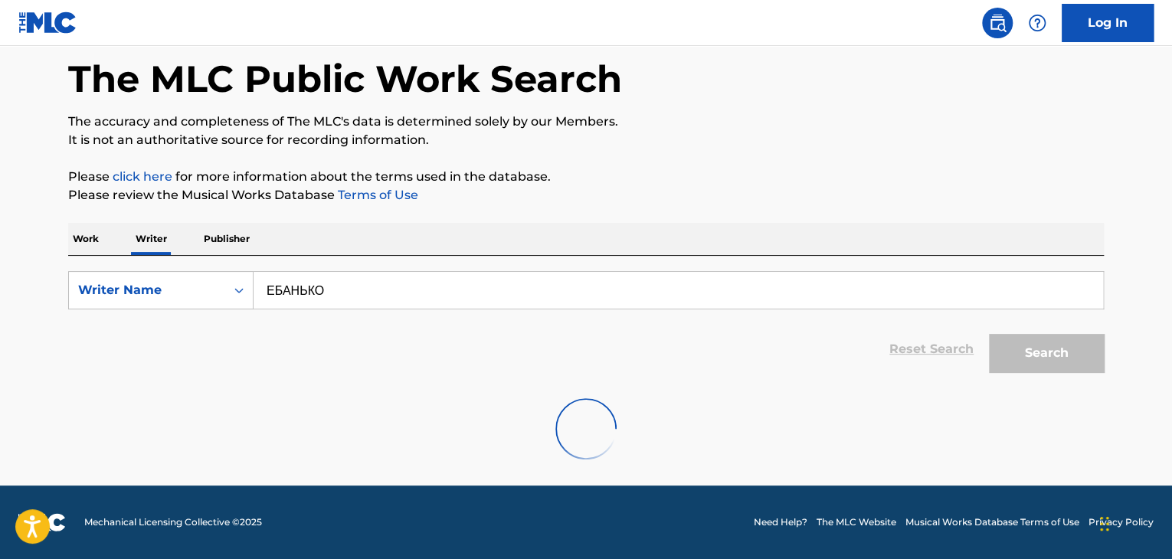
scroll to position [120, 0]
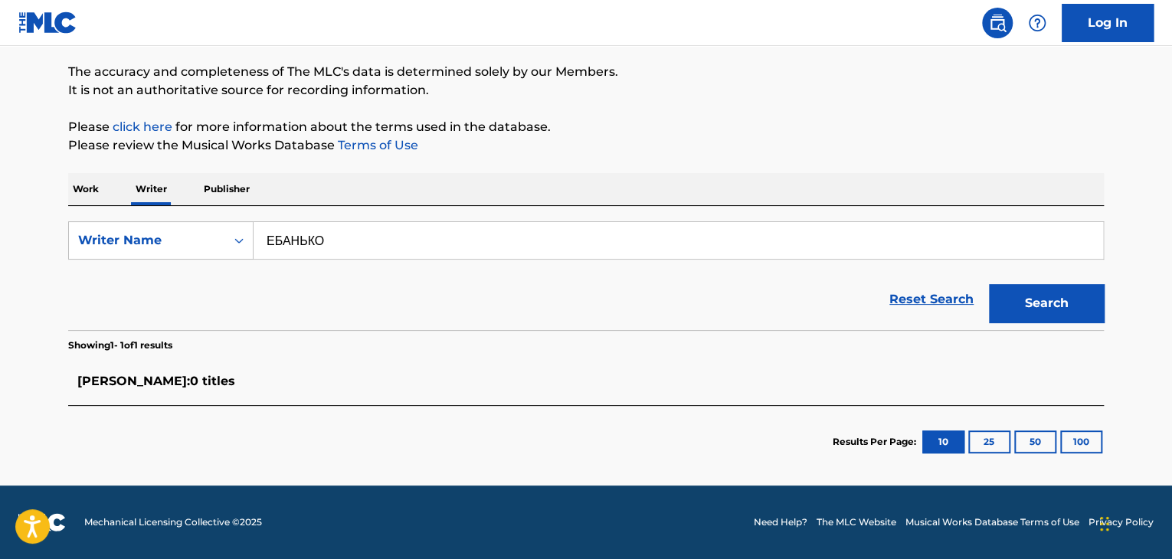
click at [346, 209] on div "SearchWithCriteriab4bd73d8-ff4f-462b-9ff7-d36dd26be35c Writer Name [PERSON_NAME…" at bounding box center [586, 268] width 1036 height 124
click at [356, 242] on input "ЕБАНЬКО" at bounding box center [679, 240] width 850 height 37
paste input "[PERSON_NAME]"
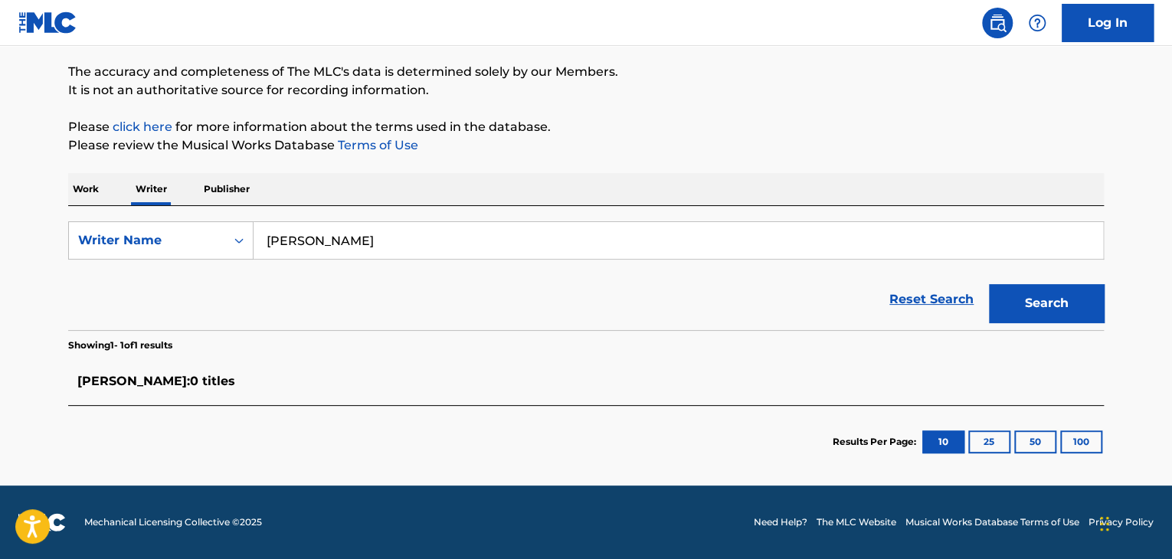
type input "[PERSON_NAME]"
click at [671, 169] on div "The MLC Public Work Search The accuracy and completeness of The MLC's data is d…" at bounding box center [586, 221] width 1073 height 513
click at [1029, 307] on button "Search" at bounding box center [1046, 303] width 115 height 38
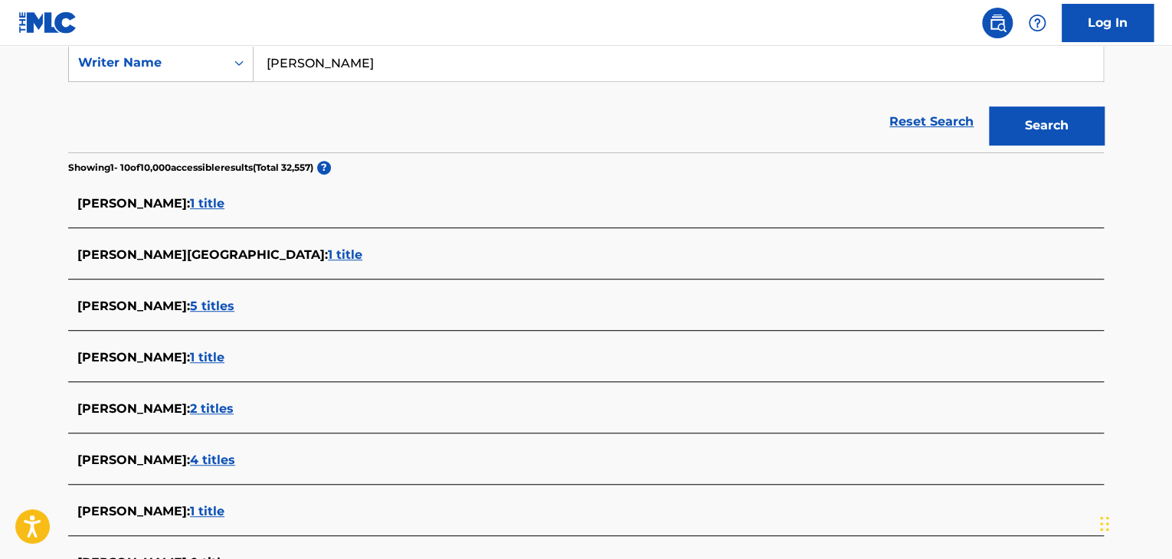
scroll to position [273, 0]
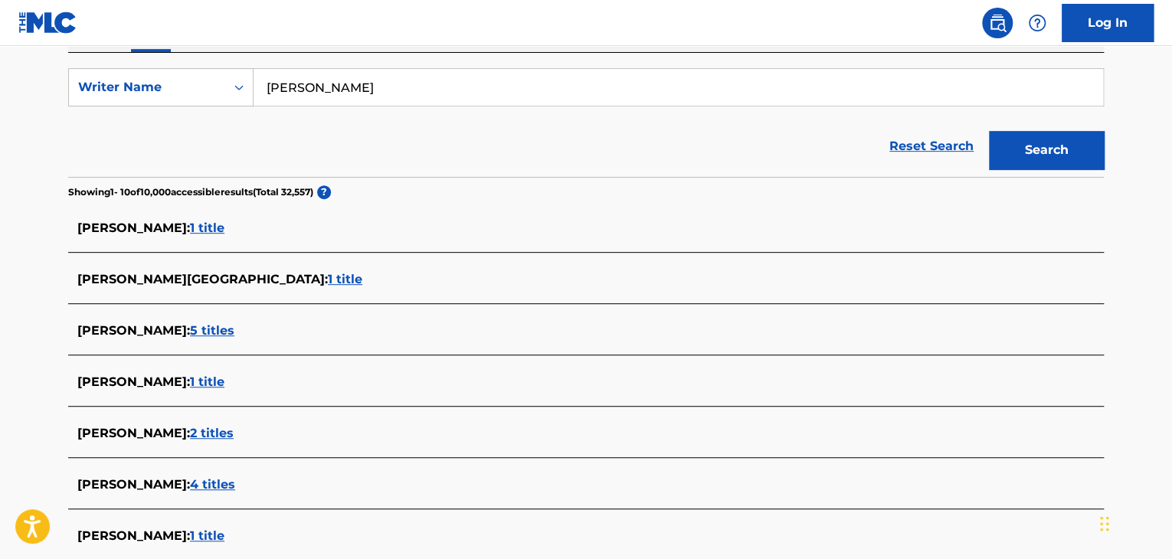
click at [190, 225] on span "1 title" at bounding box center [207, 228] width 34 height 15
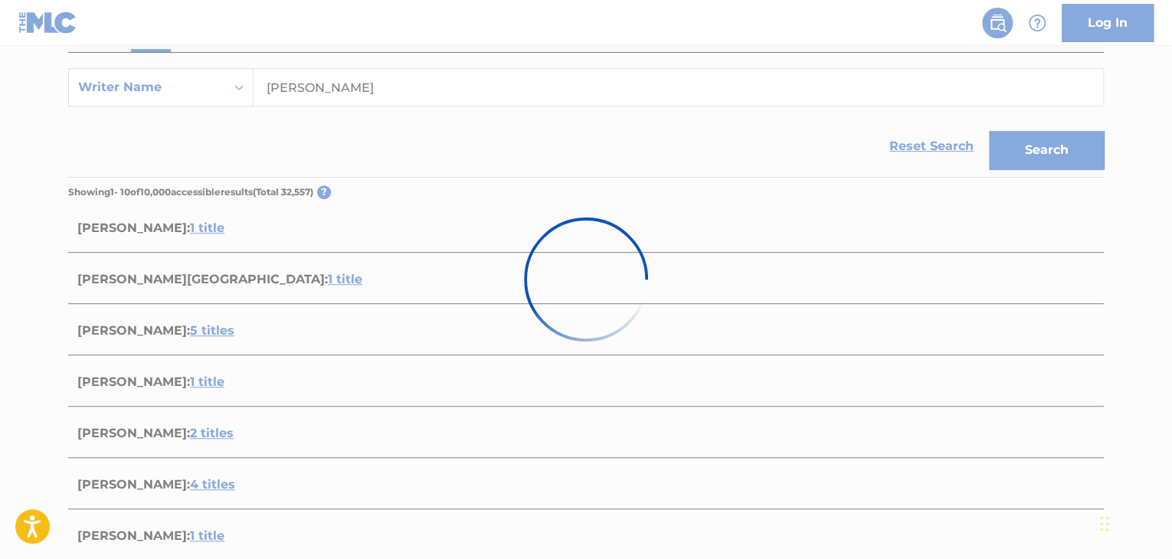
scroll to position [227, 0]
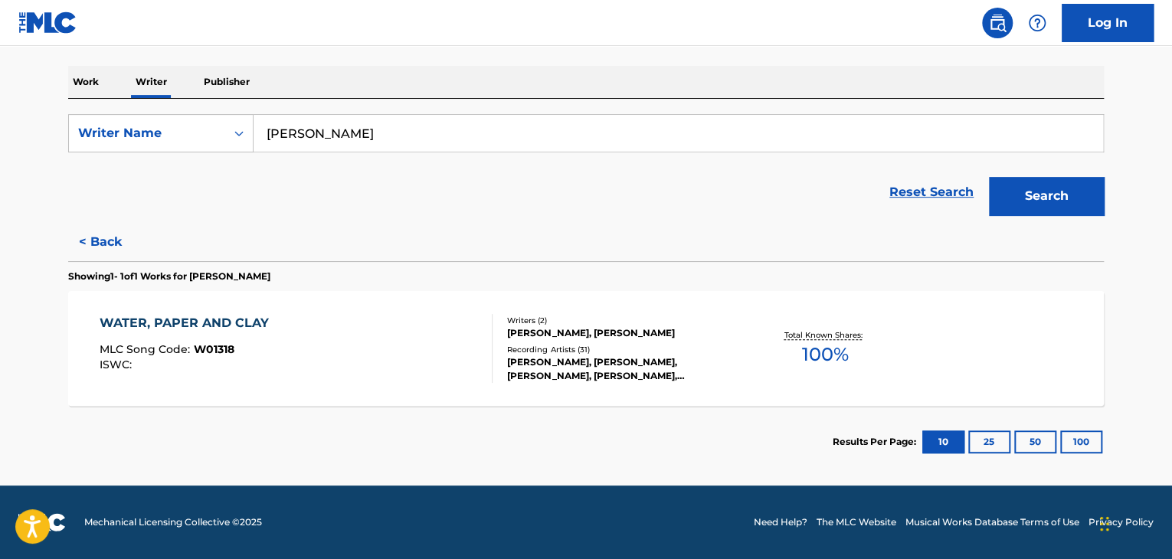
click at [392, 316] on div "WATER, PAPER AND CLAY MLC Song Code : W01318 ISWC :" at bounding box center [297, 348] width 394 height 69
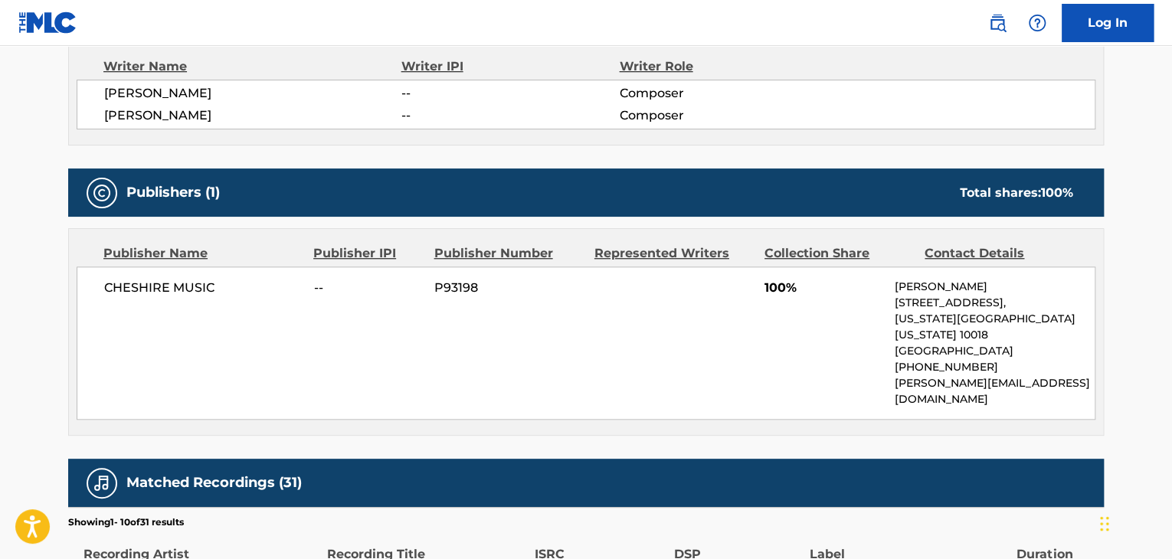
scroll to position [613, 0]
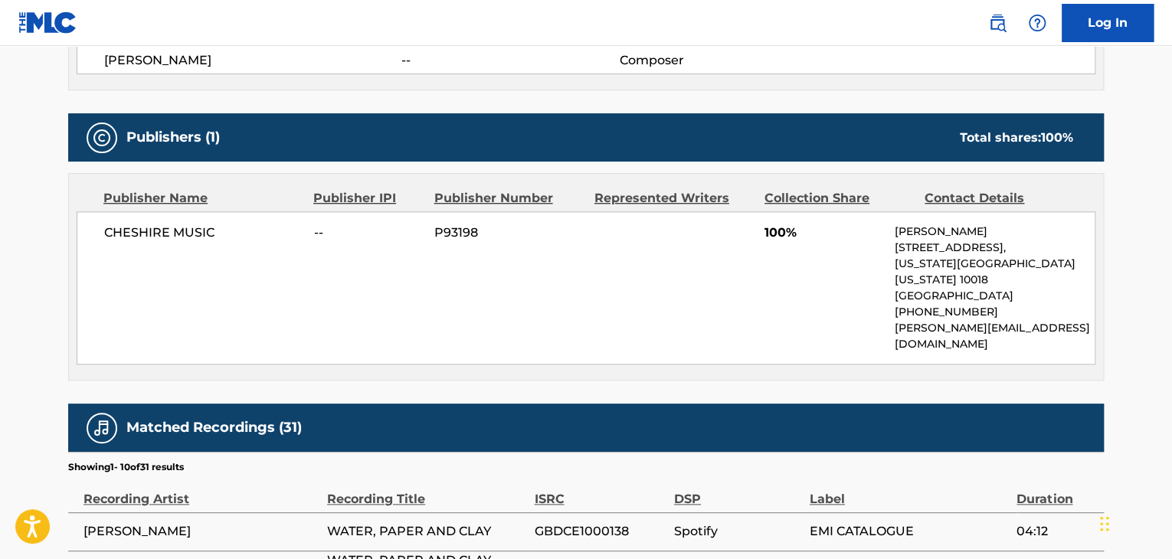
click at [174, 233] on span "CHESHIRE MUSIC" at bounding box center [203, 233] width 198 height 18
copy div "CHESHIRE MUSIC"
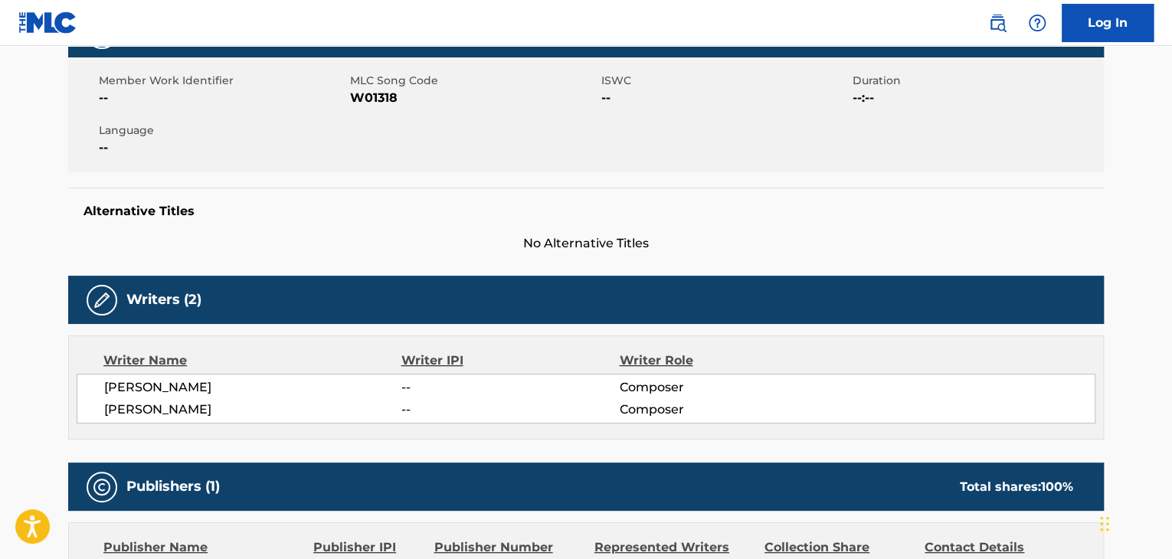
scroll to position [153, 0]
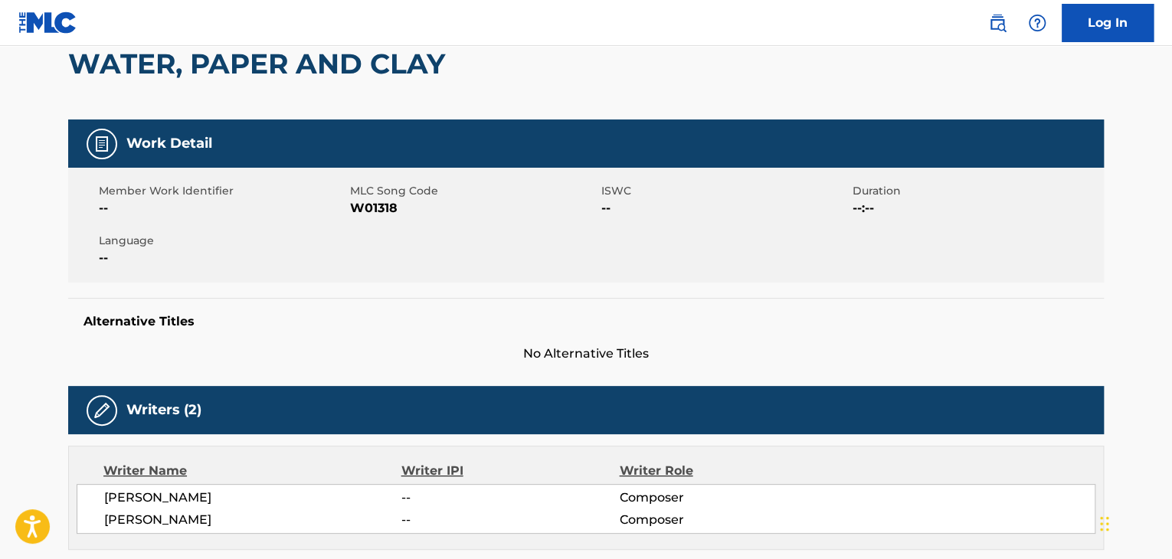
click at [379, 212] on span "W01318" at bounding box center [474, 208] width 248 height 18
copy span "W01318"
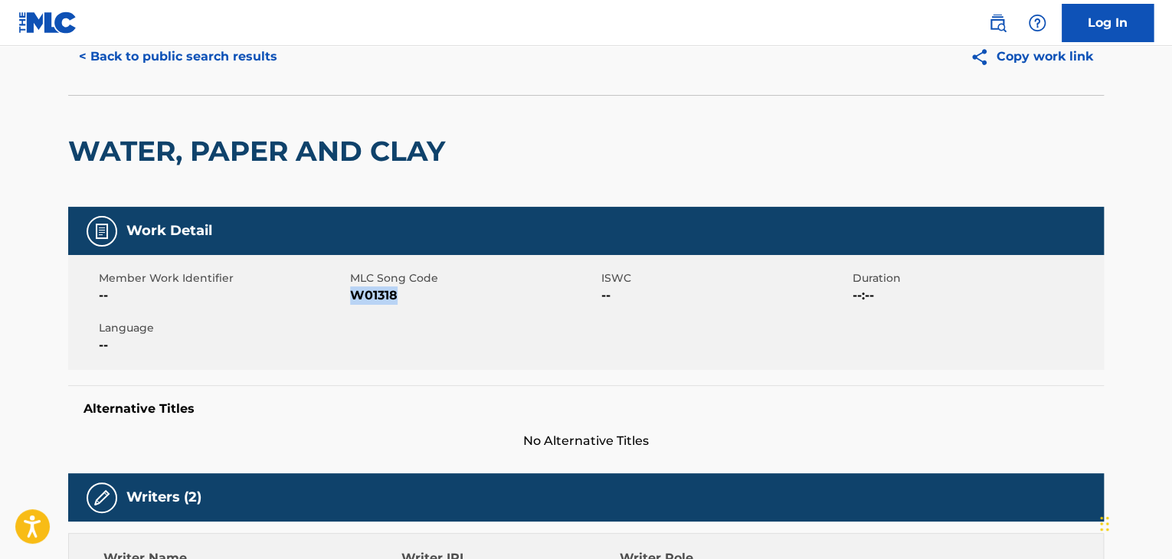
scroll to position [0, 0]
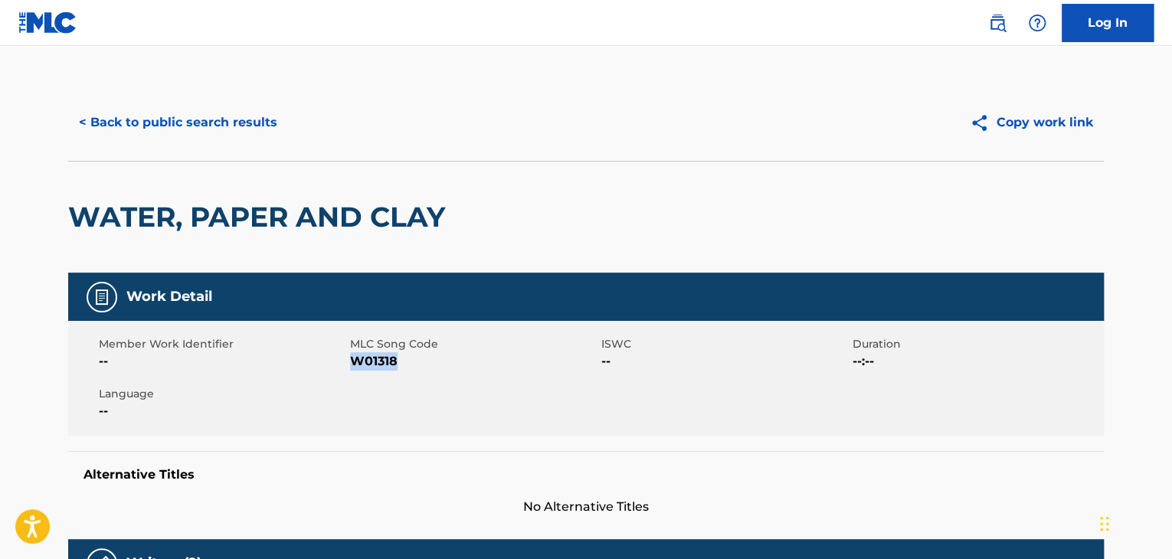
click at [190, 117] on button "< Back to public search results" at bounding box center [178, 122] width 220 height 38
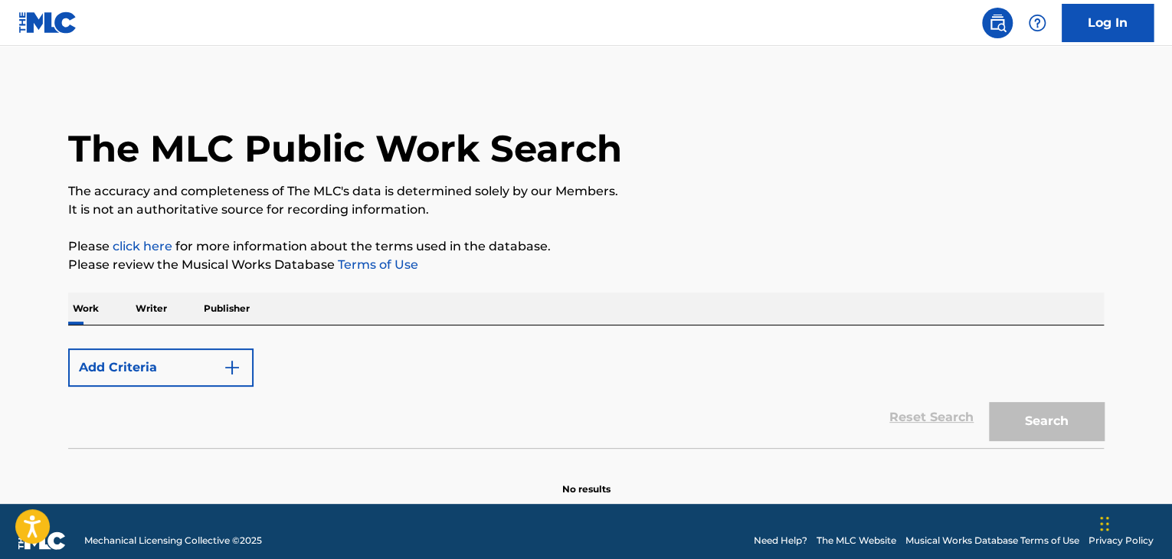
scroll to position [18, 0]
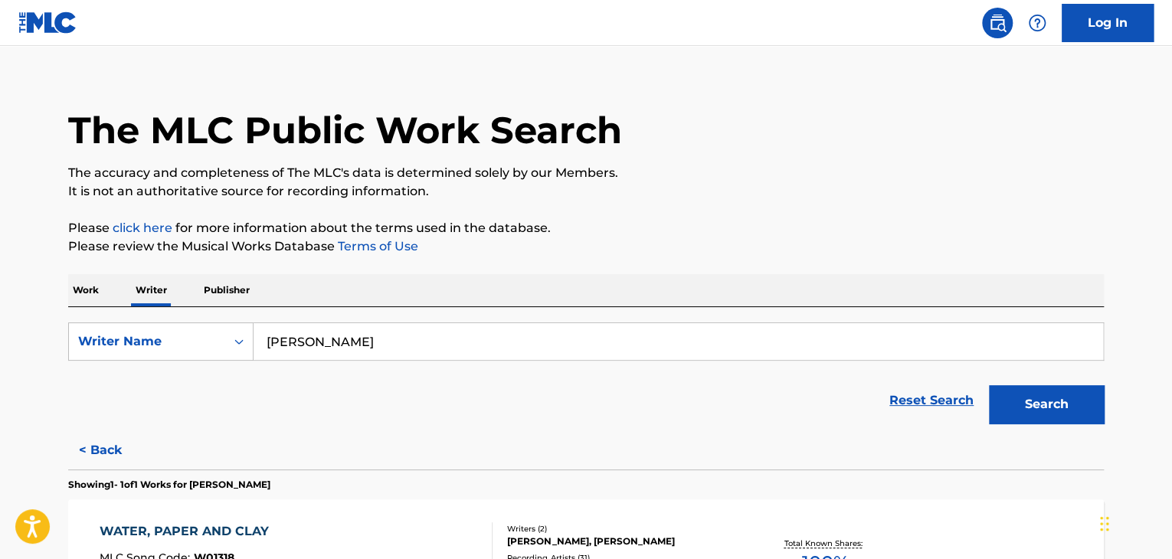
click at [375, 328] on input "[PERSON_NAME]" at bounding box center [679, 341] width 850 height 37
paste input "[PERSON_NAME]"
click at [750, 240] on p "Please review the Musical Works Database Terms of Use" at bounding box center [586, 247] width 1036 height 18
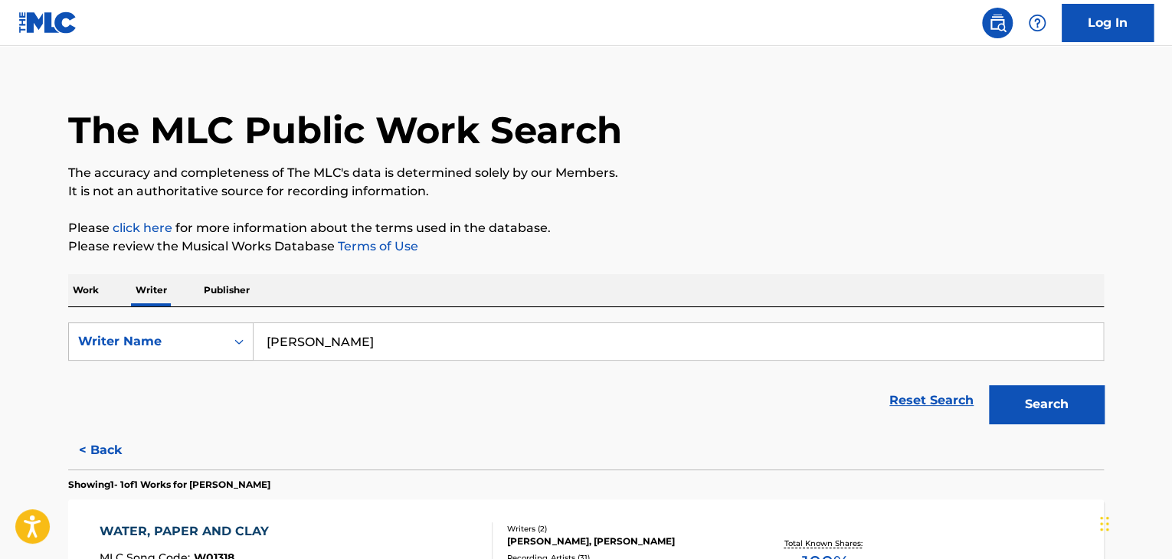
click at [1019, 411] on button "Search" at bounding box center [1046, 404] width 115 height 38
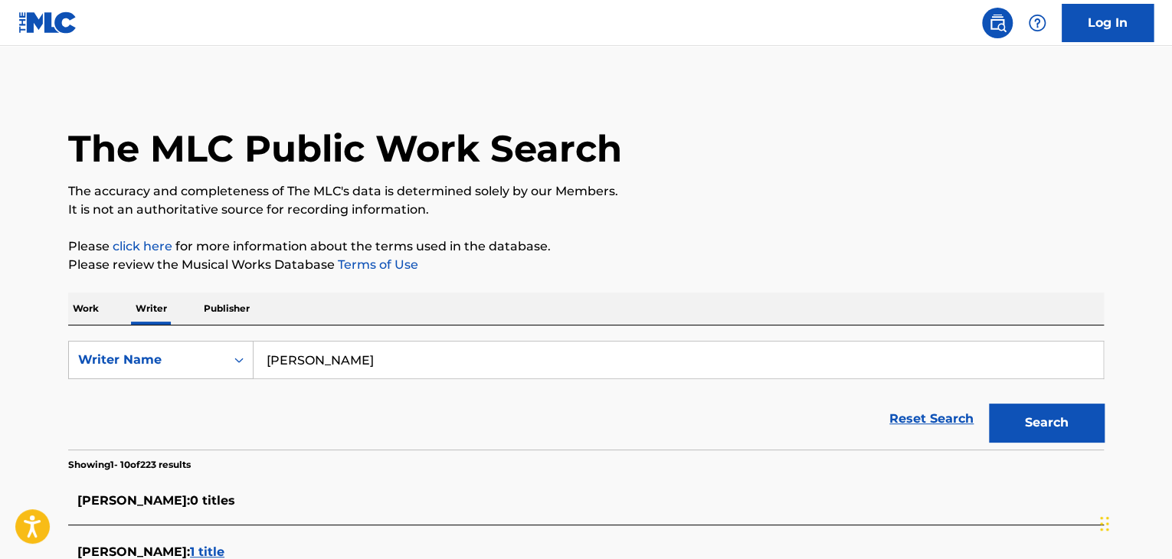
scroll to position [0, 0]
click at [353, 354] on input "[PERSON_NAME]" at bounding box center [679, 360] width 850 height 37
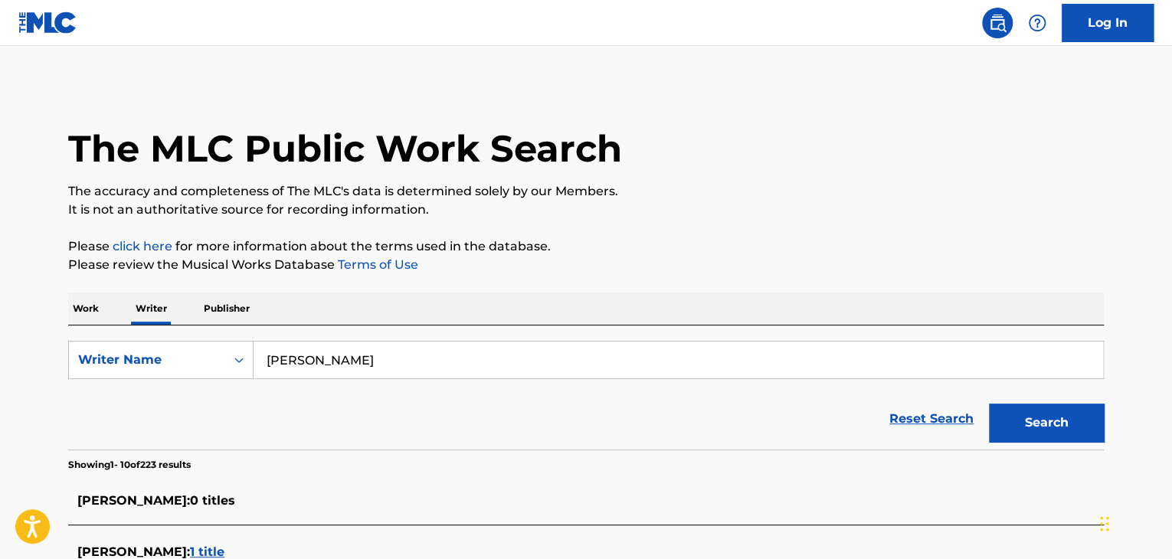
click at [327, 369] on input "[PERSON_NAME]" at bounding box center [679, 360] width 850 height 37
click at [325, 359] on input "[PERSON_NAME]" at bounding box center [679, 360] width 850 height 37
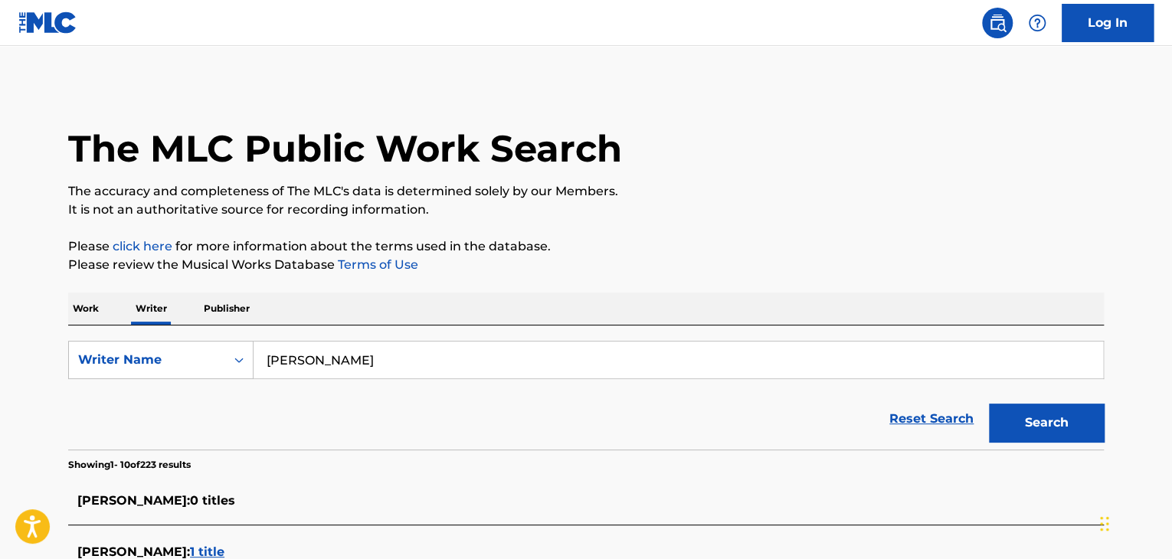
click at [325, 359] on input "[PERSON_NAME]" at bounding box center [679, 360] width 850 height 37
paste input "увалдин"
click at [837, 255] on p "Please click here for more information about the terms used in the database." at bounding box center [586, 247] width 1036 height 18
click at [1042, 434] on button "Search" at bounding box center [1046, 423] width 115 height 38
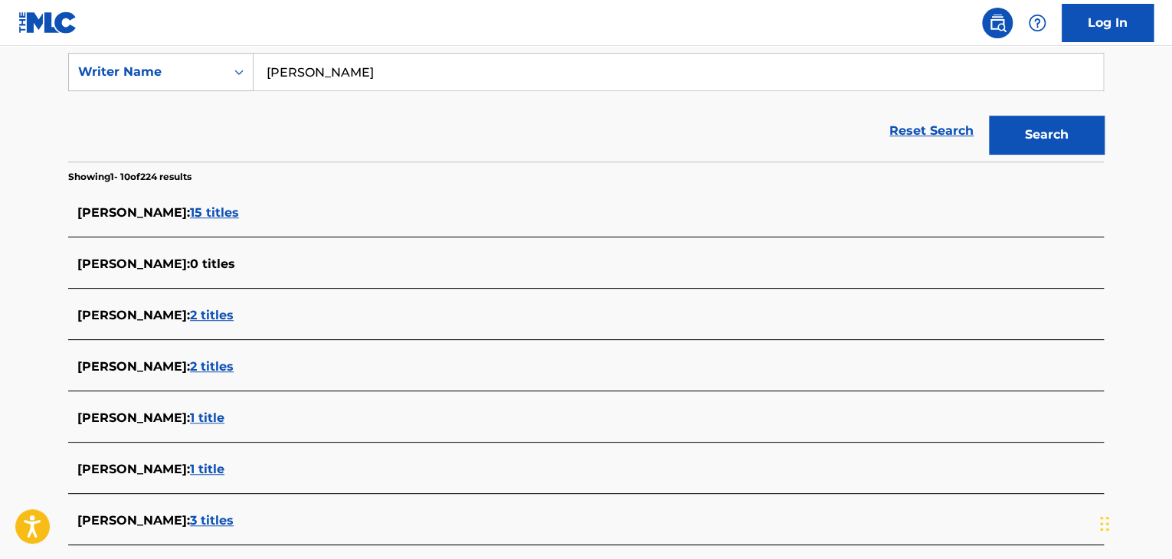
scroll to position [153, 0]
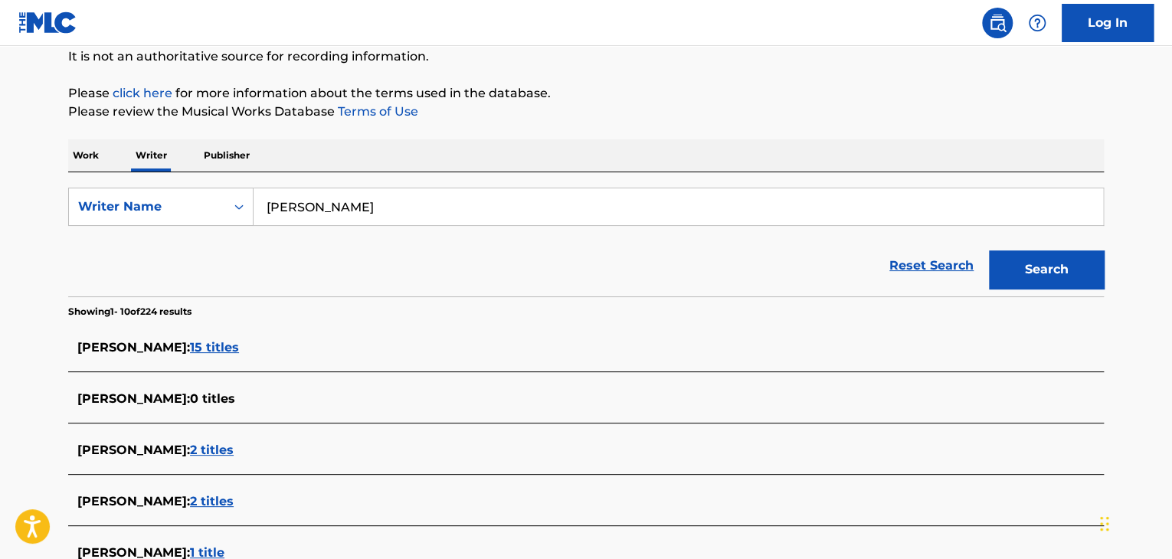
click at [392, 215] on input "[PERSON_NAME]" at bounding box center [679, 207] width 850 height 37
paste input "[PERSON_NAME]"
click at [655, 118] on p "Please review the Musical Works Database Terms of Use" at bounding box center [586, 112] width 1036 height 18
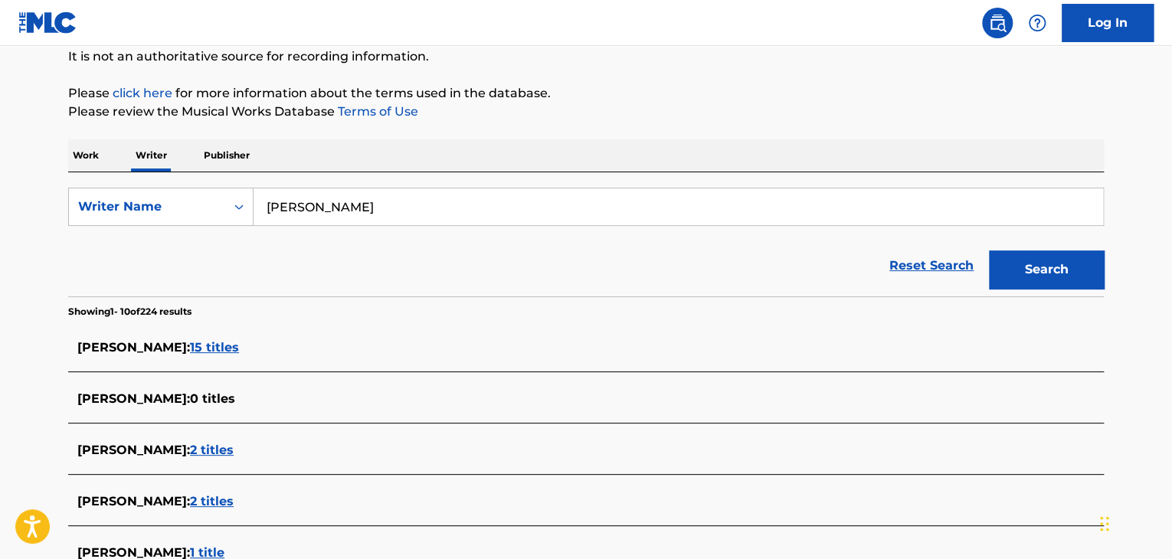
click at [1022, 254] on button "Search" at bounding box center [1046, 270] width 115 height 38
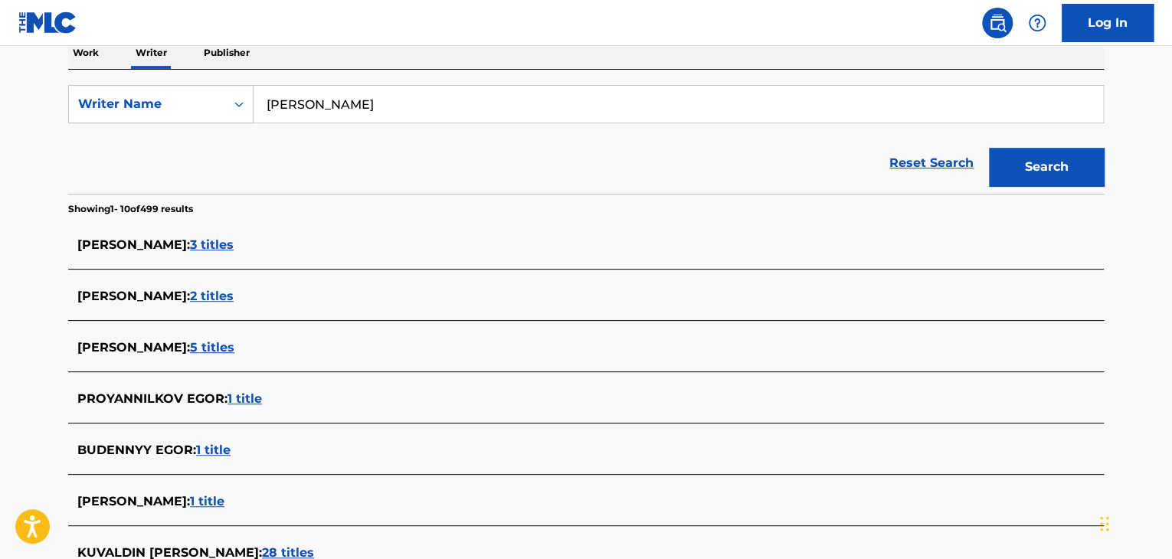
scroll to position [230, 0]
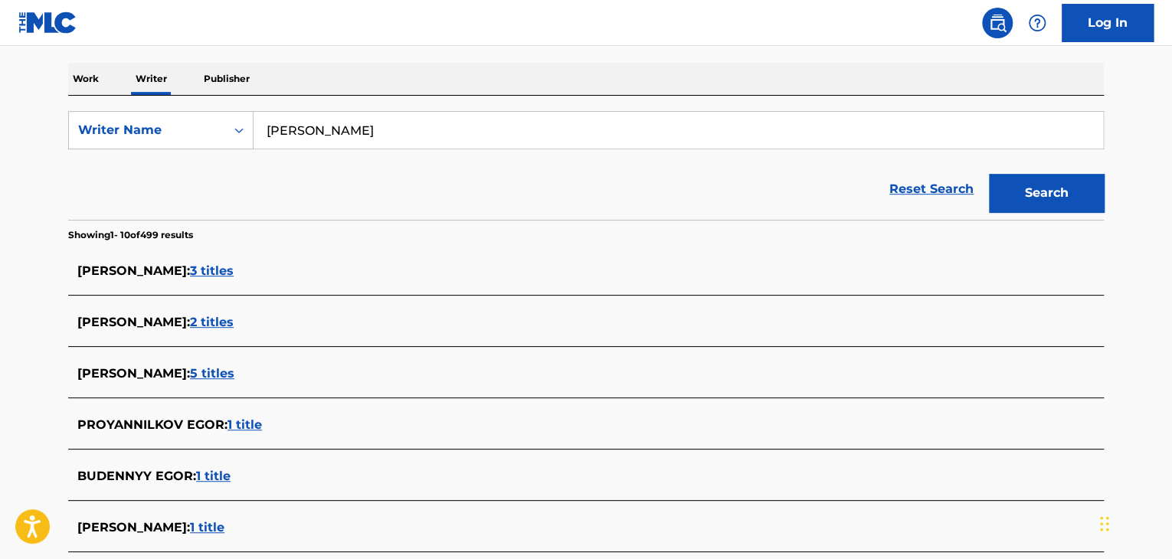
click at [343, 135] on input "[PERSON_NAME]" at bounding box center [679, 130] width 850 height 37
paste input "[PERSON_NAME]"
click at [549, 170] on div "Reset Search Search" at bounding box center [586, 189] width 1036 height 61
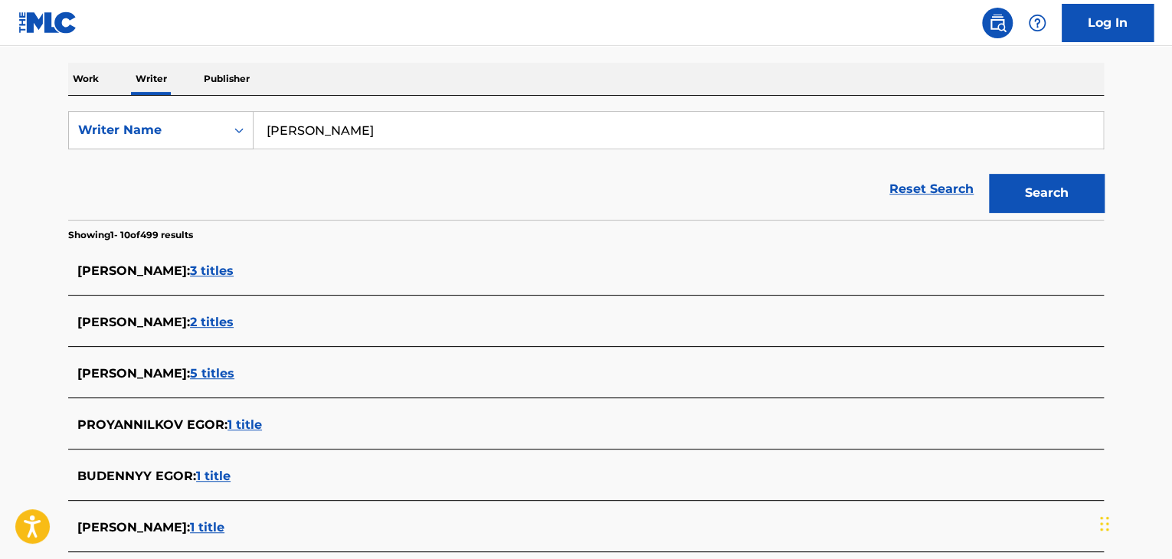
click at [1027, 209] on button "Search" at bounding box center [1046, 193] width 115 height 38
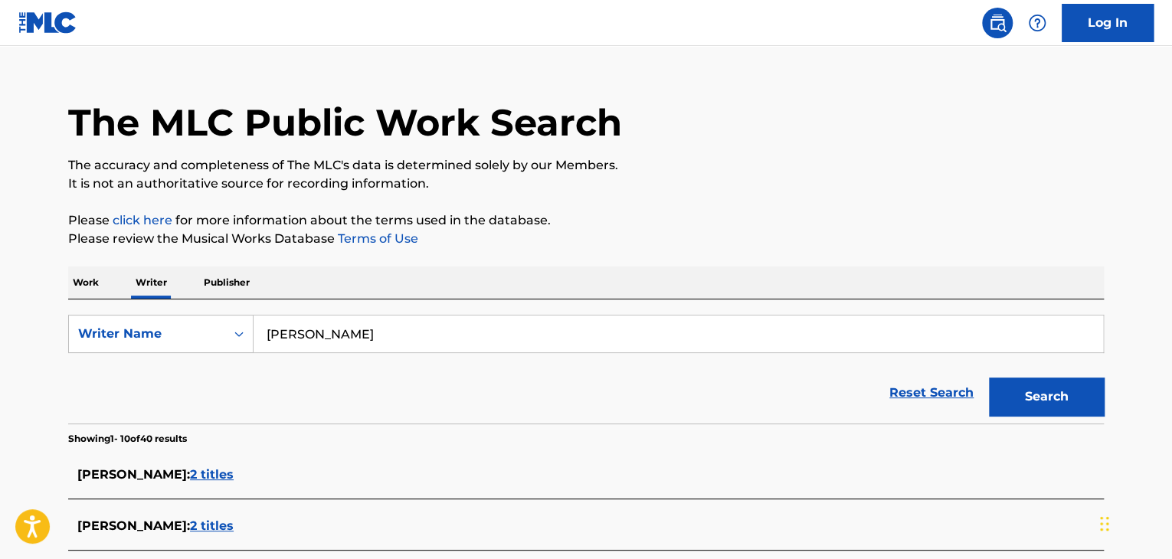
scroll to position [0, 0]
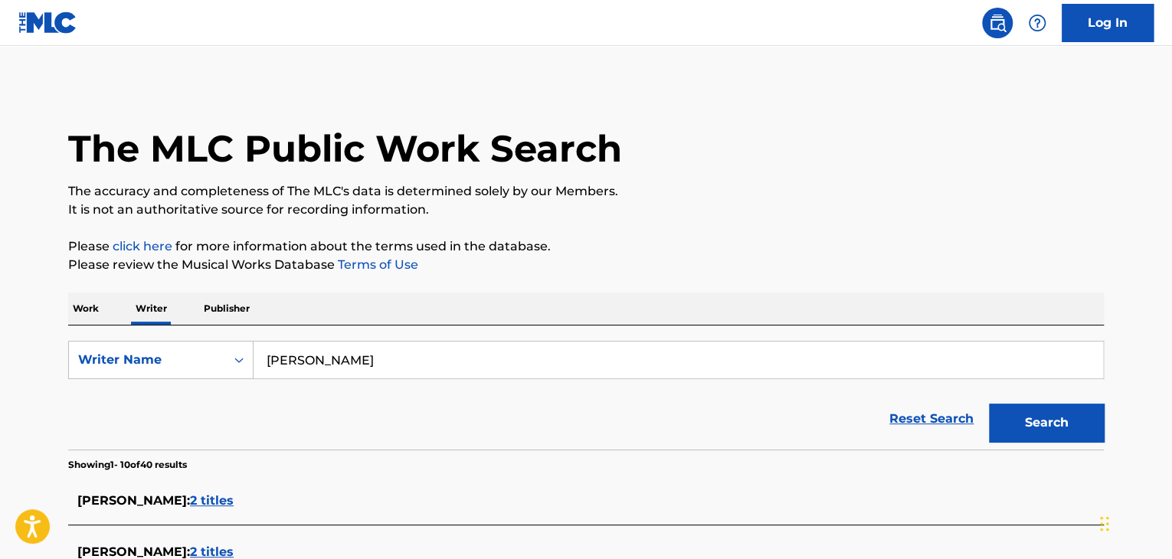
click at [330, 358] on input "[PERSON_NAME]" at bounding box center [679, 360] width 850 height 37
paste input "[PERSON_NAME]"
type input "[PERSON_NAME]"
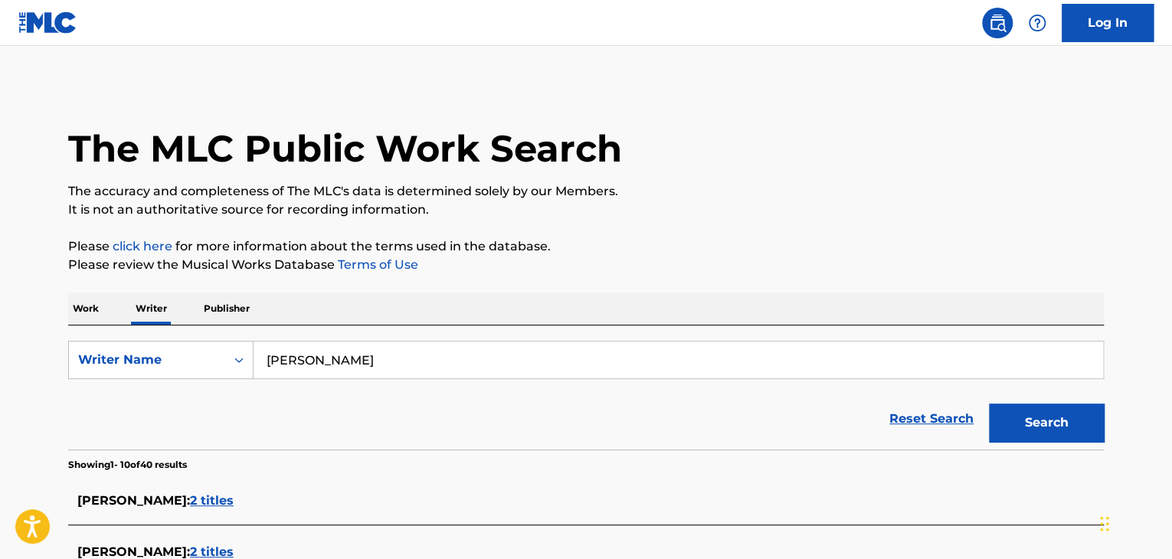
click at [1036, 411] on button "Search" at bounding box center [1046, 423] width 115 height 38
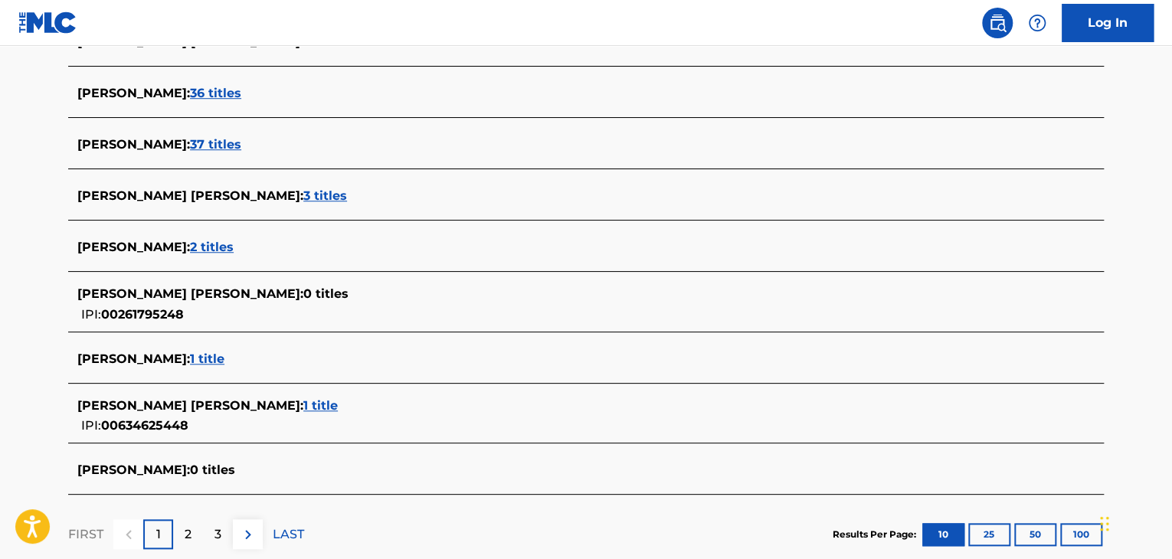
scroll to position [536, 0]
